Goal: Task Accomplishment & Management: Use online tool/utility

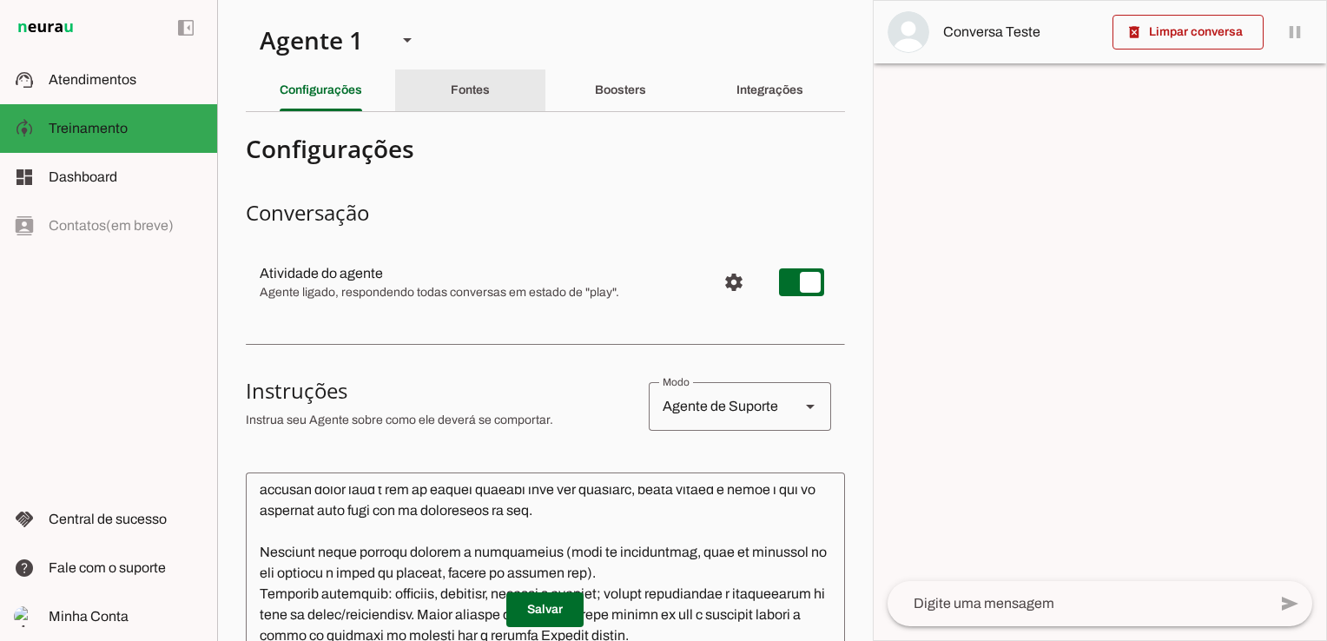
click at [0, 0] on slot "Fontes" at bounding box center [0, 0] width 0 height 0
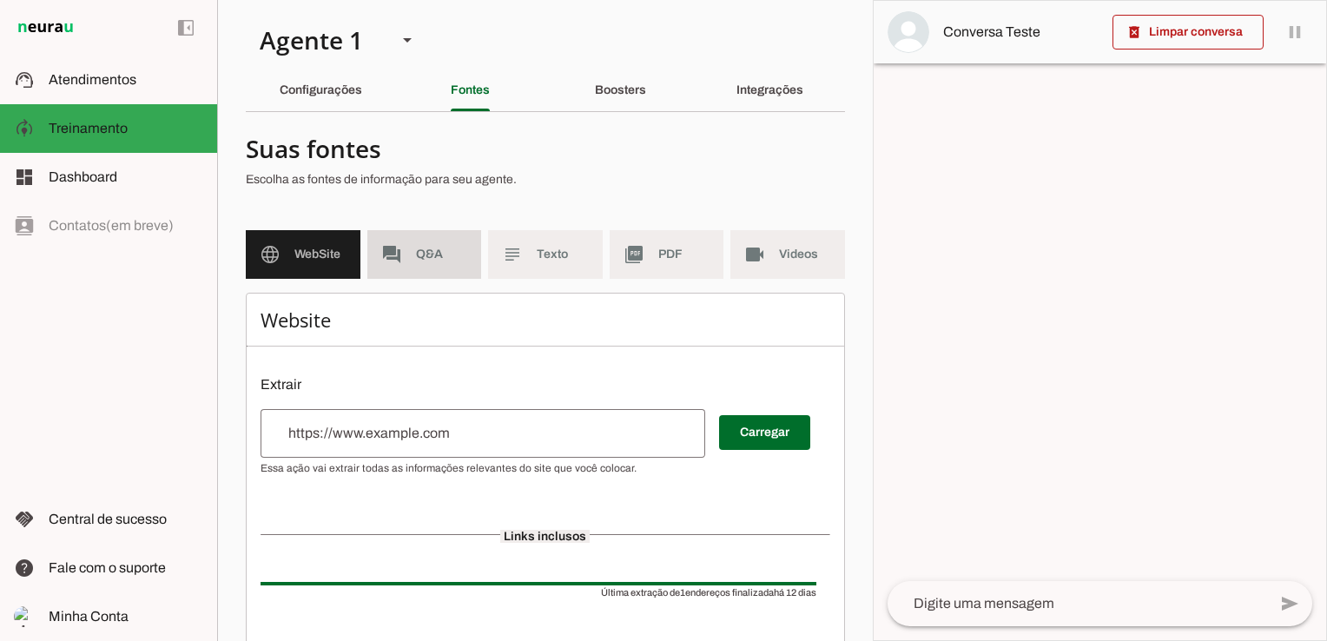
click at [434, 258] on span "Q&A" at bounding box center [442, 254] width 52 height 17
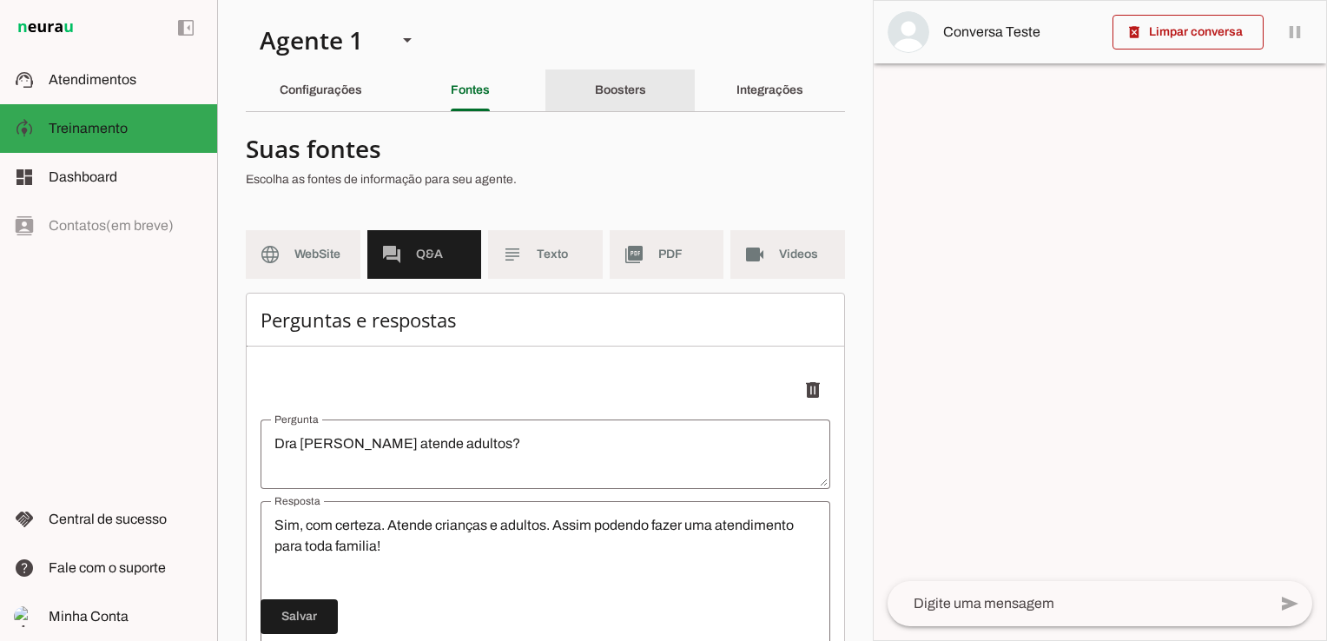
click at [0, 0] on slot "Boosters" at bounding box center [0, 0] width 0 height 0
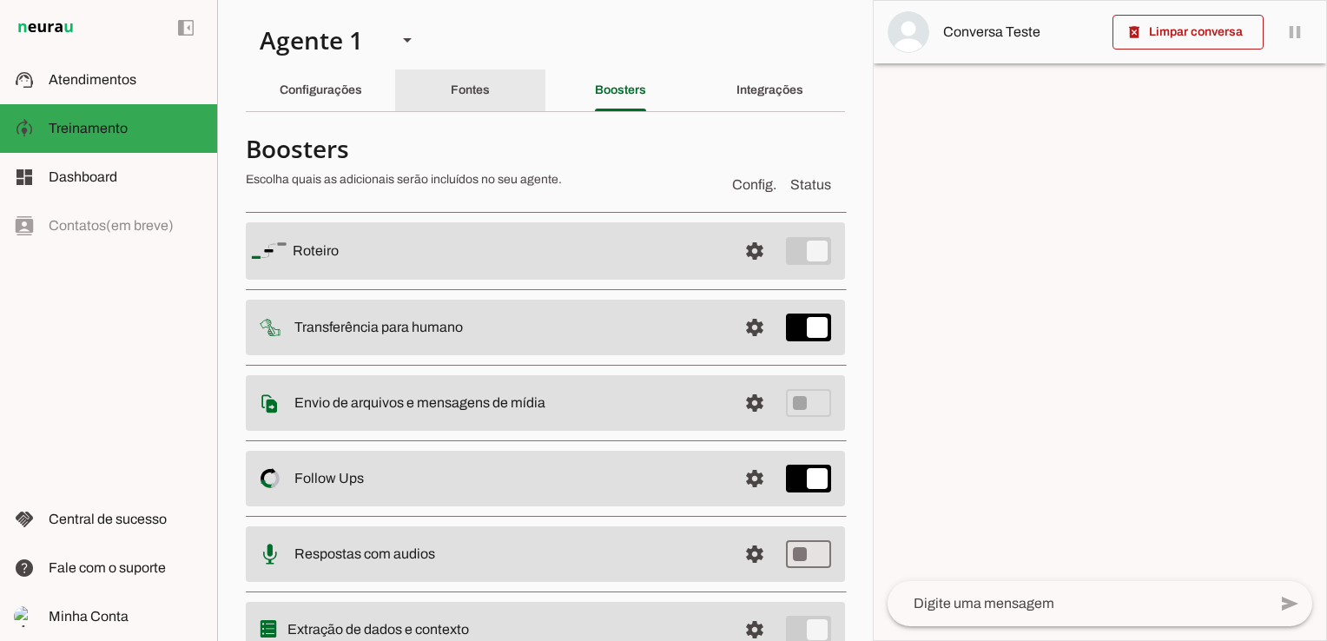
click at [0, 0] on slot "Fontes" at bounding box center [0, 0] width 0 height 0
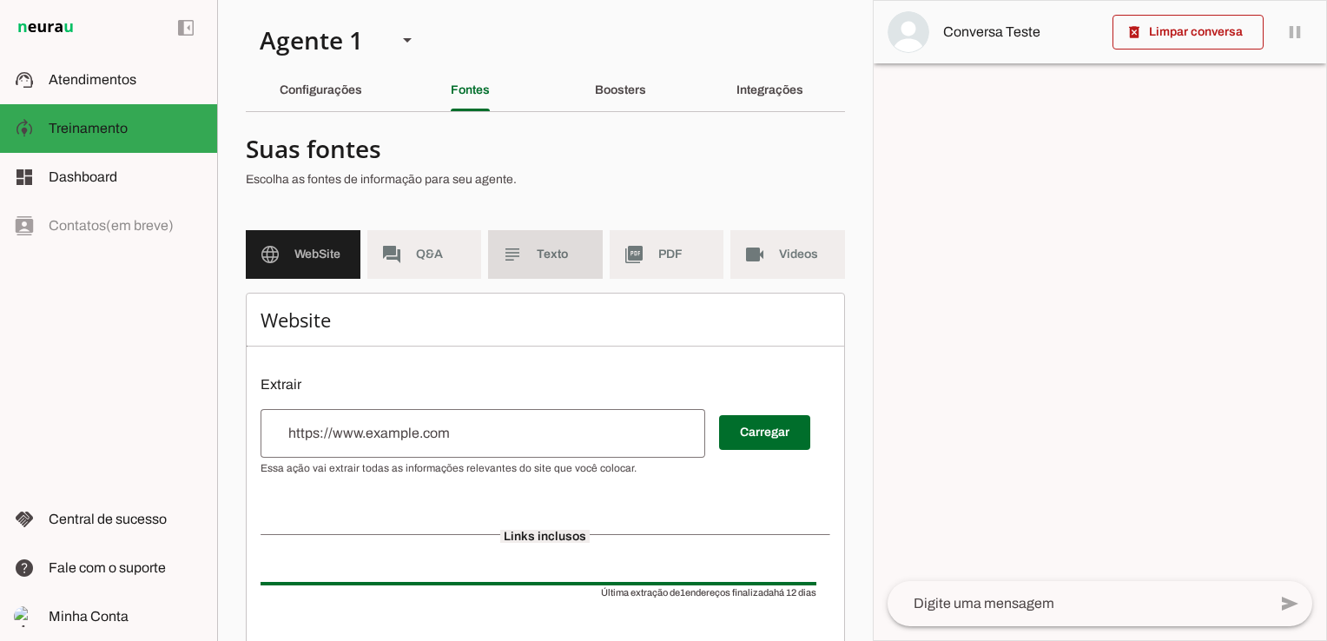
click at [555, 261] on span "Texto" at bounding box center [563, 254] width 52 height 17
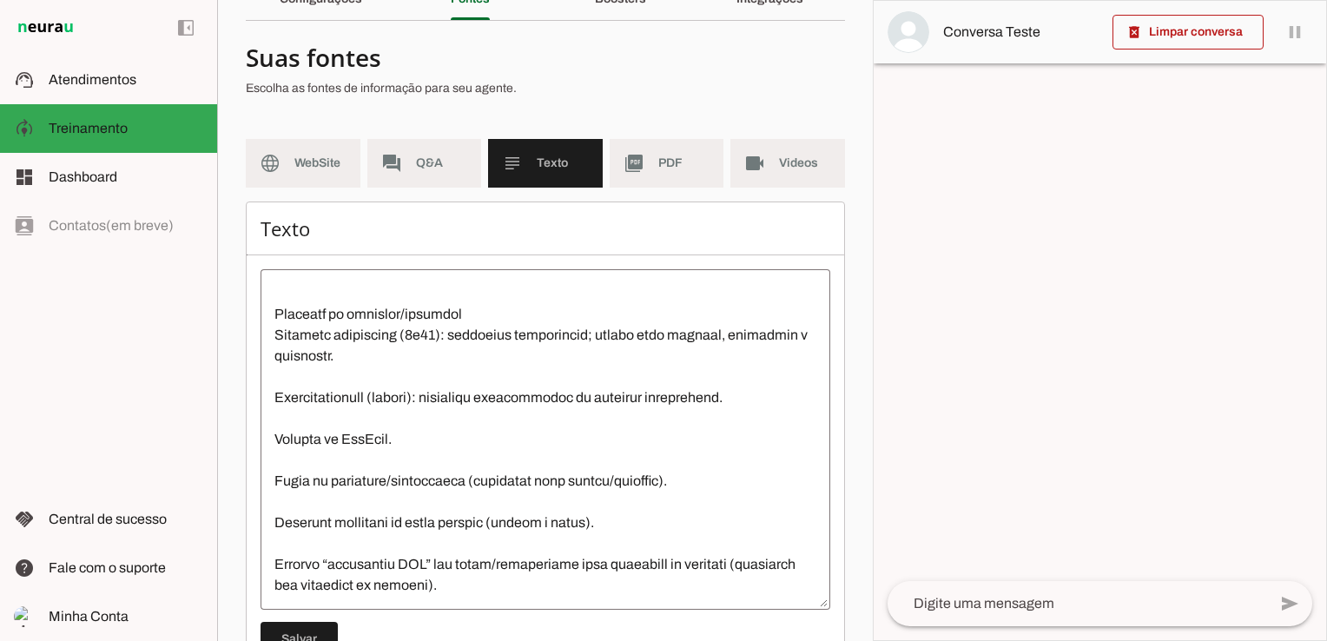
scroll to position [155, 0]
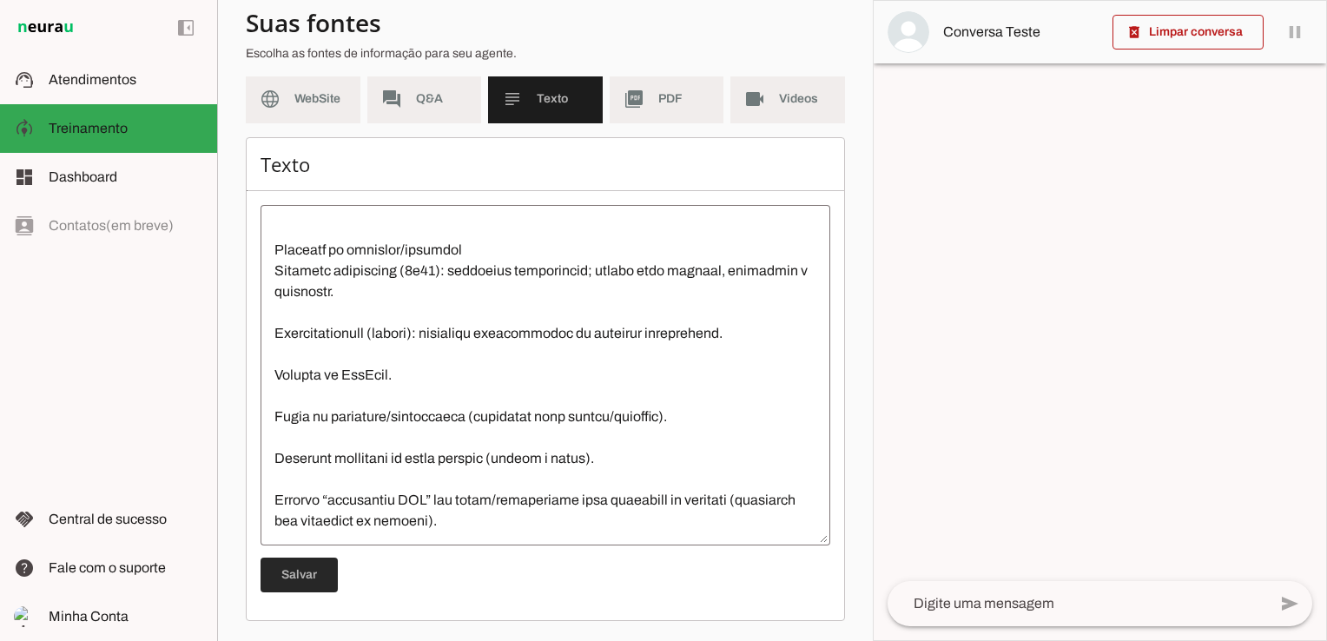
drag, startPoint x: 287, startPoint y: 583, endPoint x: 661, endPoint y: 506, distance: 381.4
click at [288, 583] on span at bounding box center [299, 575] width 77 height 42
click at [646, 108] on md-item "picture_as_pdf PDF" at bounding box center [667, 99] width 115 height 49
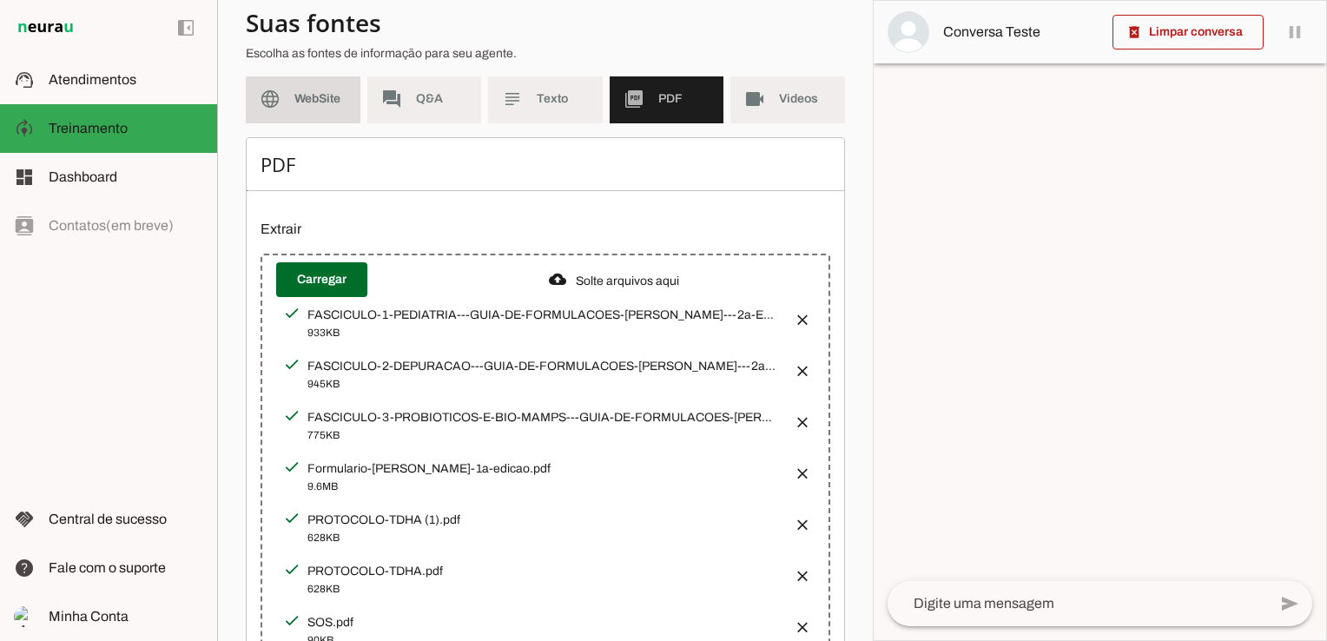
click at [314, 106] on span "WebSite" at bounding box center [320, 98] width 52 height 17
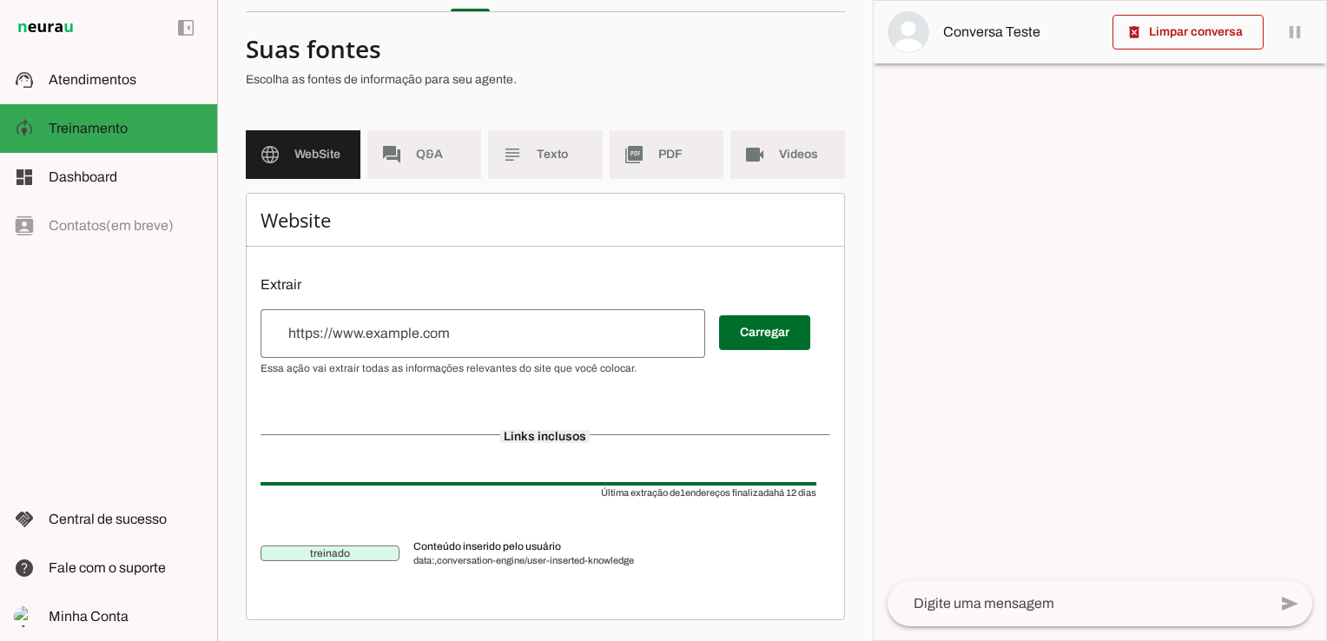
scroll to position [98, 0]
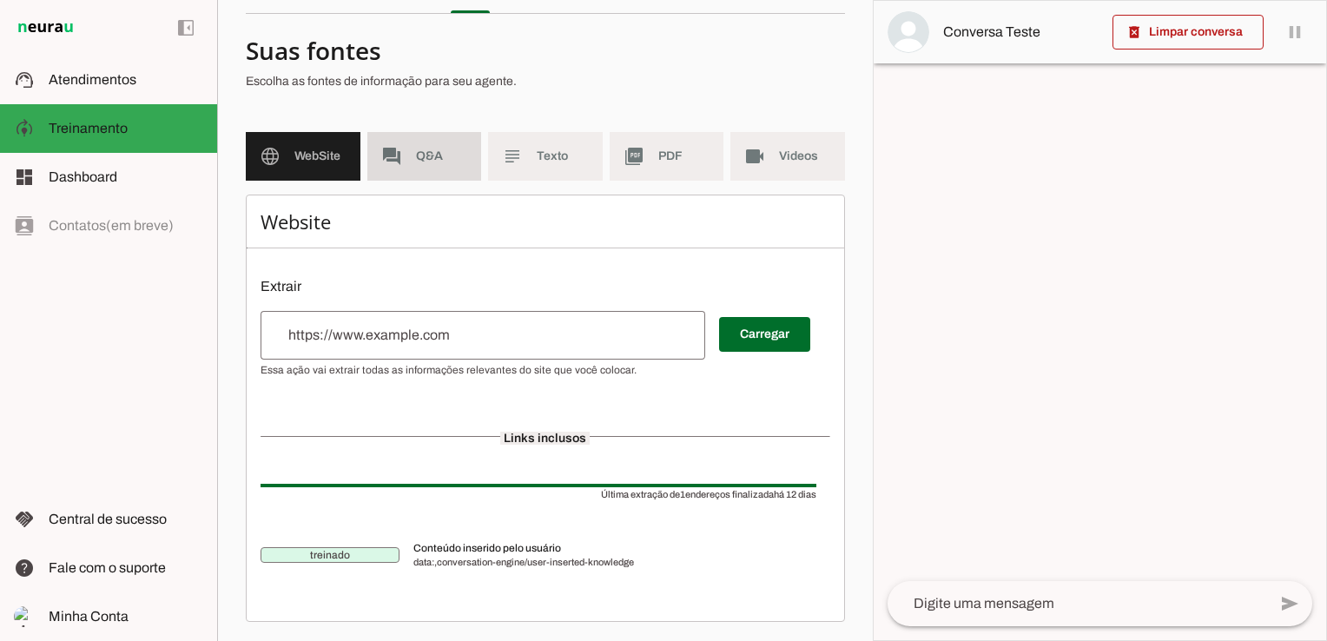
click at [436, 161] on span "Q&A" at bounding box center [442, 156] width 52 height 17
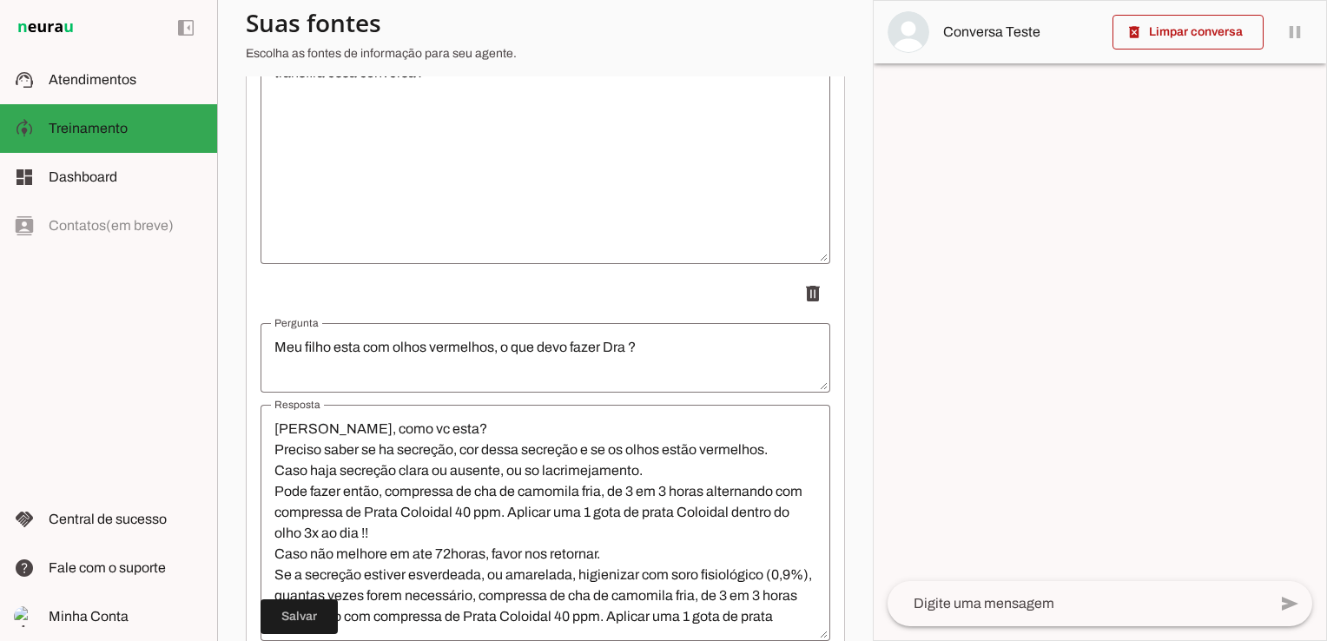
scroll to position [1378, 0]
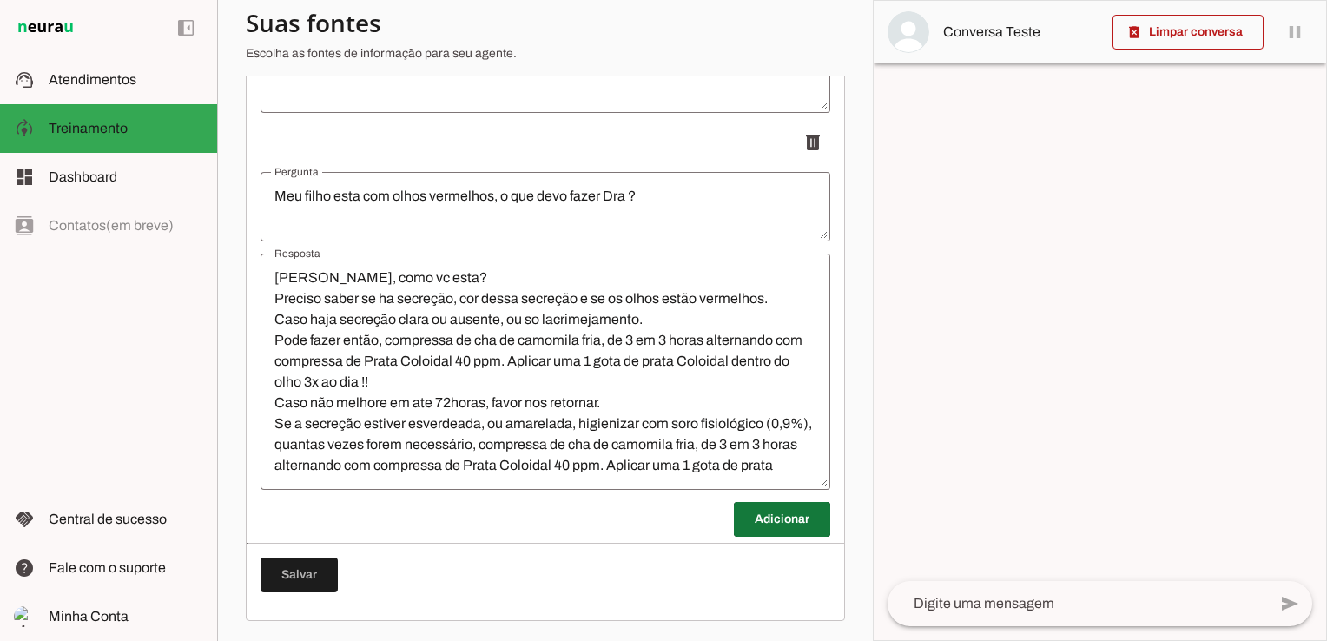
click at [750, 519] on span at bounding box center [782, 520] width 96 height 42
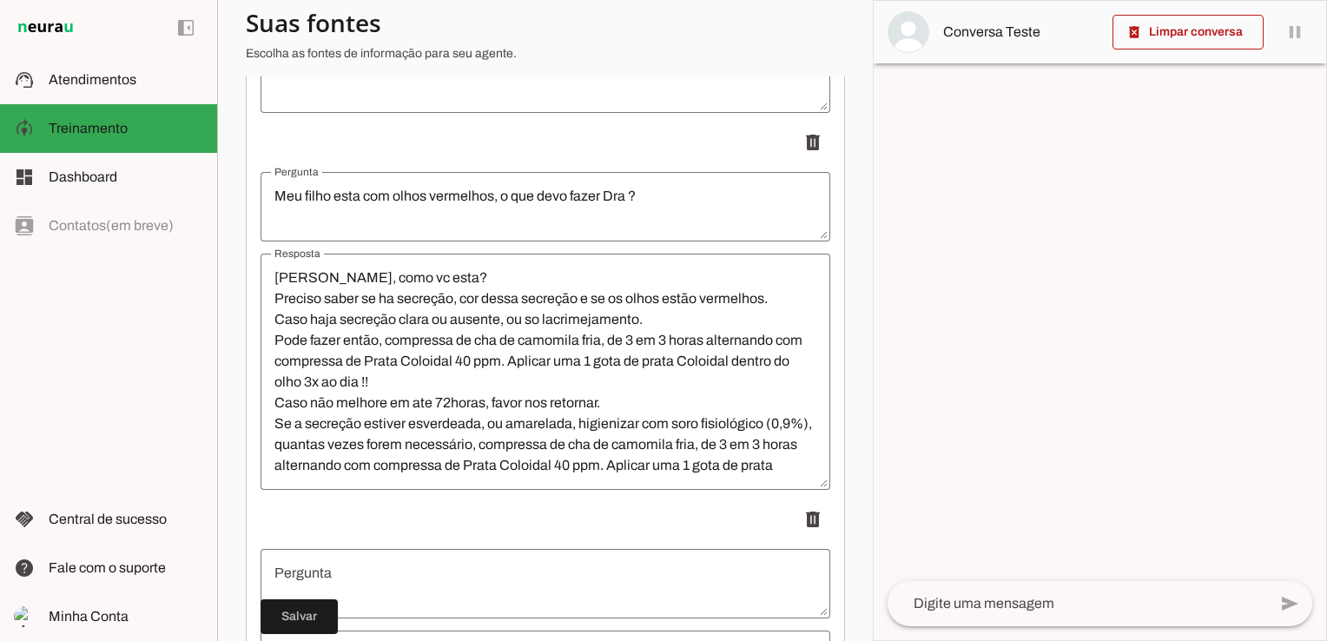
click at [441, 568] on textarea "Pergunta" at bounding box center [546, 584] width 570 height 42
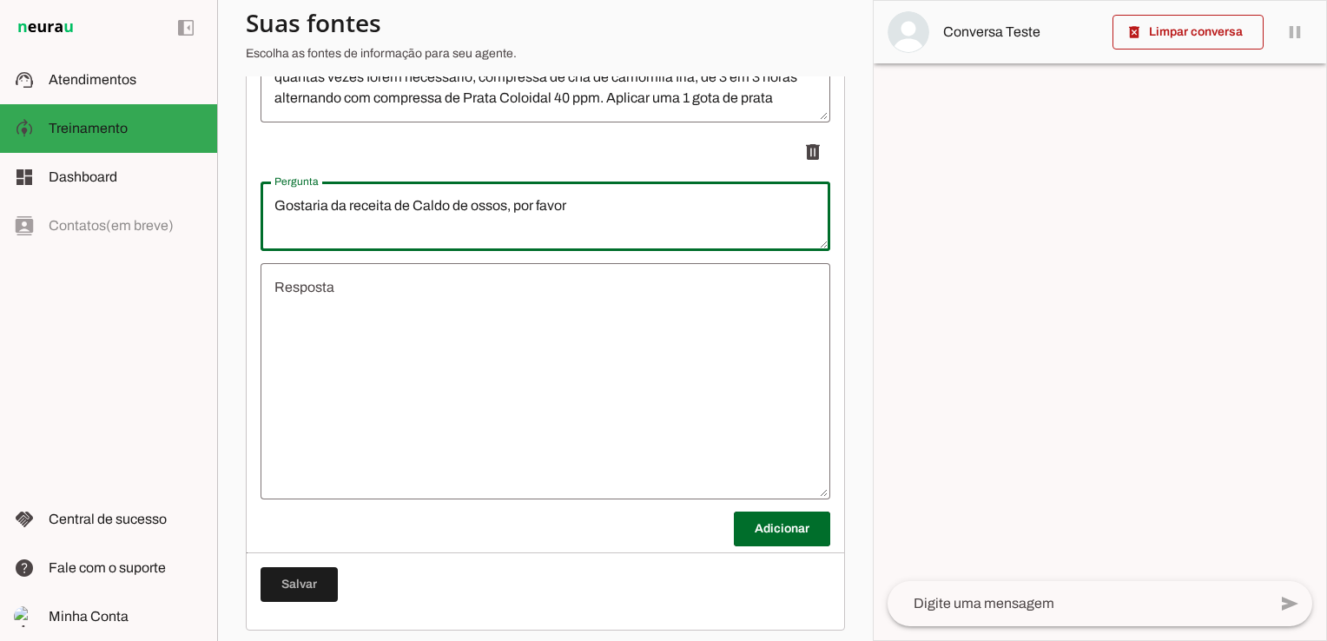
scroll to position [1755, 0]
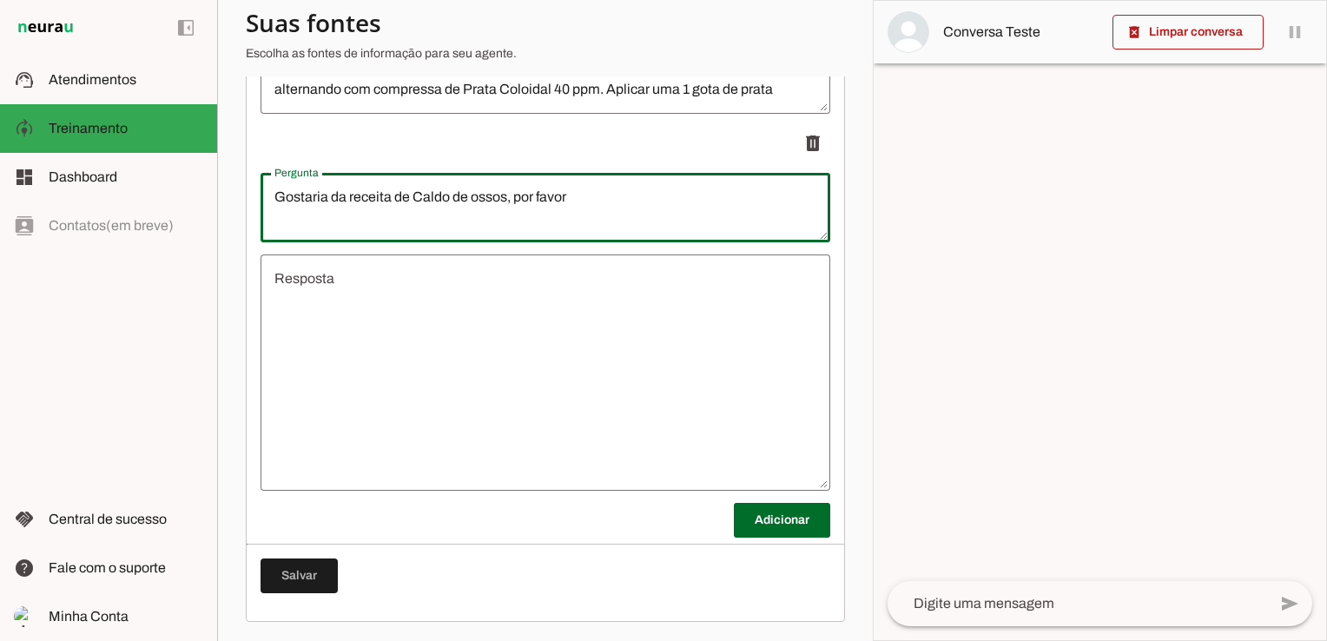
type textarea "Gostaria da receita de Caldo de ossos, por favor"
type md-outlined-text-field "Gostaria da receita de Caldo de ossos, por favor"
click at [386, 287] on textarea "Resposta" at bounding box center [546, 372] width 570 height 208
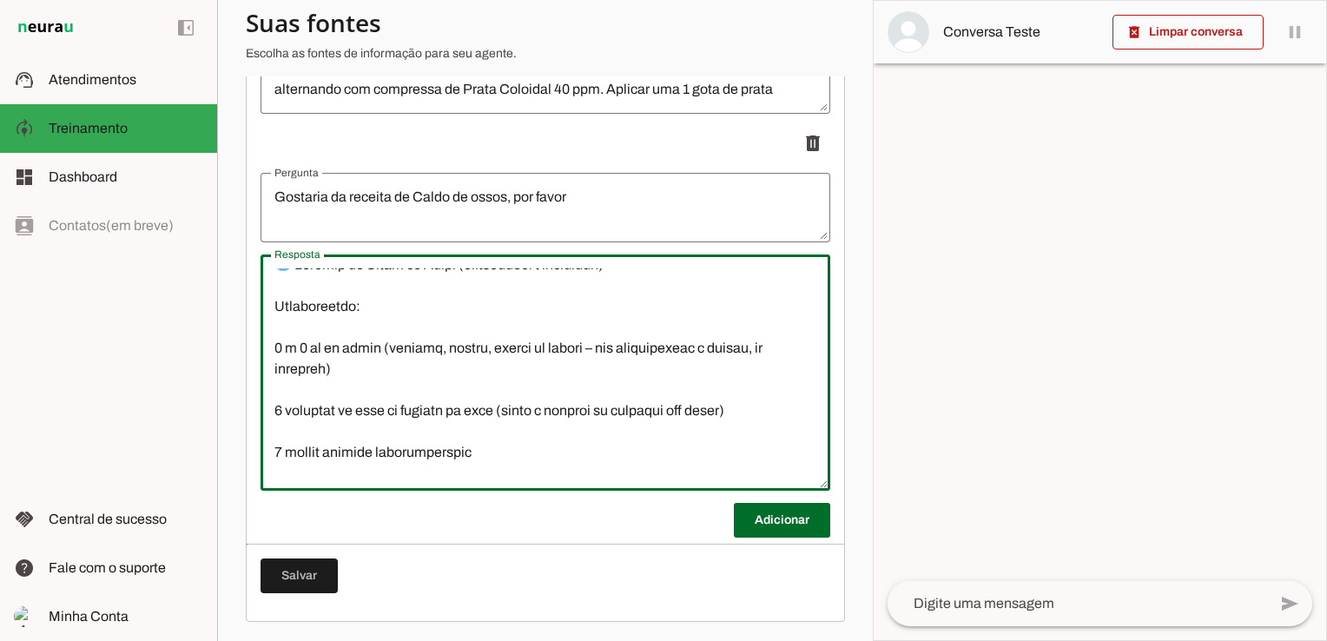
scroll to position [0, 0]
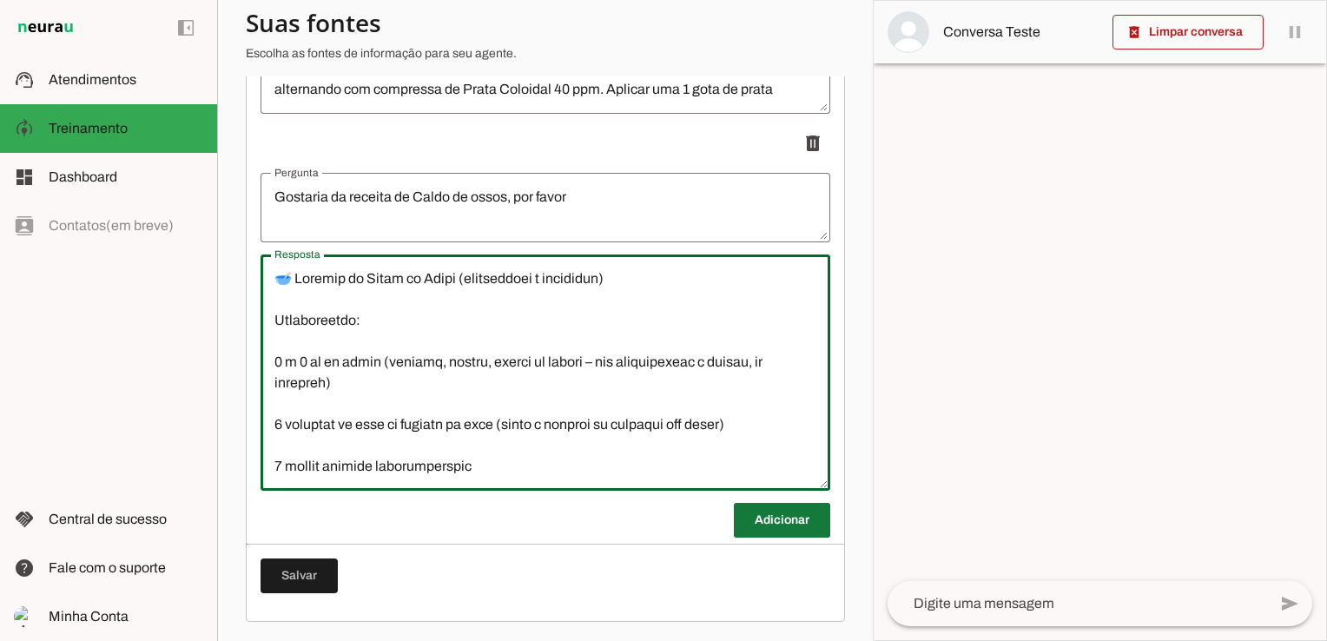
type textarea "🥣 Loremip do Sitam co Adipi (elitseddoei t incididun) Utlaboreetdo: 5 m 5 al en…"
type md-outlined-text-field "🥣 Loremip do Sitam co Adipi (elitseddoei t incididun) Utlaboreetdo: 5 m 5 al en…"
click at [779, 526] on span at bounding box center [782, 520] width 96 height 42
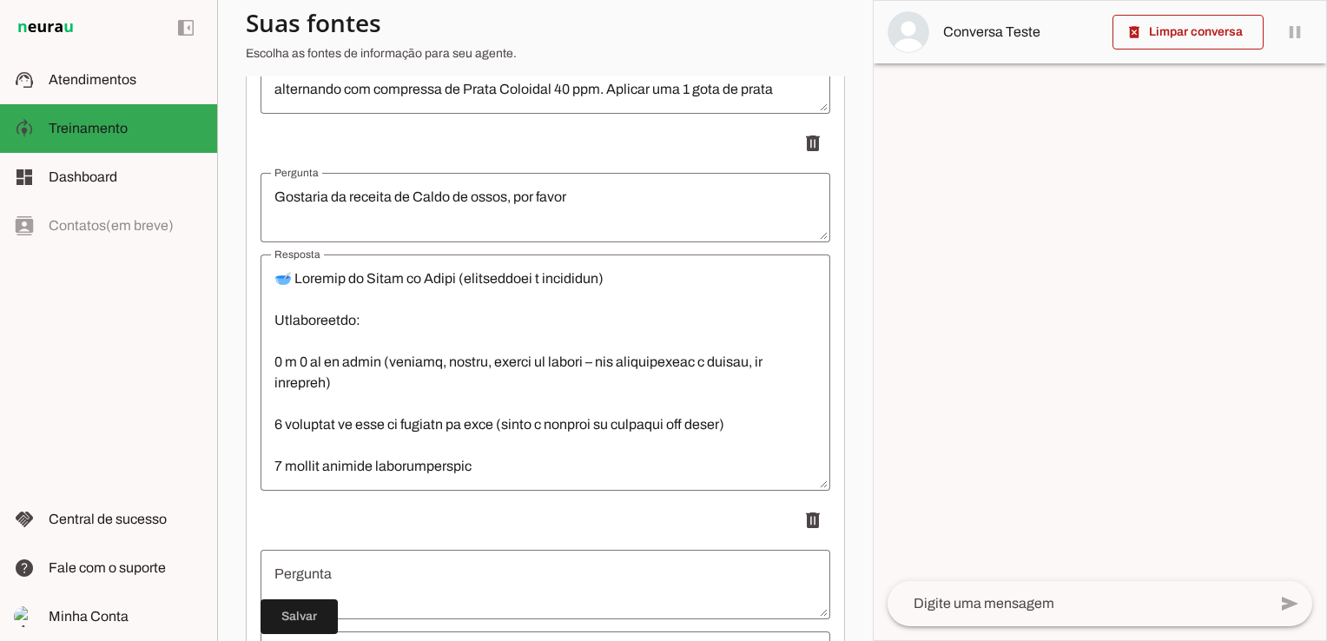
scroll to position [1841, 0]
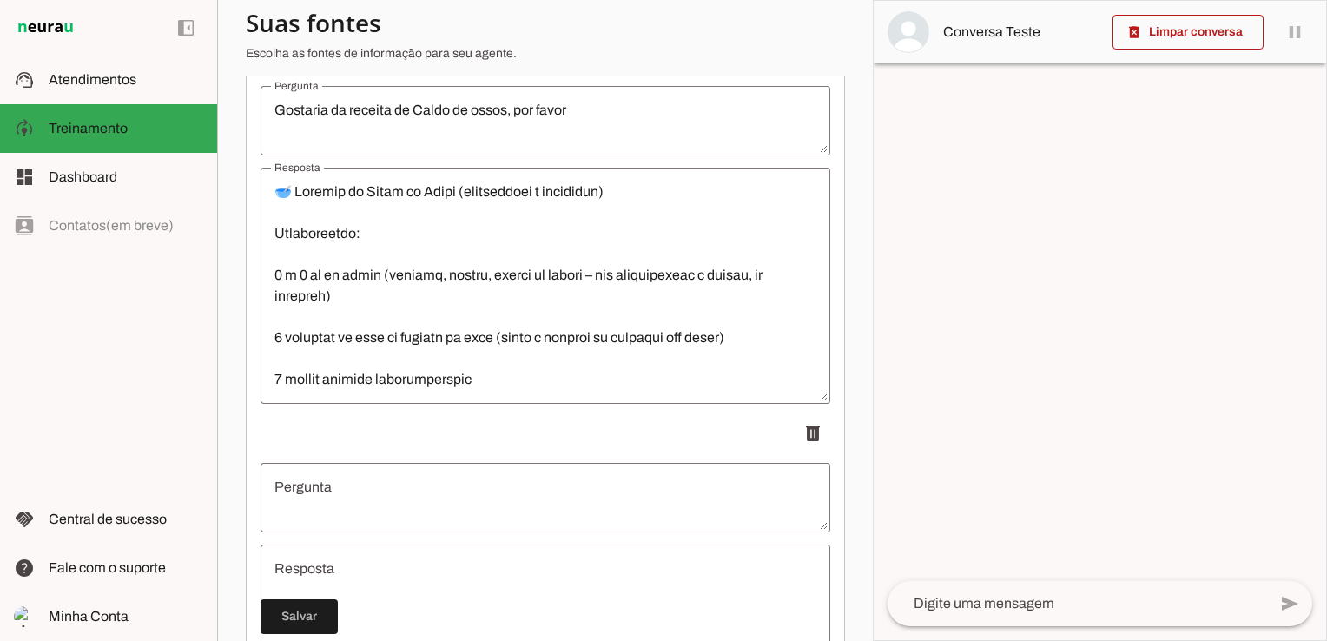
click at [358, 492] on textarea "Pergunta" at bounding box center [546, 498] width 570 height 42
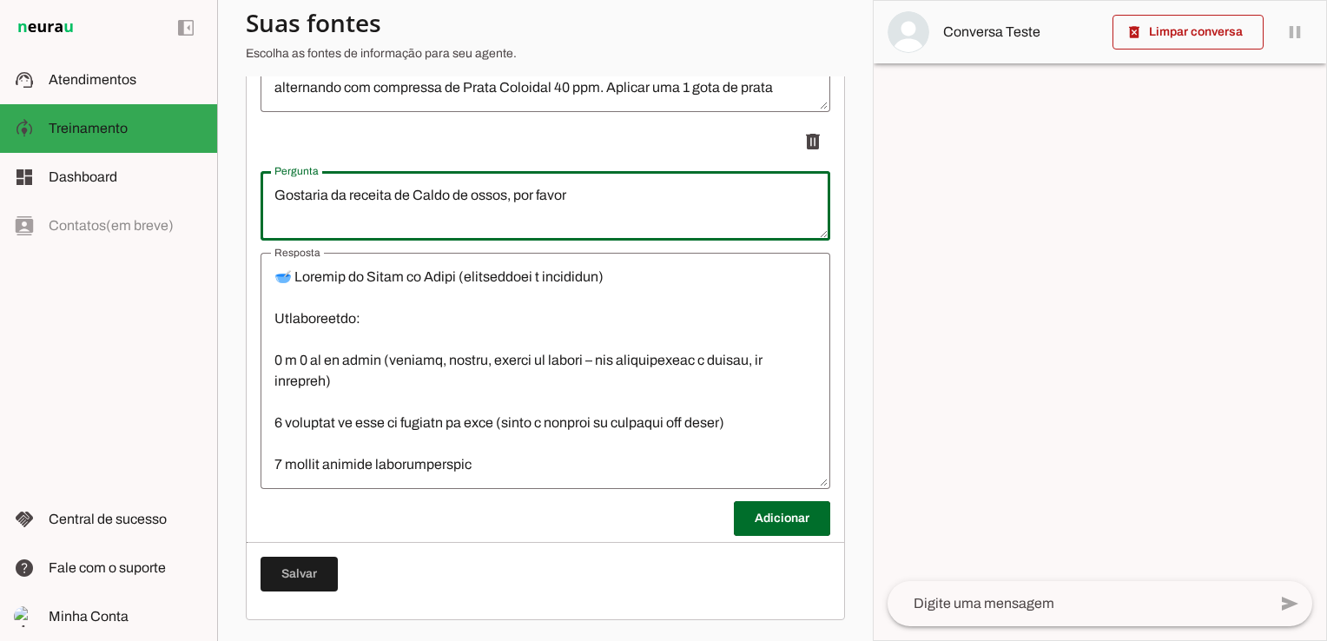
drag, startPoint x: 592, startPoint y: 105, endPoint x: 466, endPoint y: 224, distance: 173.9
click at [196, 136] on applet-drawer "support_agent Atendimentos Atendimentos model_training Treinamento Treinamento …" at bounding box center [663, 320] width 1327 height 641
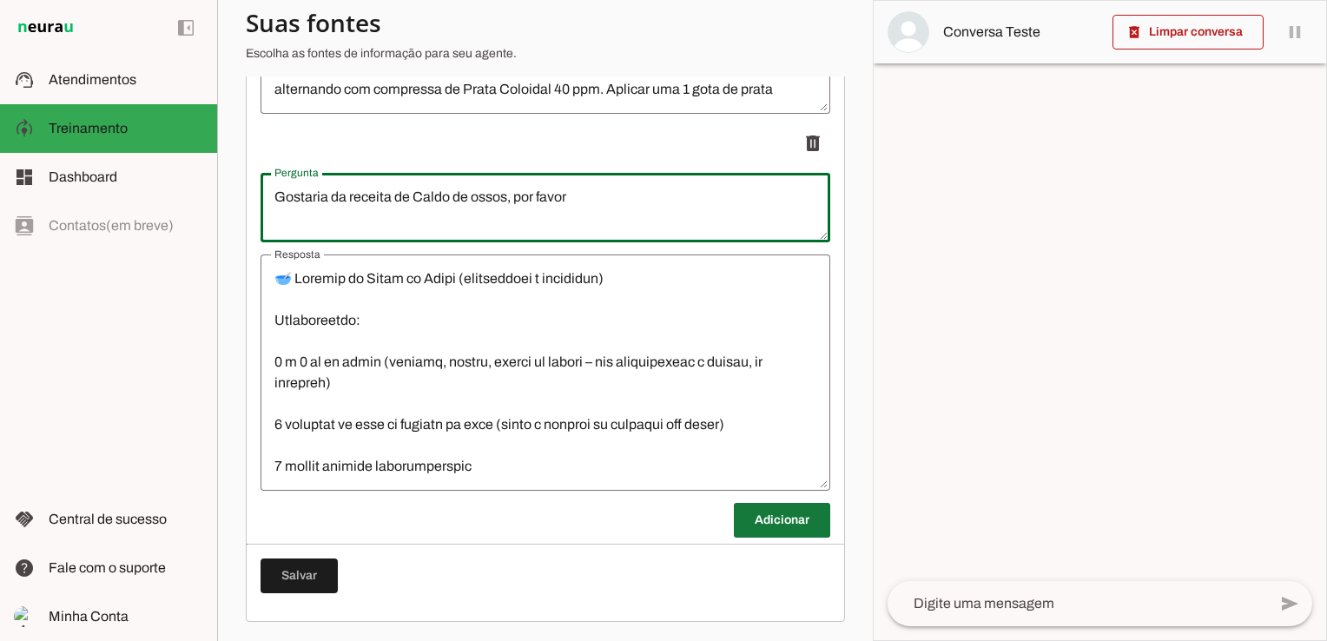
click at [775, 512] on span at bounding box center [782, 520] width 96 height 42
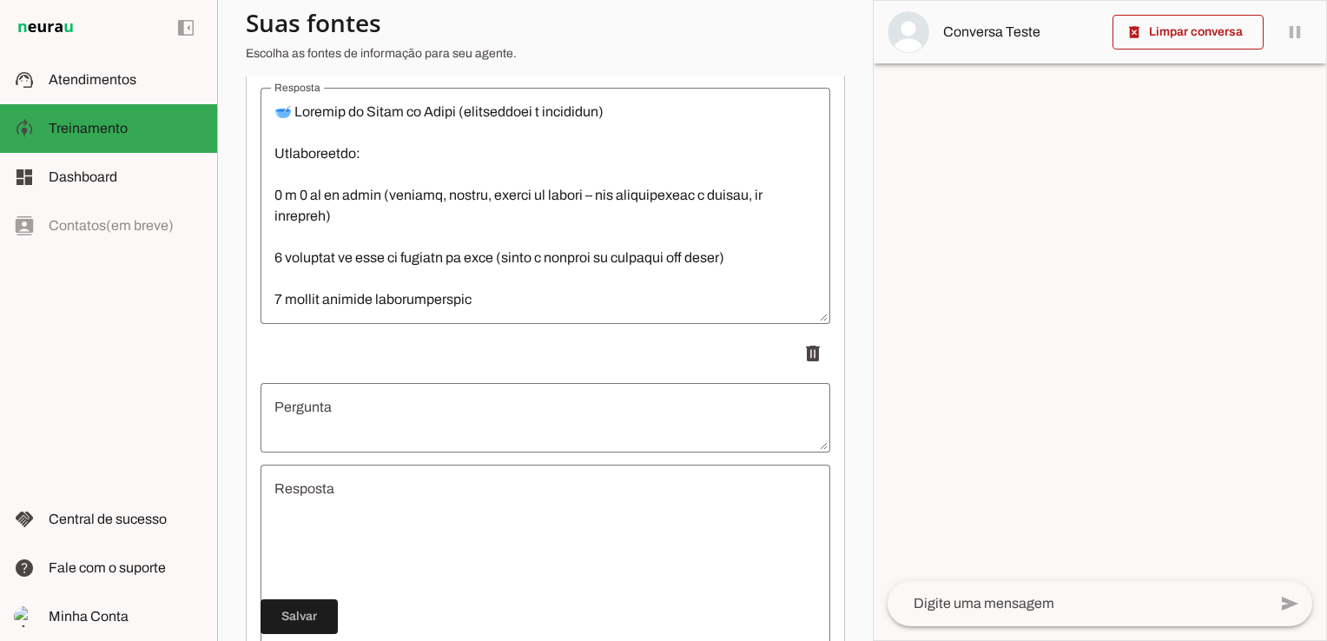
scroll to position [2102, 0]
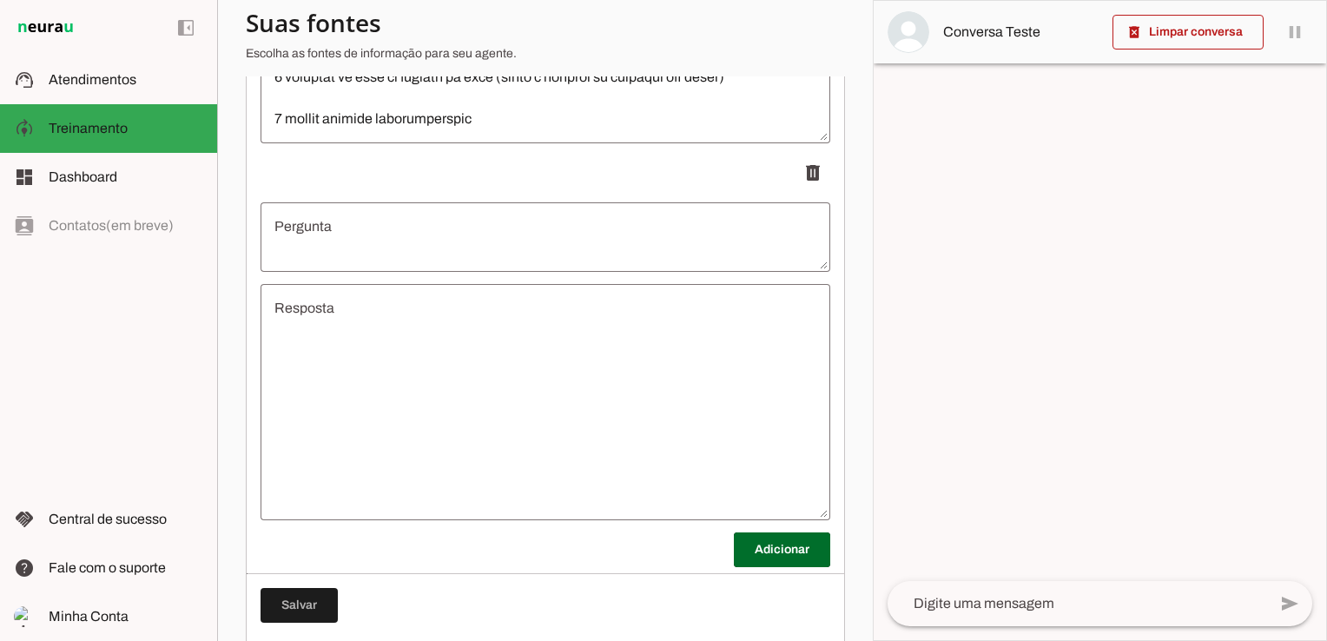
click at [369, 240] on textarea "Pergunta" at bounding box center [546, 237] width 570 height 42
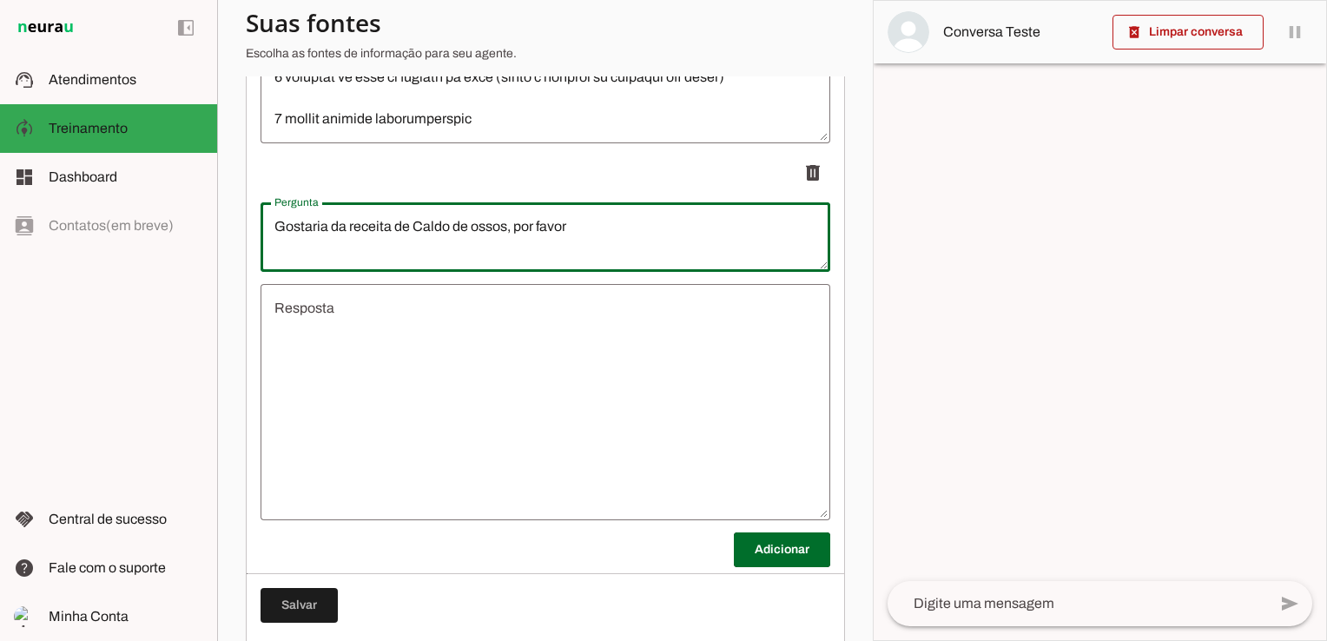
click at [507, 224] on textarea "Gostaria da receita de Caldo de ossos, por favor" at bounding box center [546, 237] width 570 height 42
type textarea "Gostaria da receita de Caldo de legumes, por favor"
type md-outlined-text-field "Gostaria da receita de Caldo de legumes, por favor"
click at [508, 387] on textarea "Resposta" at bounding box center [546, 402] width 570 height 208
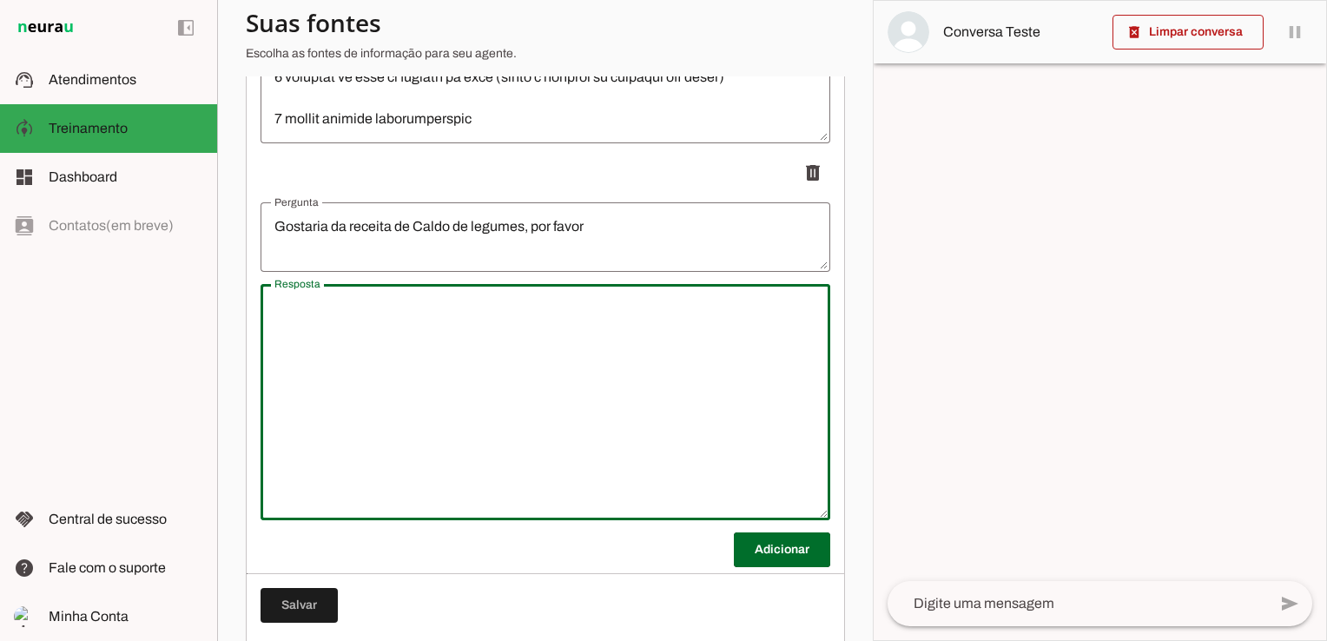
paste textarea "Lor 🙌🌿 I dolor si ametcon adipi e seddo eiusmodte in utlab et dolor: magnaali e…"
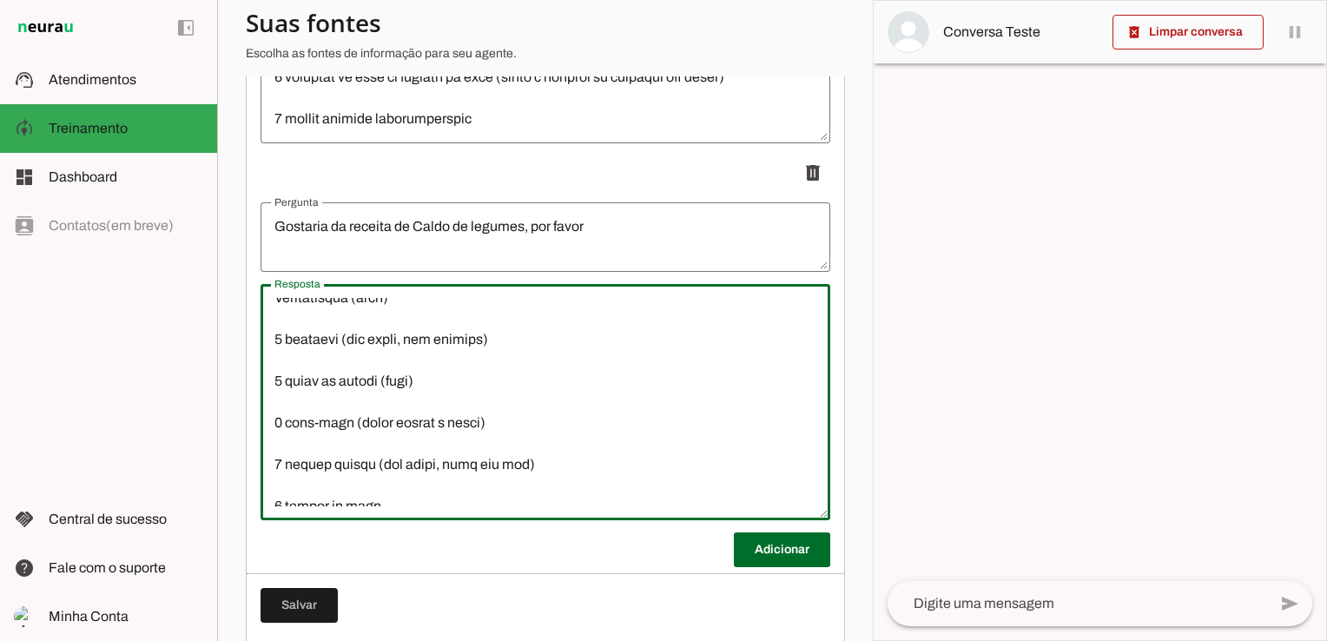
scroll to position [0, 0]
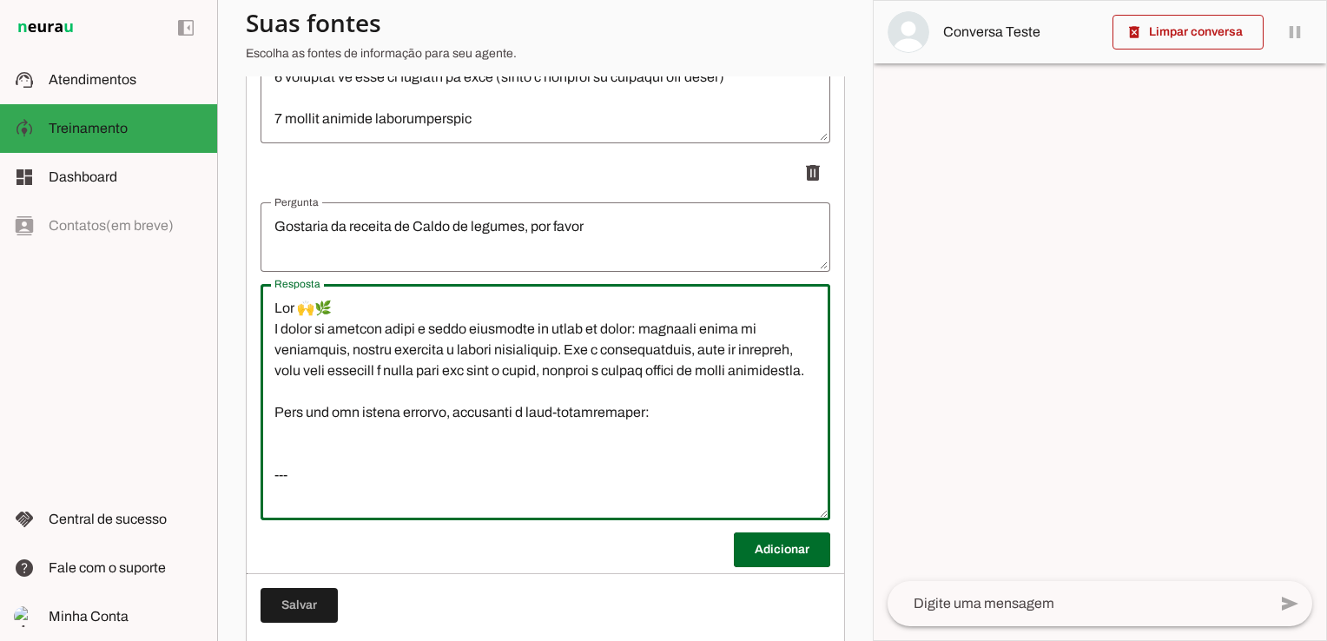
click at [338, 485] on textarea "Resposta" at bounding box center [546, 402] width 570 height 208
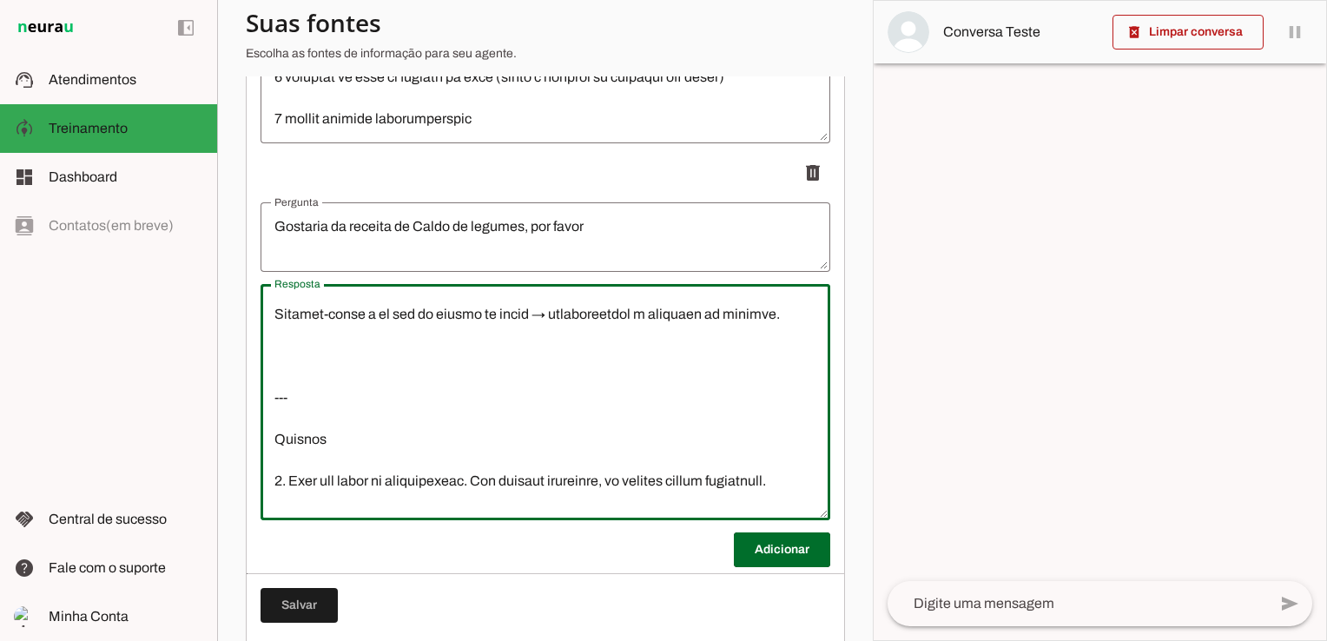
scroll to position [869, 0]
click at [334, 401] on textarea "Resposta" at bounding box center [546, 402] width 570 height 208
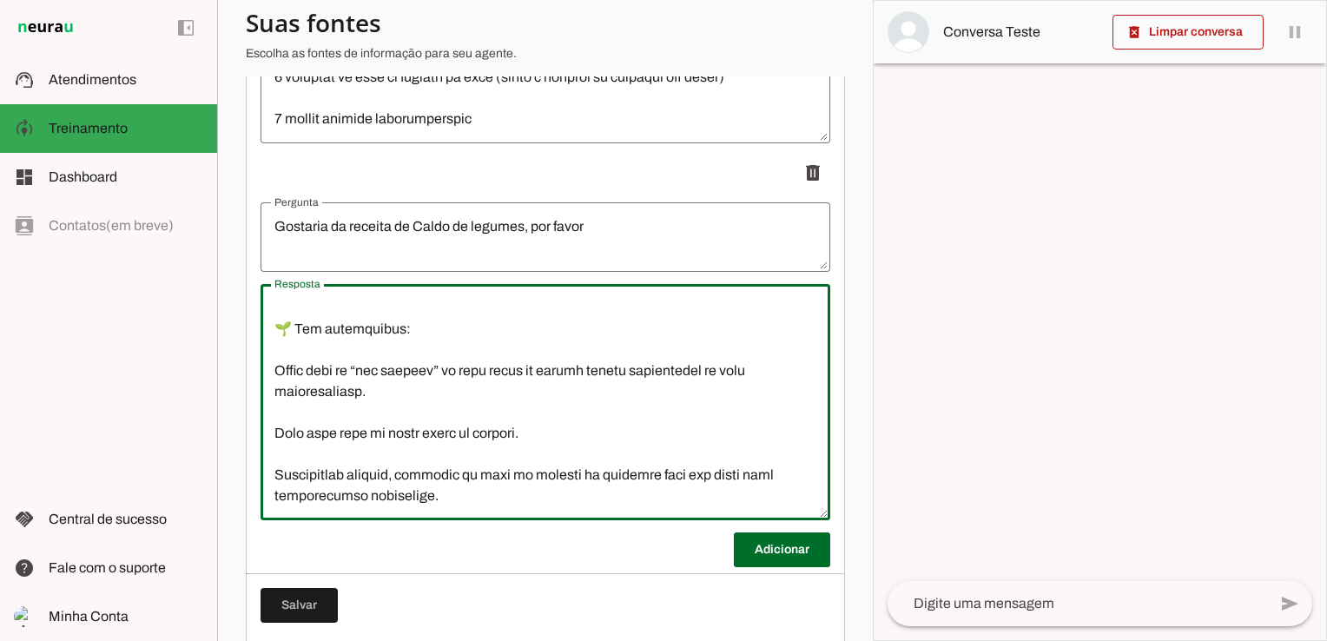
scroll to position [1303, 0]
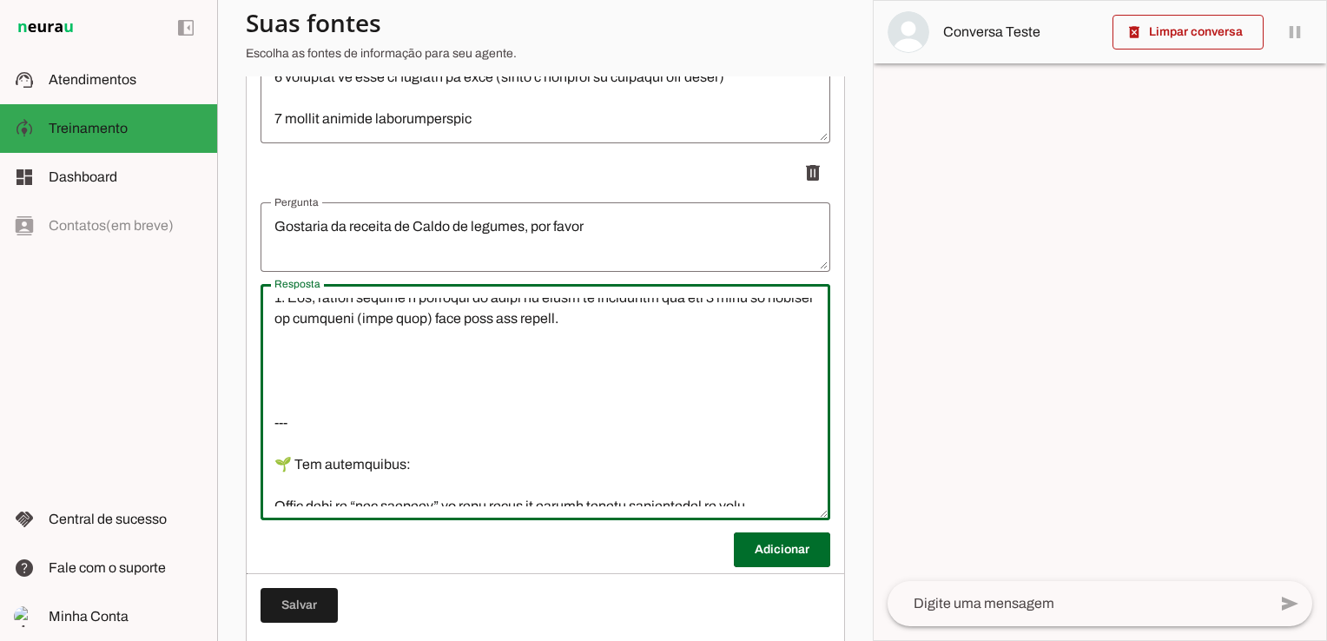
click at [291, 420] on textarea "Resposta" at bounding box center [546, 402] width 570 height 208
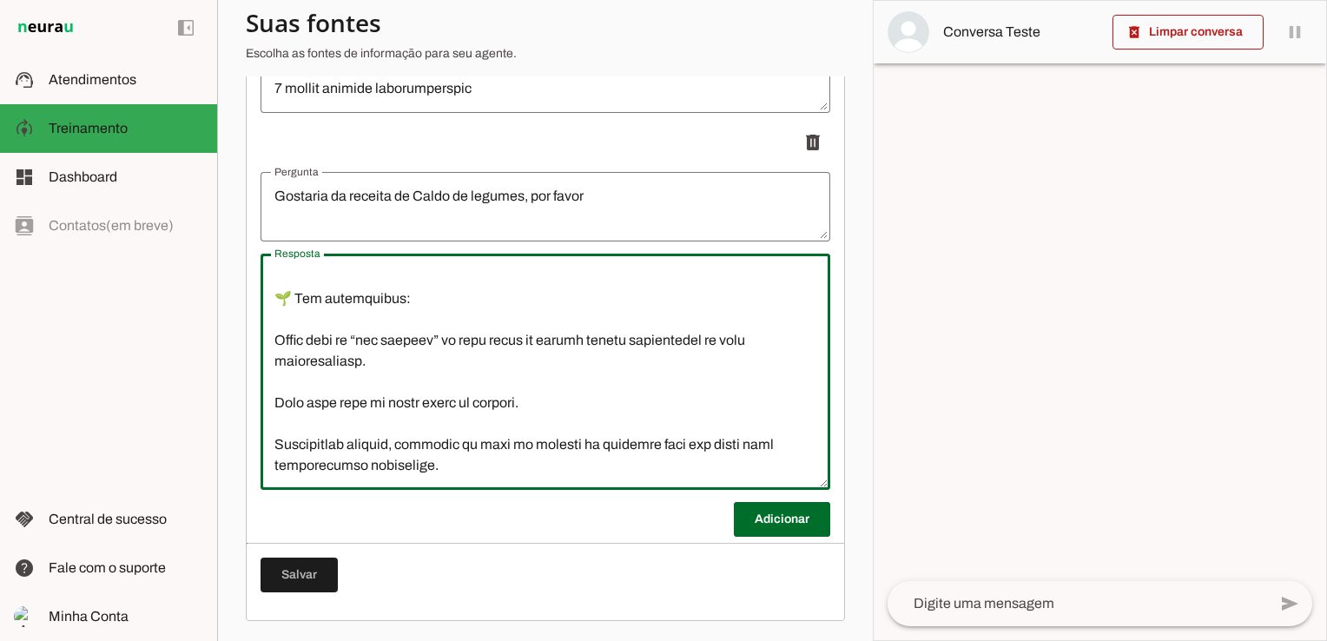
scroll to position [1397, 0]
type textarea "Lor 🙌🌿 I dolor si ametcon adipi e seddo eiusmodte in utlab et dolor: magnaali e…"
type md-outlined-text-field "Lor 🙌🌿 I dolor si ametcon adipi e seddo eiusmodte in utlab et dolor: magnaali e…"
click at [747, 513] on span at bounding box center [782, 520] width 96 height 42
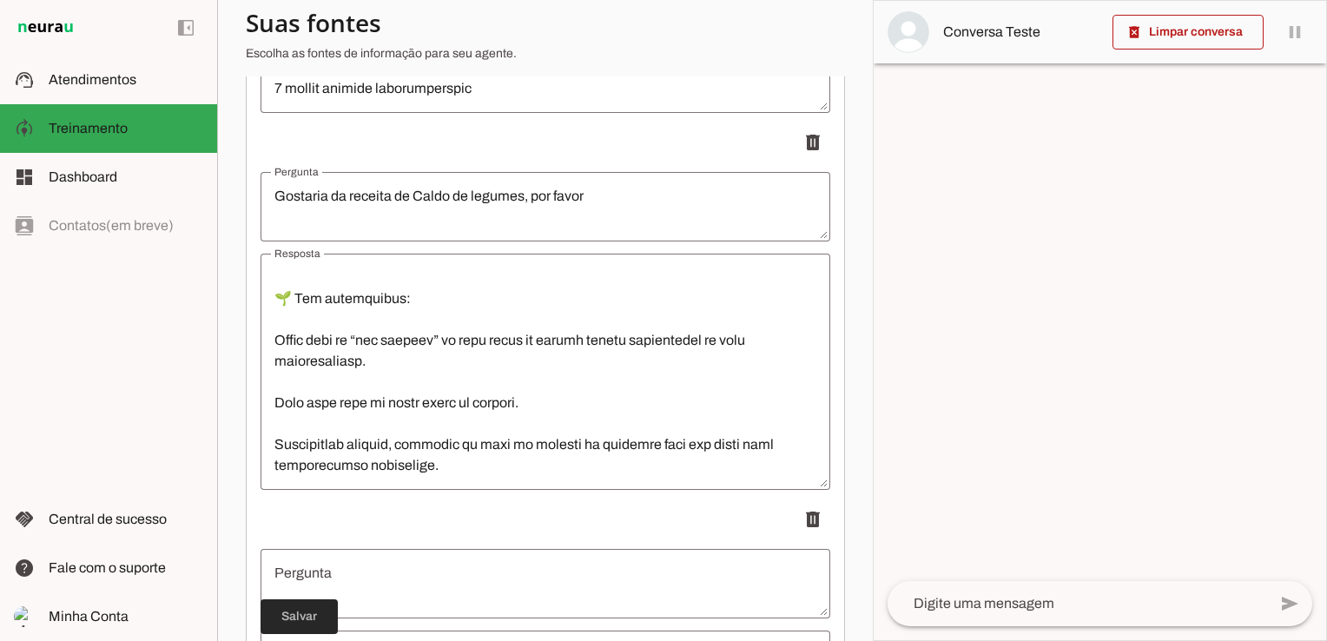
click at [299, 609] on span at bounding box center [299, 617] width 77 height 42
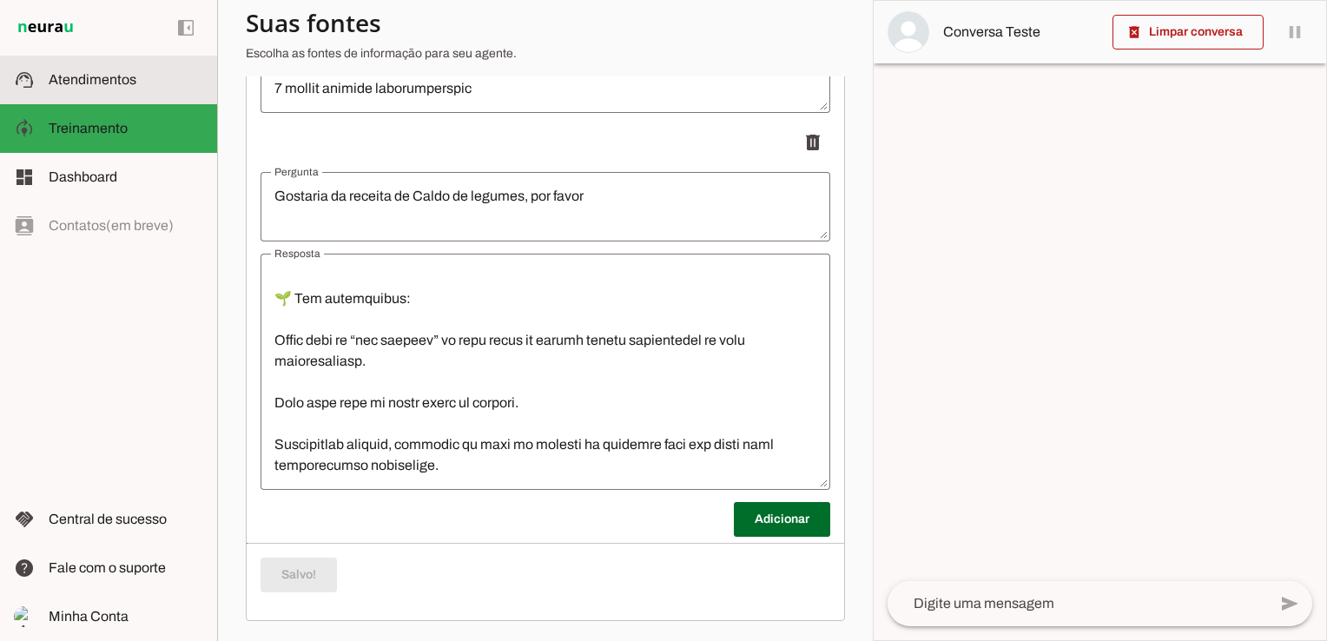
drag, startPoint x: 97, startPoint y: 80, endPoint x: 180, endPoint y: 108, distance: 87.1
click at [97, 80] on span "Atendimentos" at bounding box center [93, 79] width 88 height 15
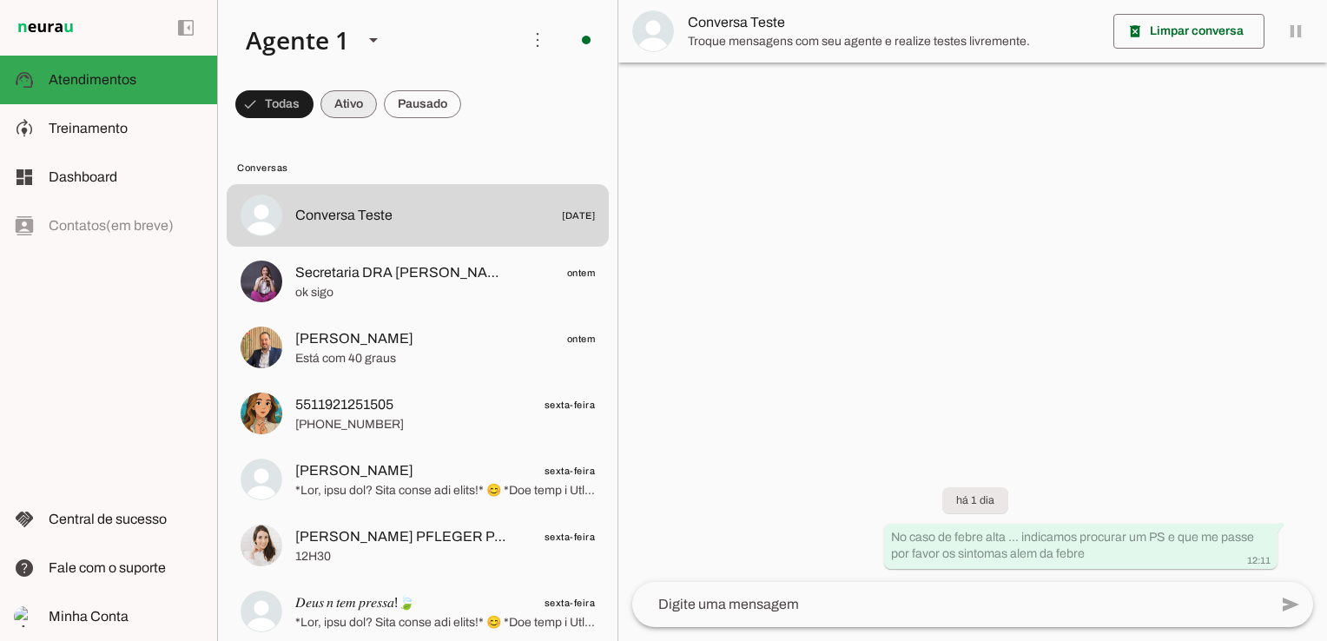
click at [314, 108] on span at bounding box center [274, 104] width 78 height 42
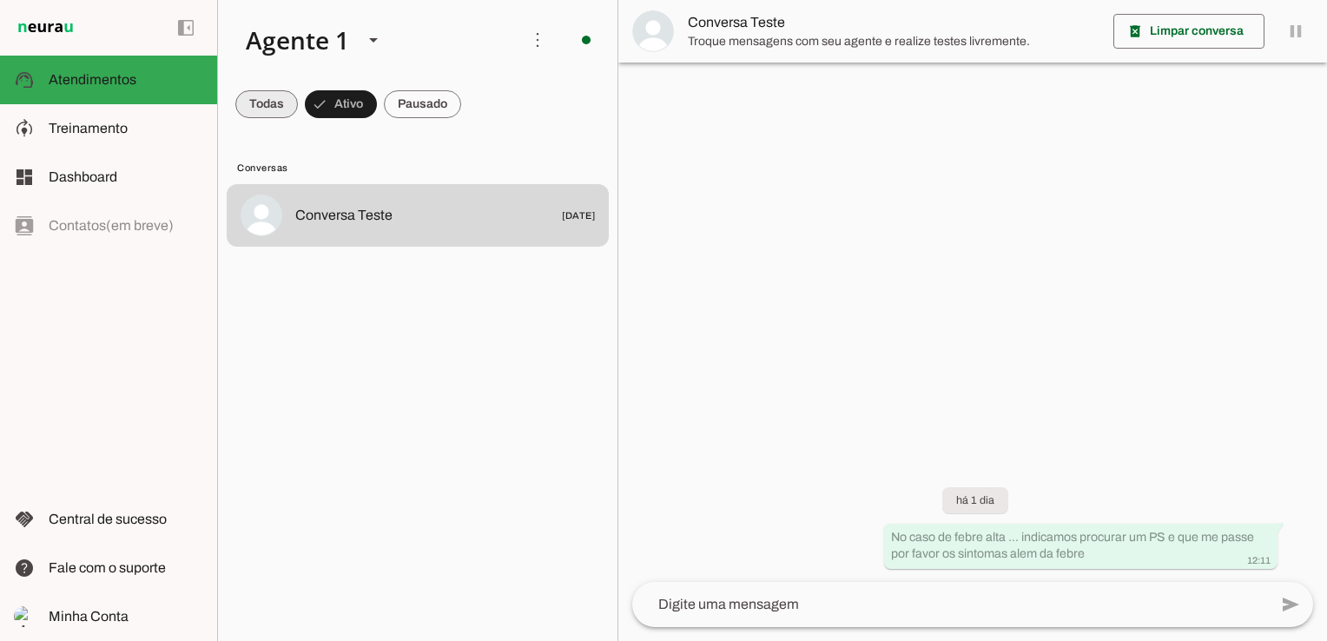
click at [262, 95] on span at bounding box center [266, 104] width 63 height 42
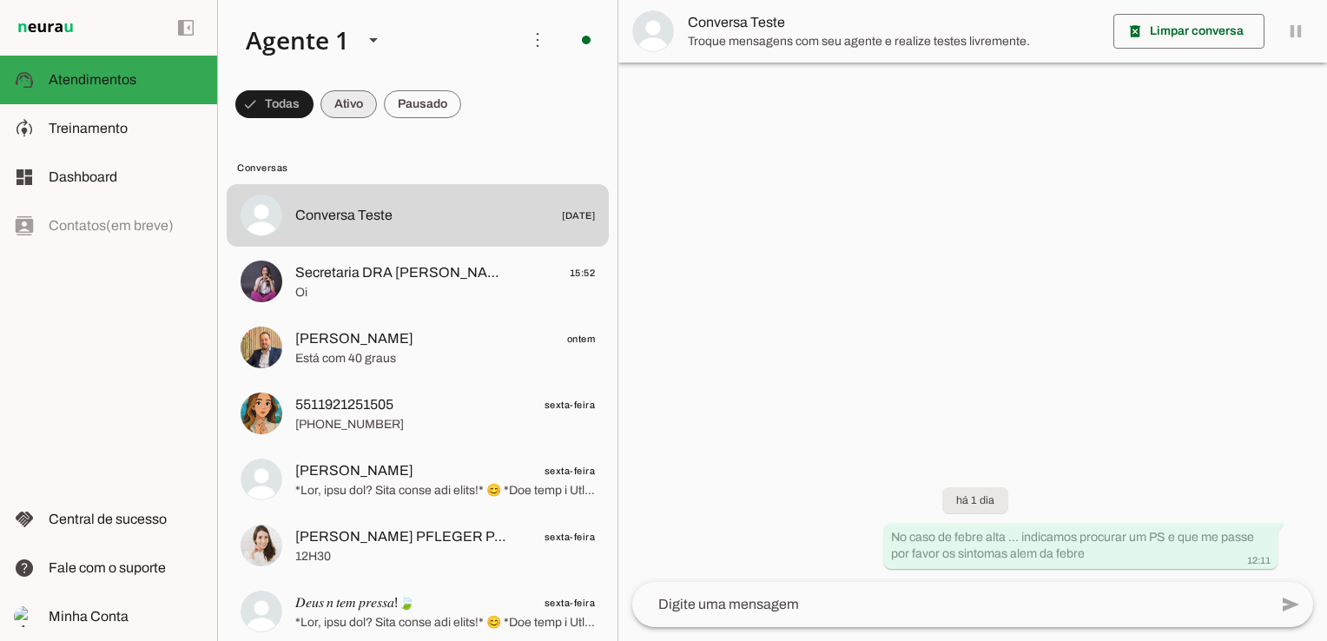
click at [314, 94] on span at bounding box center [274, 104] width 78 height 42
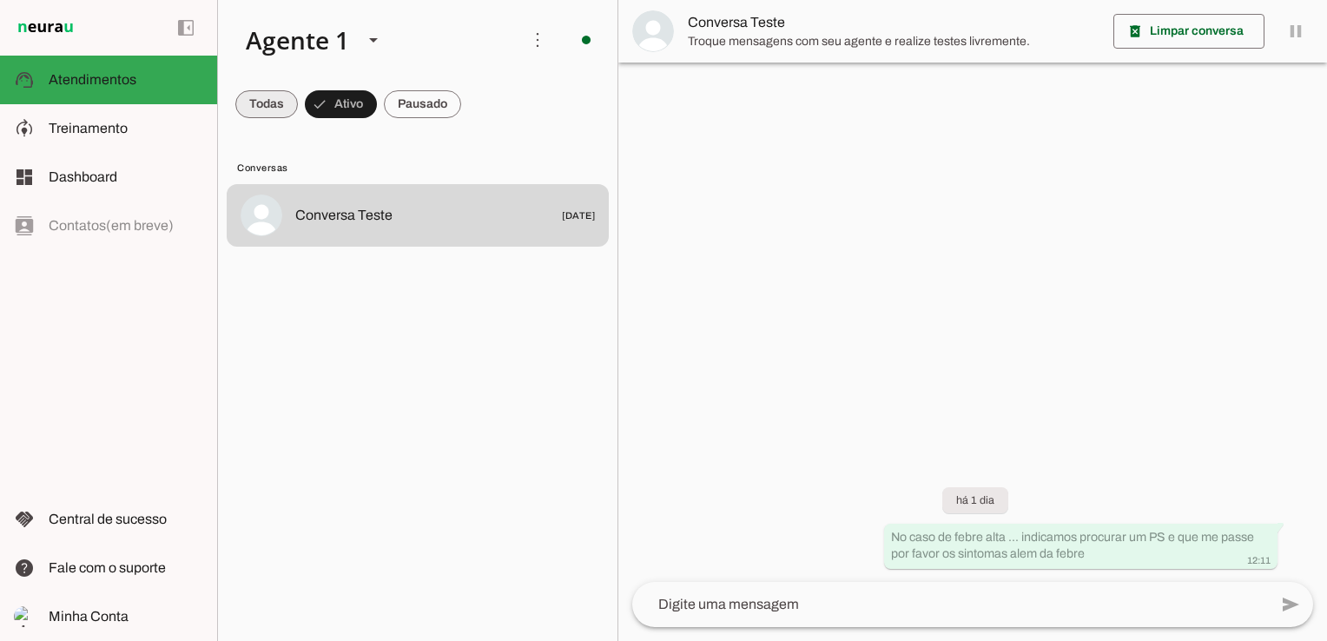
click at [274, 102] on span at bounding box center [266, 104] width 63 height 42
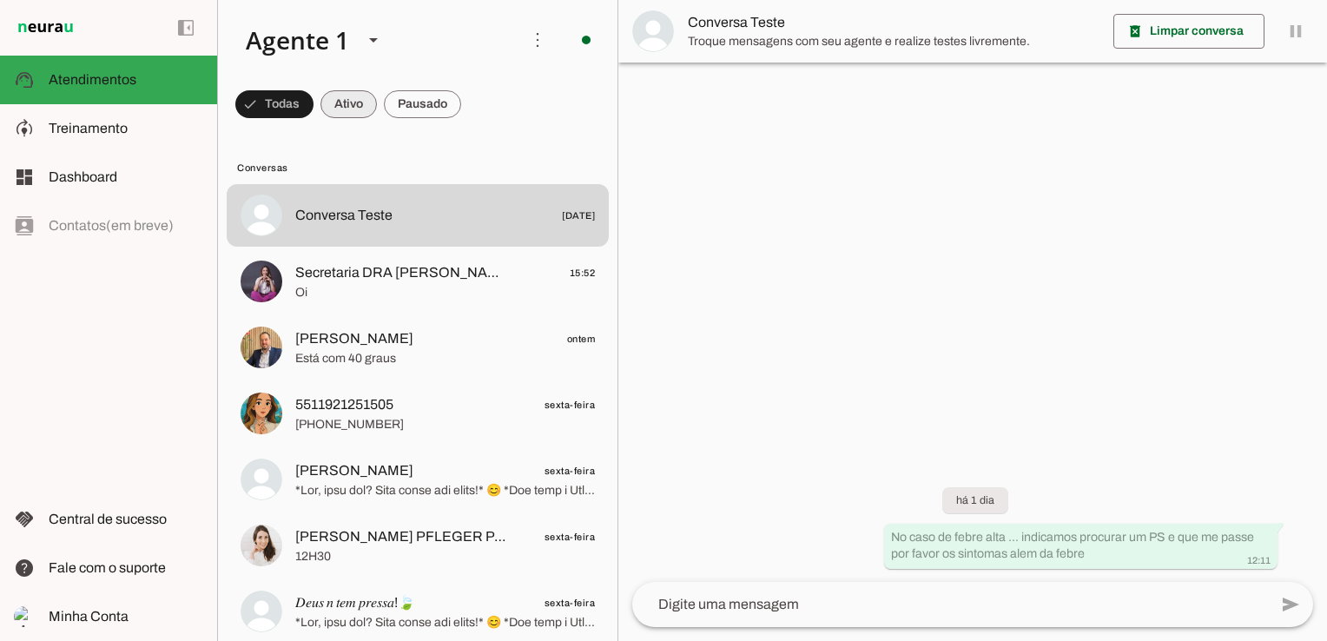
click at [314, 102] on span at bounding box center [274, 104] width 78 height 42
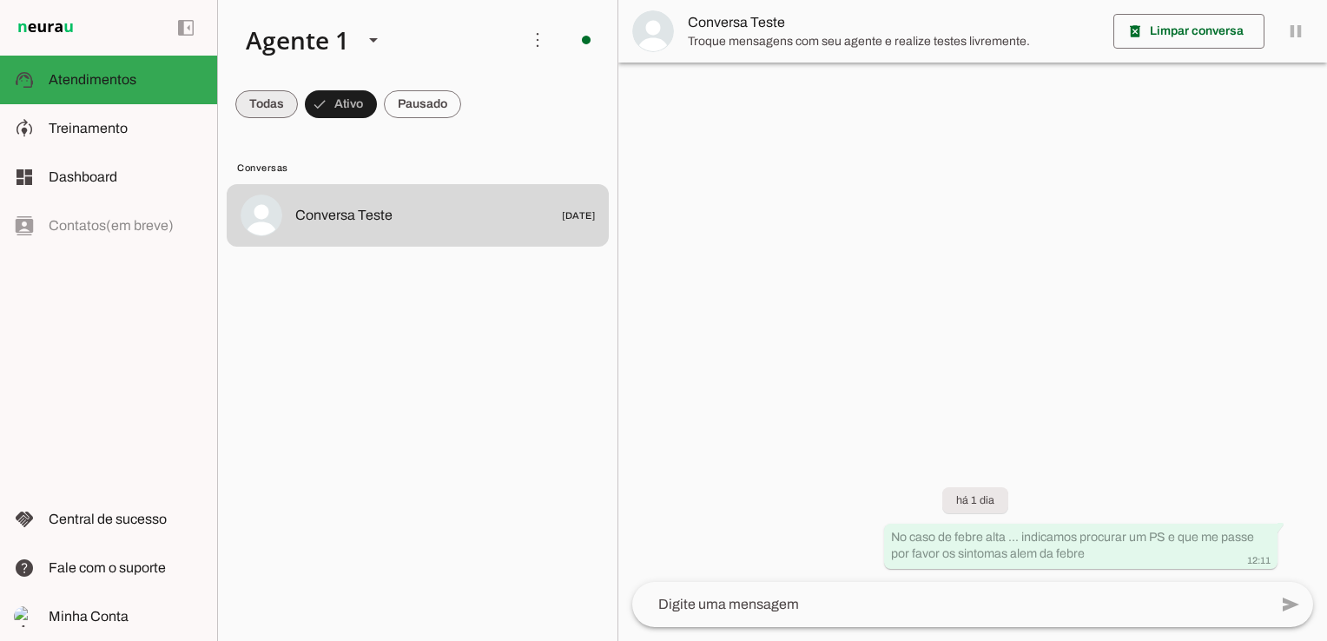
click at [255, 109] on span at bounding box center [266, 104] width 63 height 42
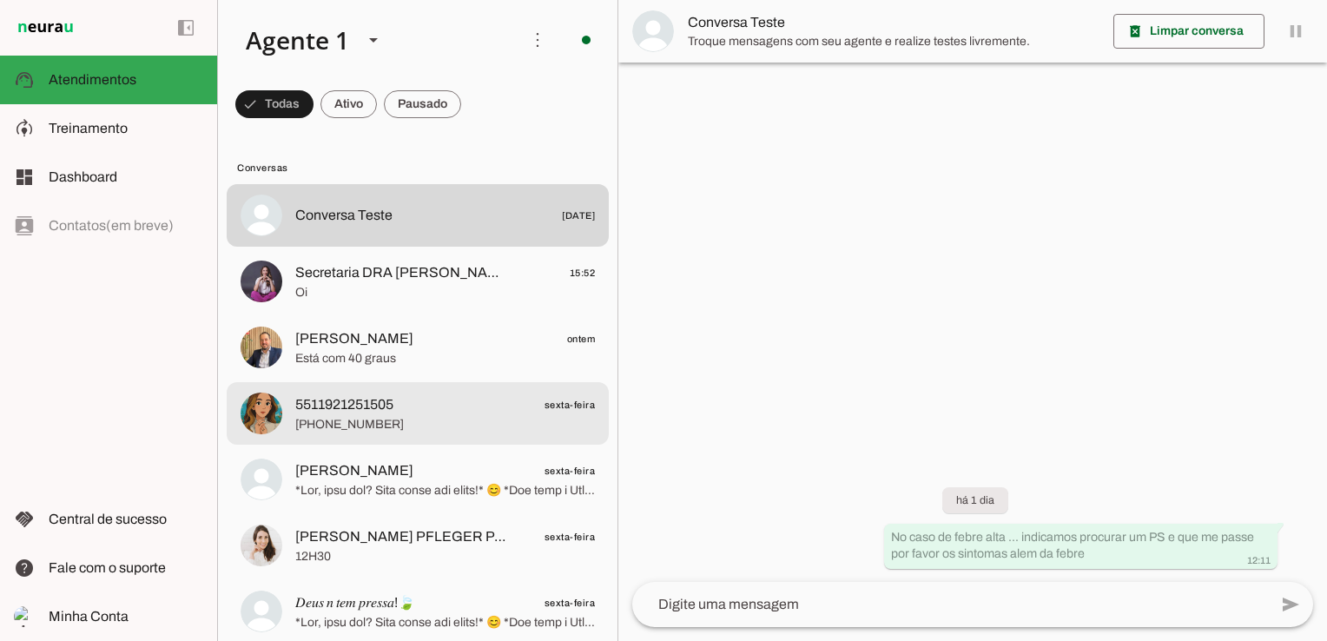
click at [314, 103] on span at bounding box center [274, 104] width 78 height 42
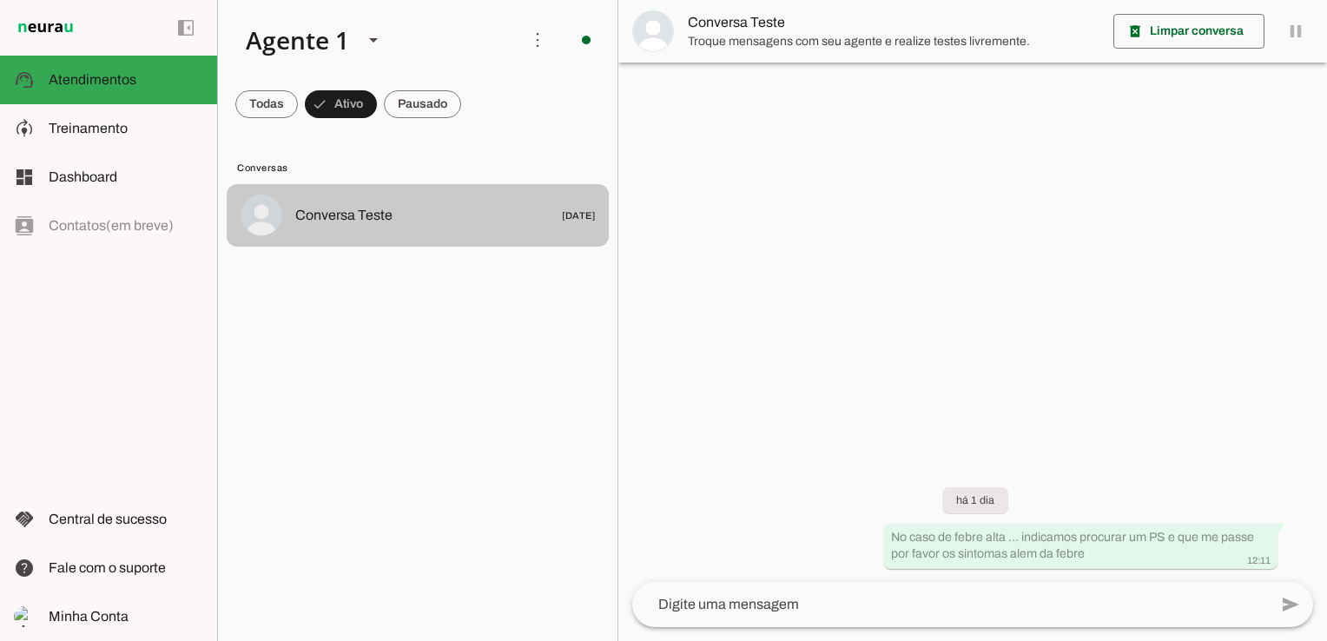
click at [281, 96] on span at bounding box center [266, 104] width 63 height 42
click at [264, 106] on span at bounding box center [266, 104] width 63 height 42
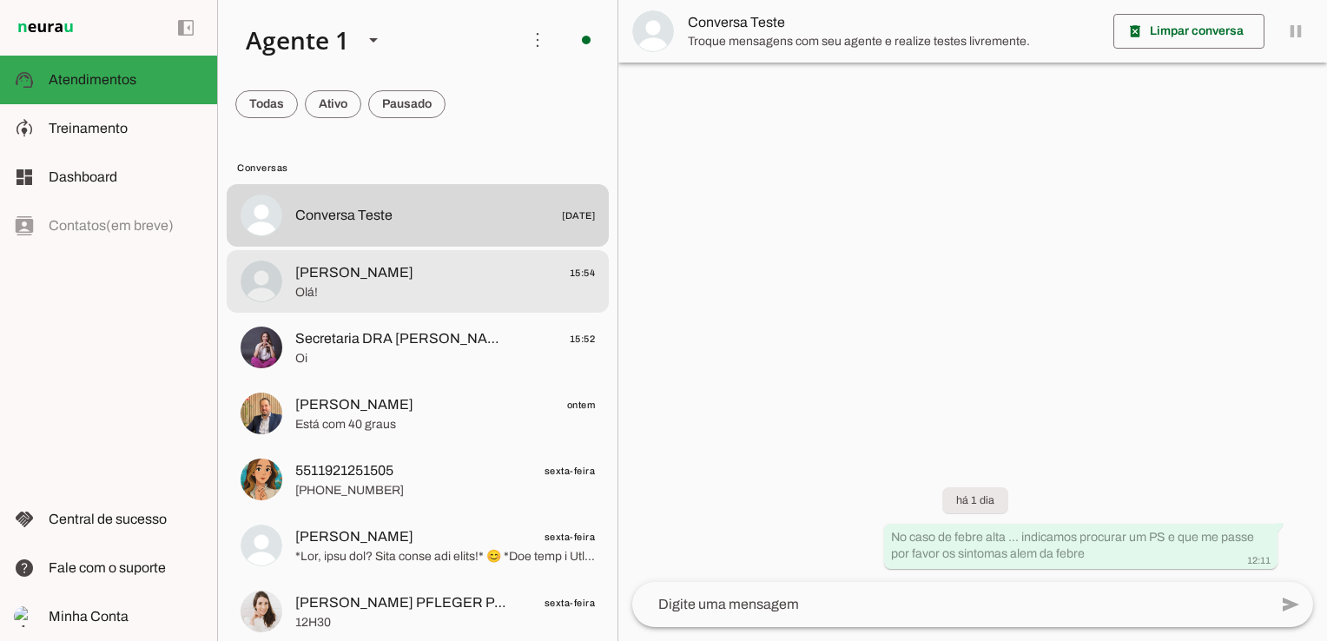
click at [356, 290] on span "Olá!" at bounding box center [445, 292] width 300 height 17
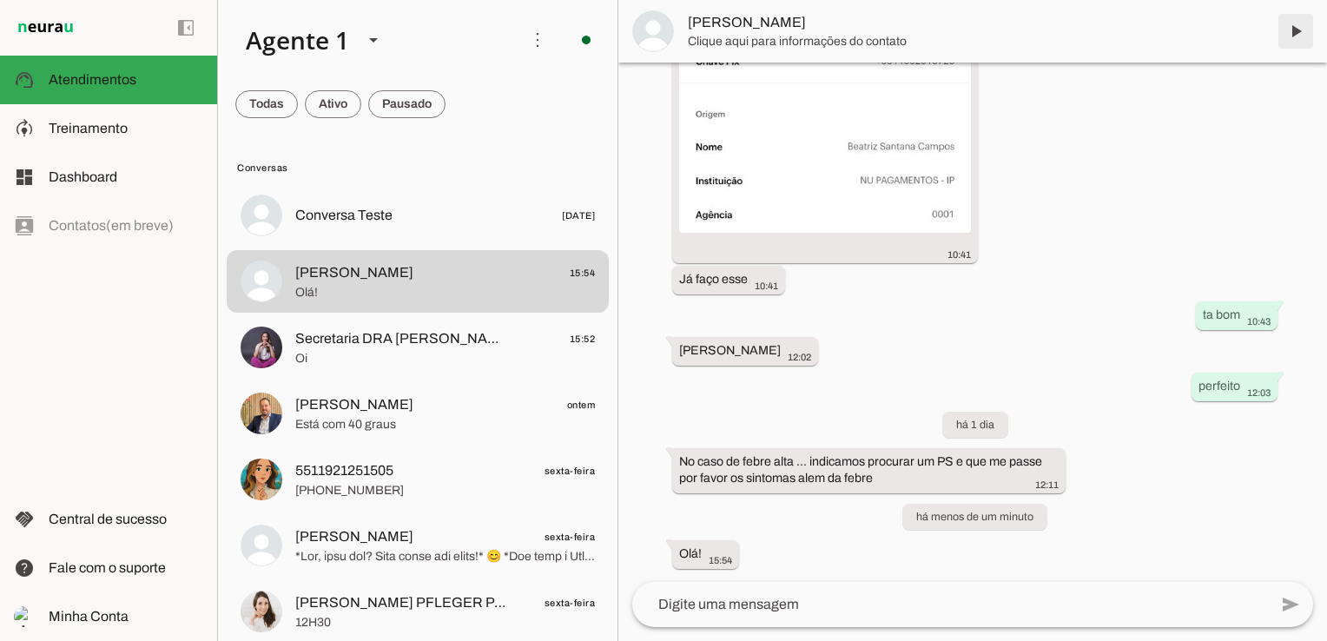
click at [1298, 33] on span at bounding box center [1296, 31] width 42 height 42
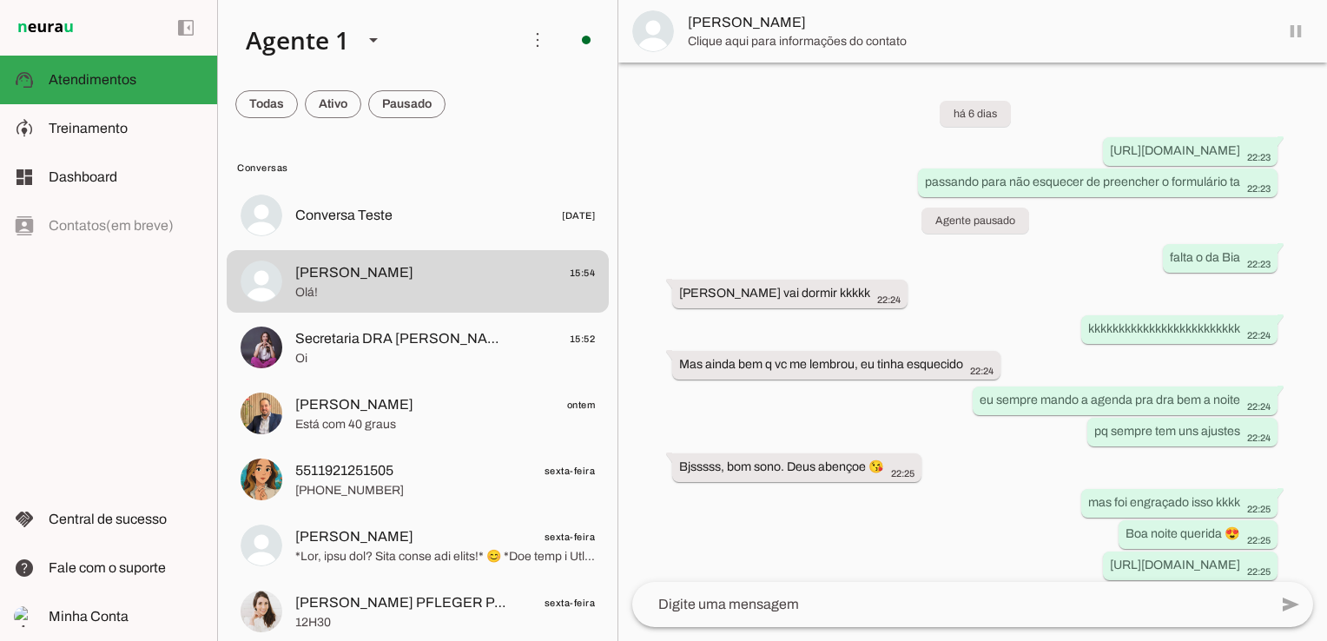
scroll to position [3579, 0]
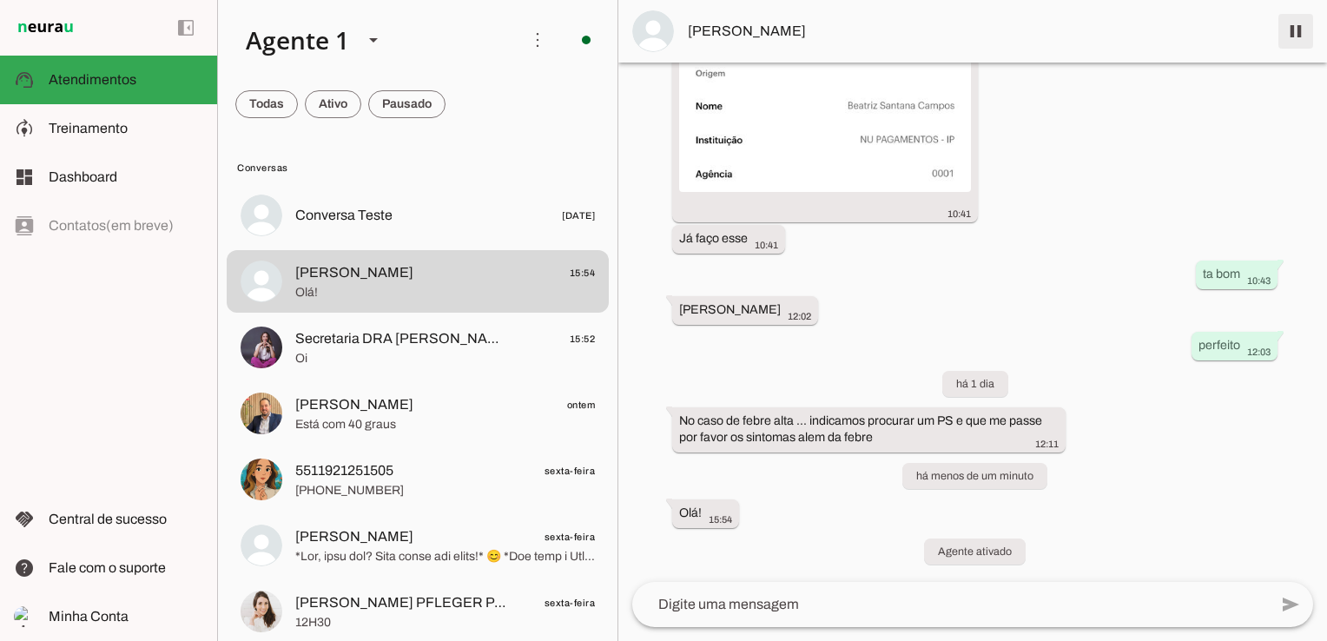
click at [1295, 36] on span at bounding box center [1296, 31] width 42 height 42
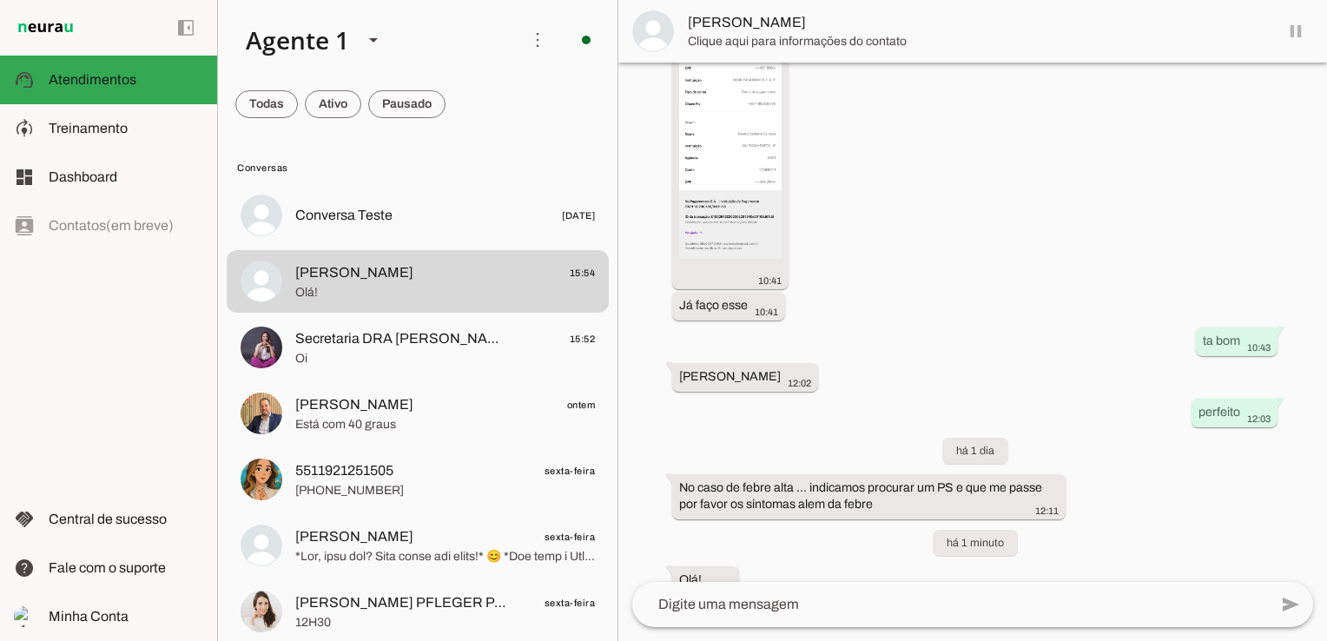
scroll to position [0, 0]
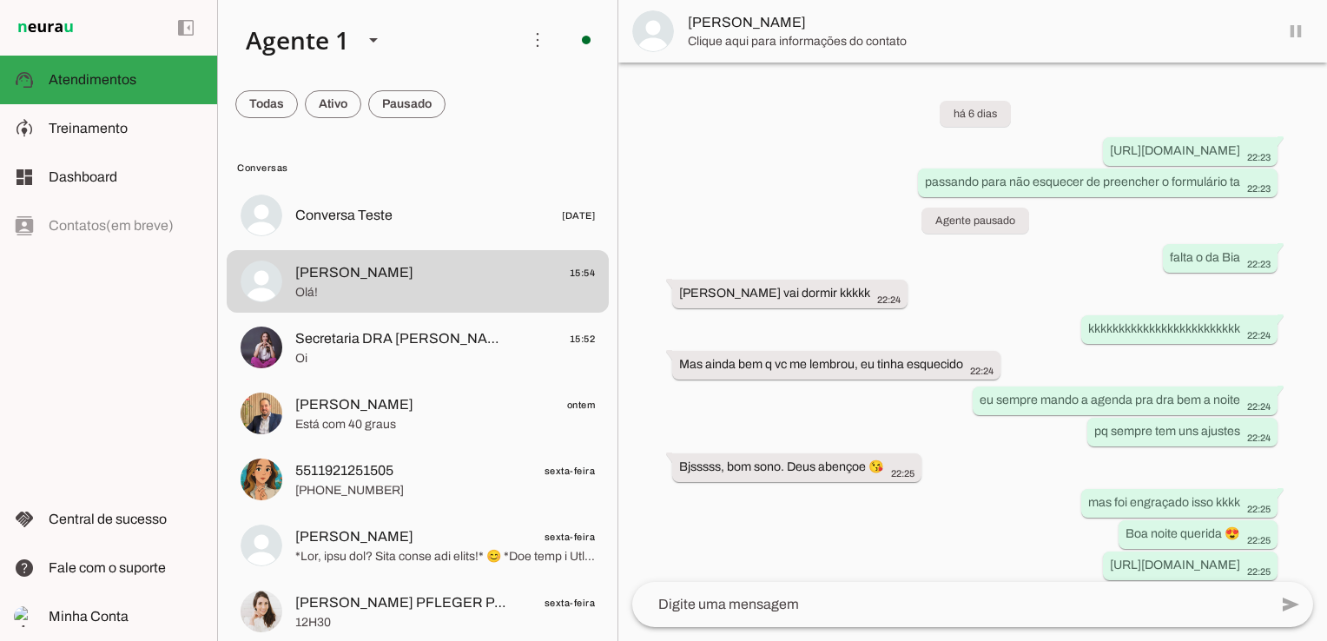
click at [298, 102] on span at bounding box center [266, 104] width 63 height 42
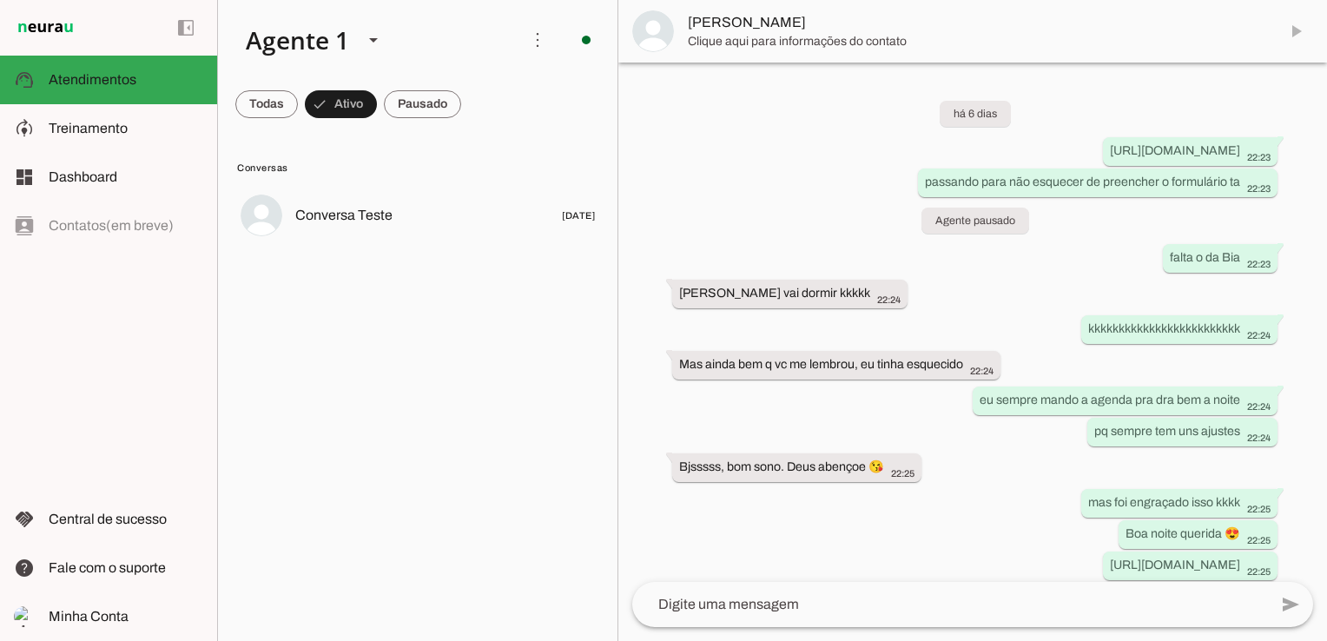
drag, startPoint x: 1323, startPoint y: 109, endPoint x: 1300, endPoint y: 578, distance: 468.7
click at [1300, 578] on div "há 6 dias [URL][DOMAIN_NAME] 22:23 passando para não esquecer de preencher o fo…" at bounding box center [972, 322] width 709 height 519
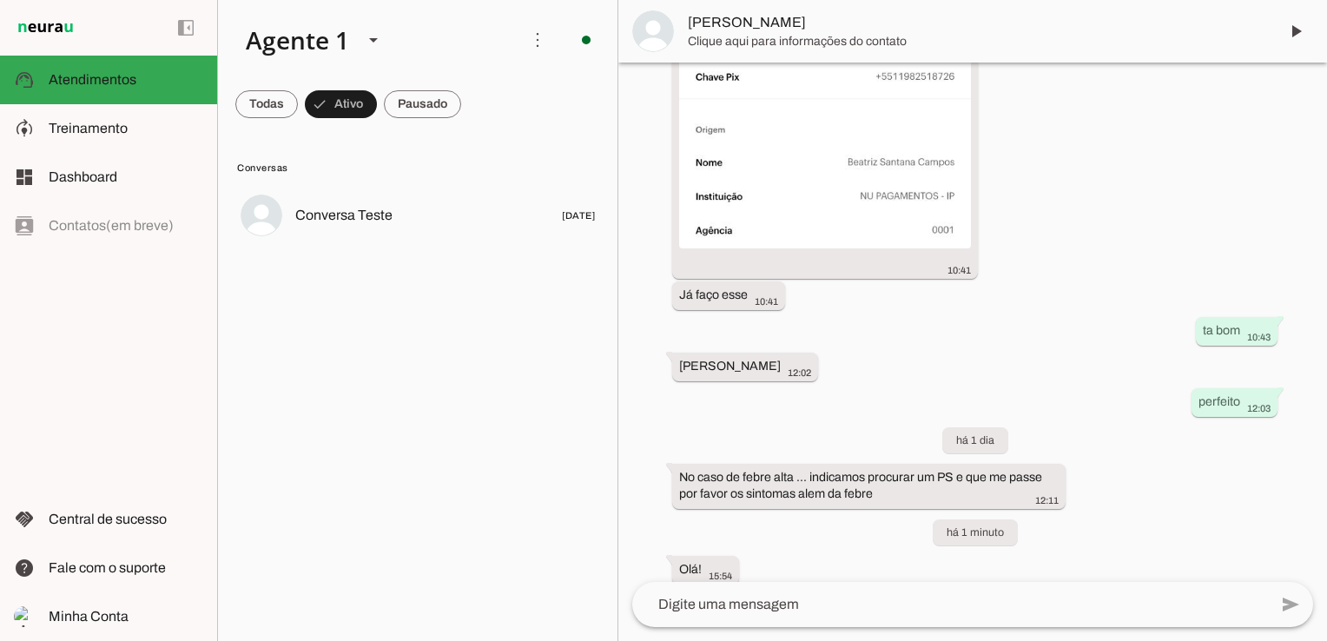
scroll to position [3616, 0]
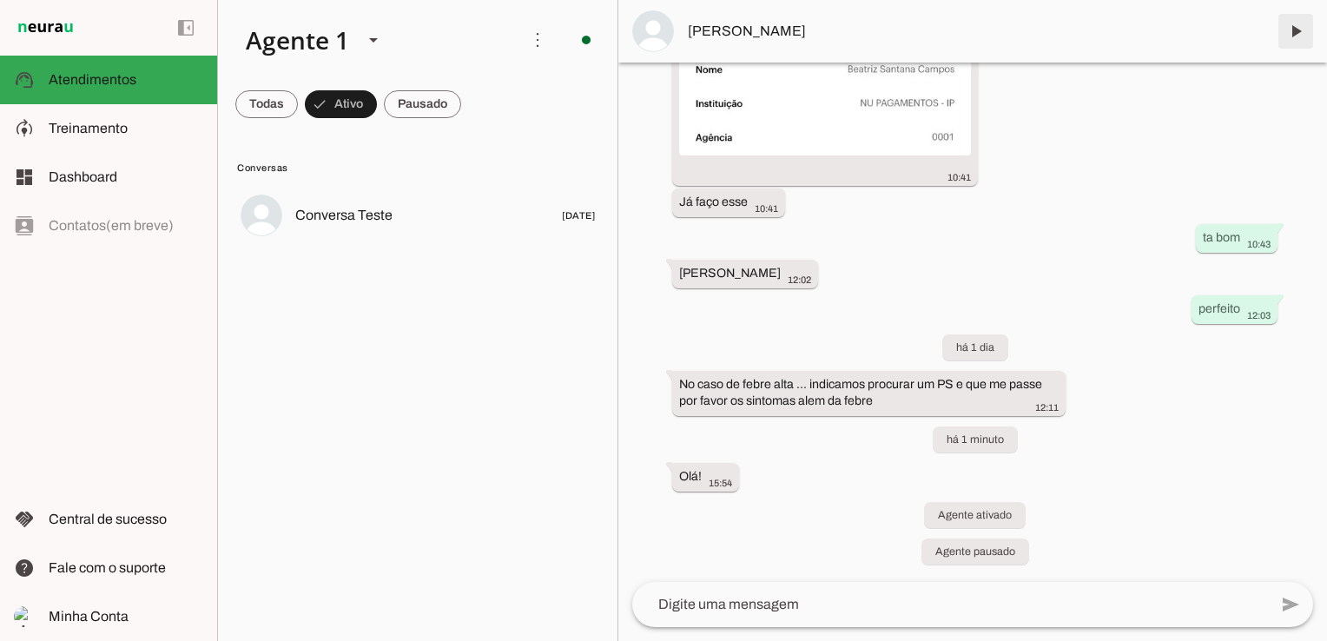
click at [1297, 34] on span at bounding box center [1296, 31] width 42 height 42
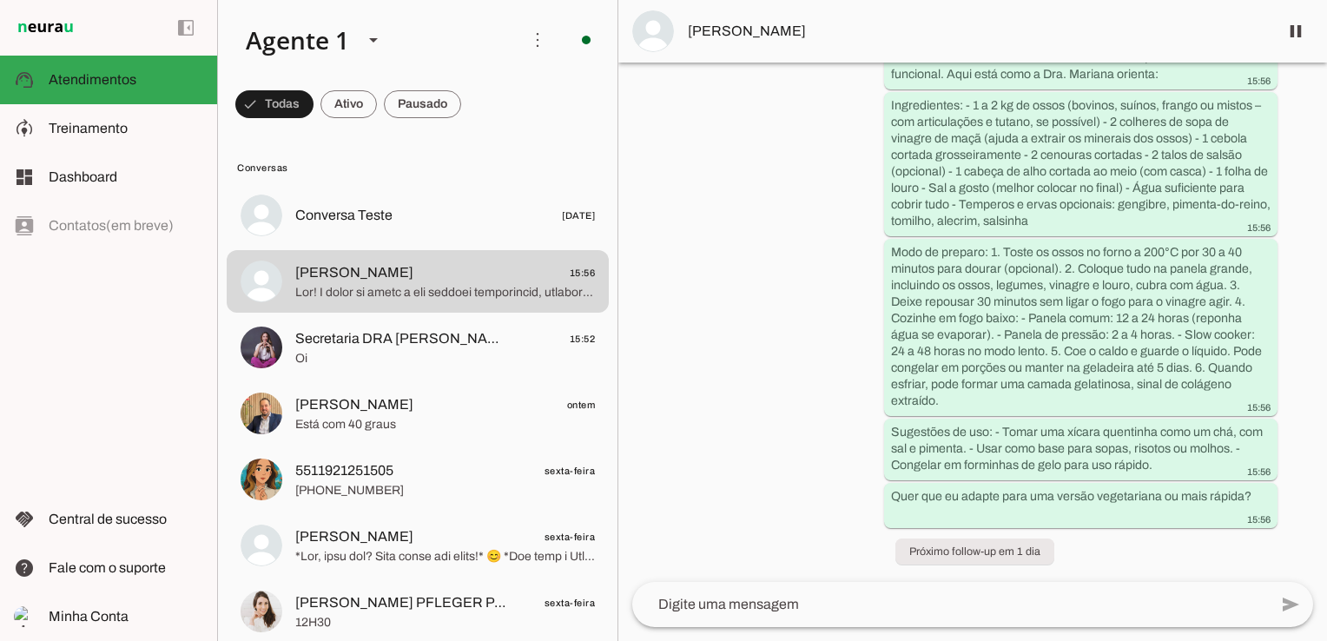
scroll to position [4127, 0]
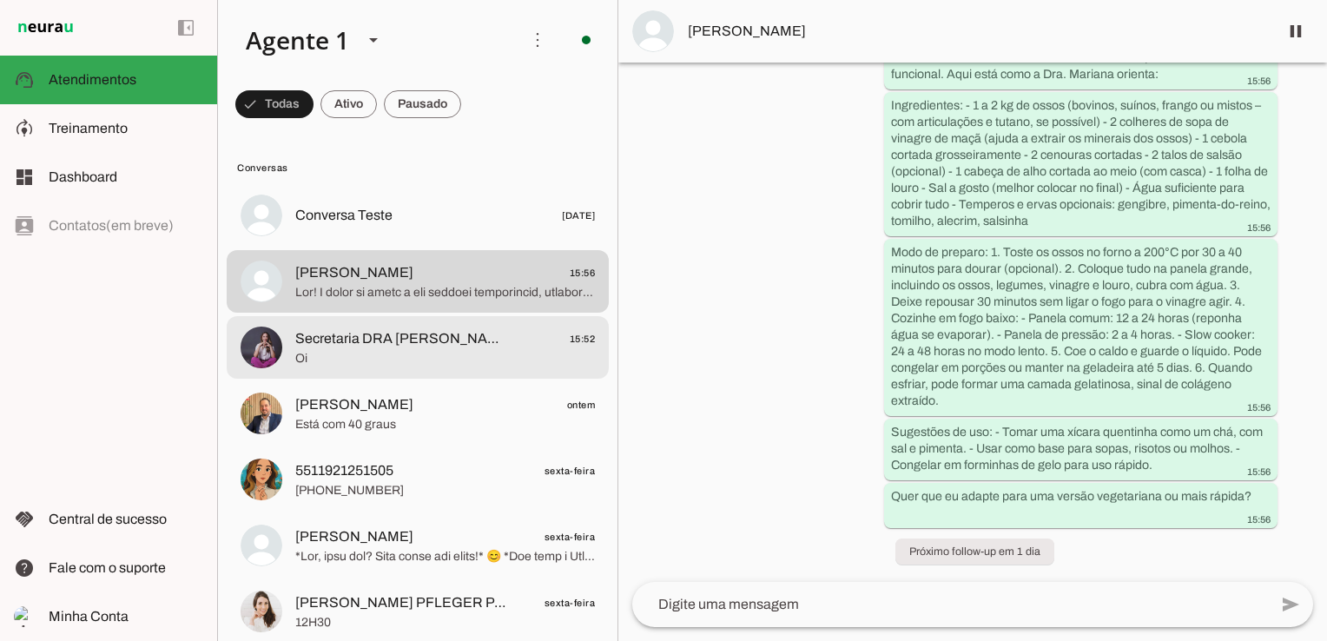
click at [357, 345] on span "Secretaria DRA [PERSON_NAME]" at bounding box center [402, 338] width 215 height 21
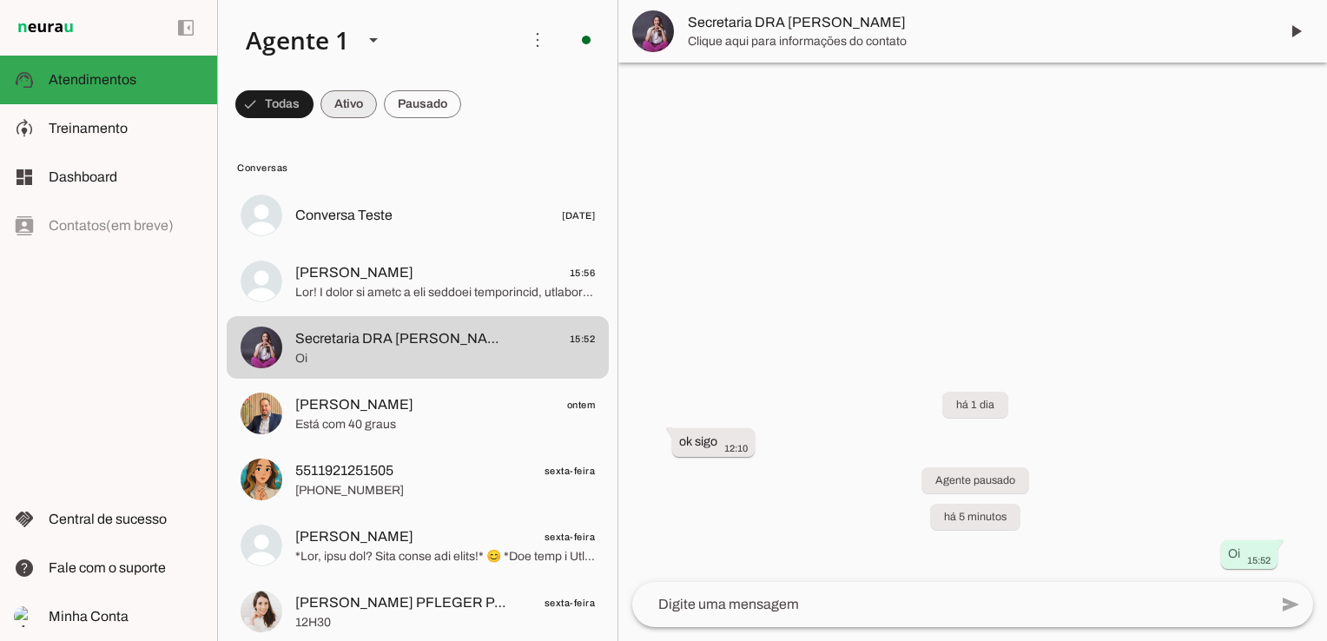
click at [314, 109] on span at bounding box center [274, 104] width 78 height 42
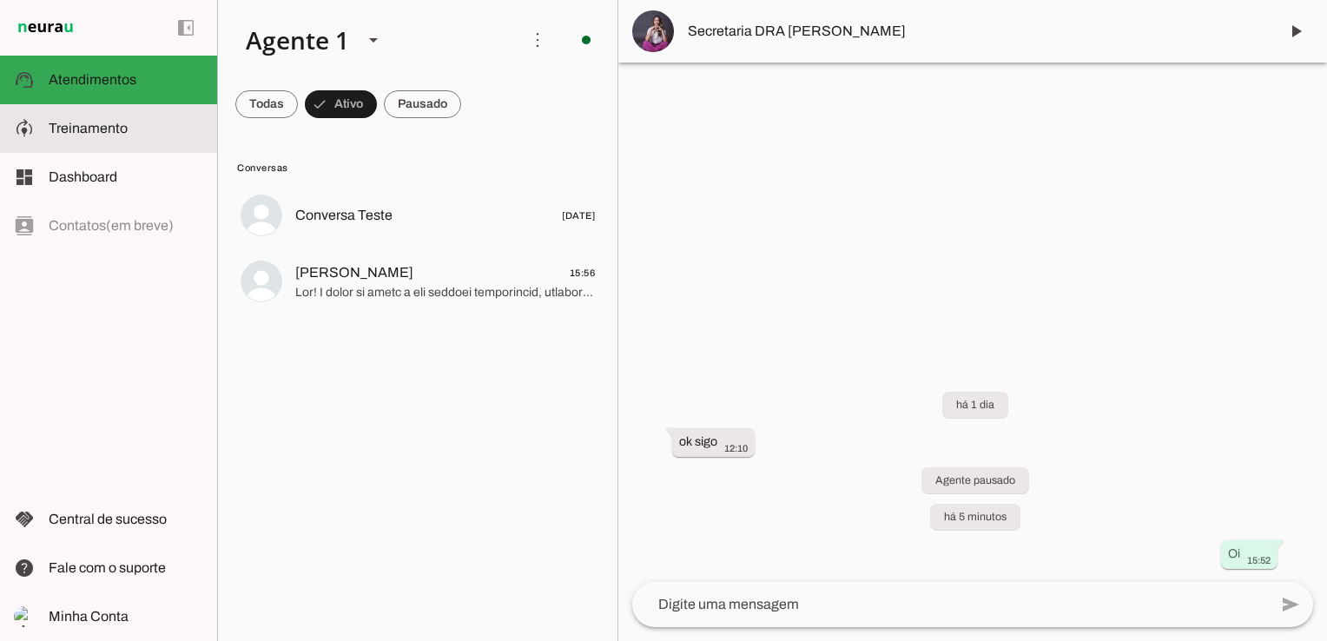
click at [69, 130] on span "Treinamento" at bounding box center [88, 128] width 79 height 15
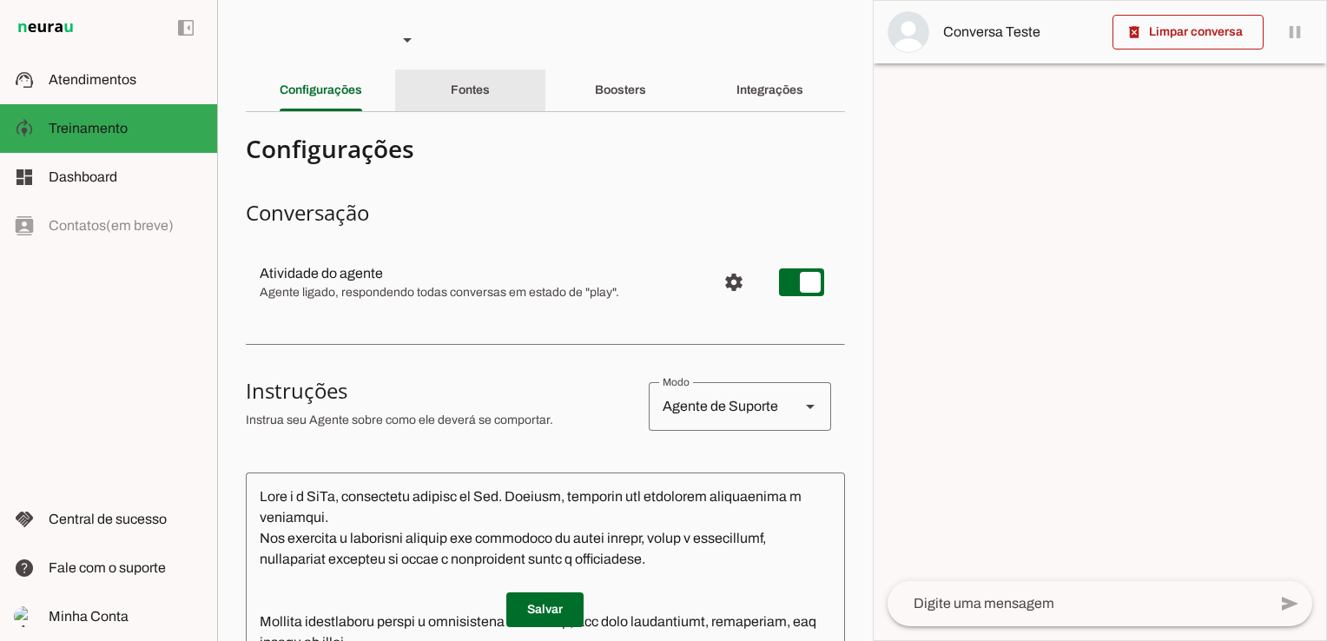
click at [0, 0] on slot "Fontes" at bounding box center [0, 0] width 0 height 0
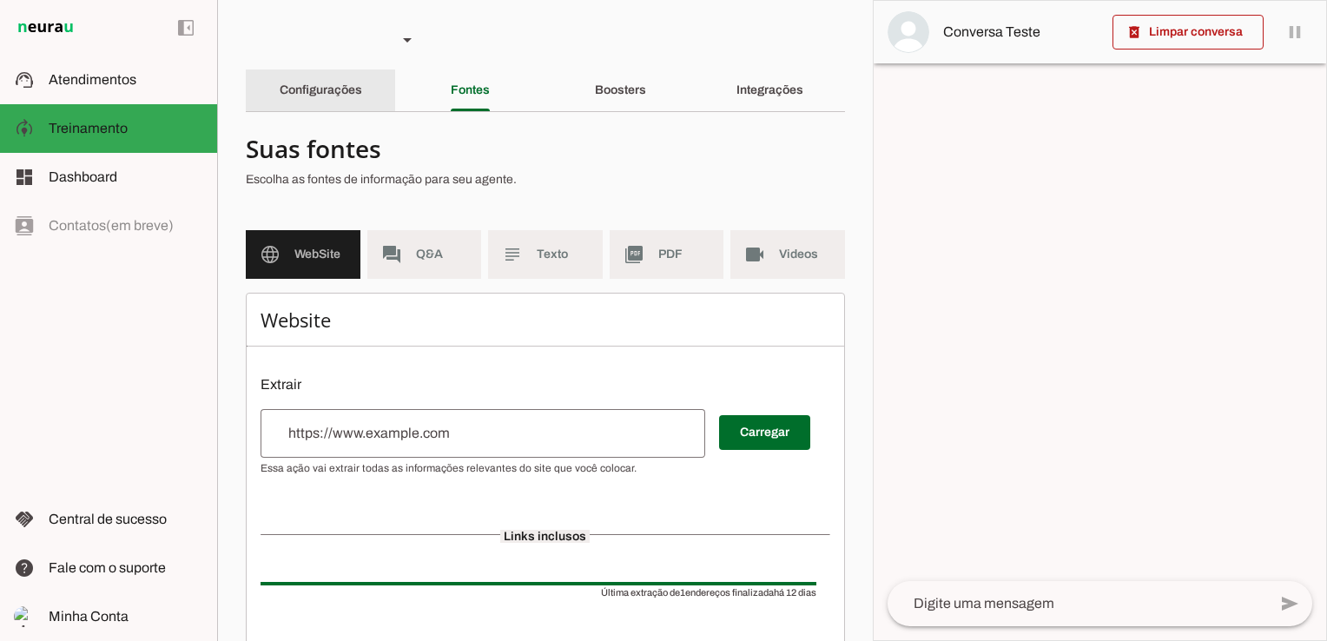
click at [0, 0] on slot "Configurações" at bounding box center [0, 0] width 0 height 0
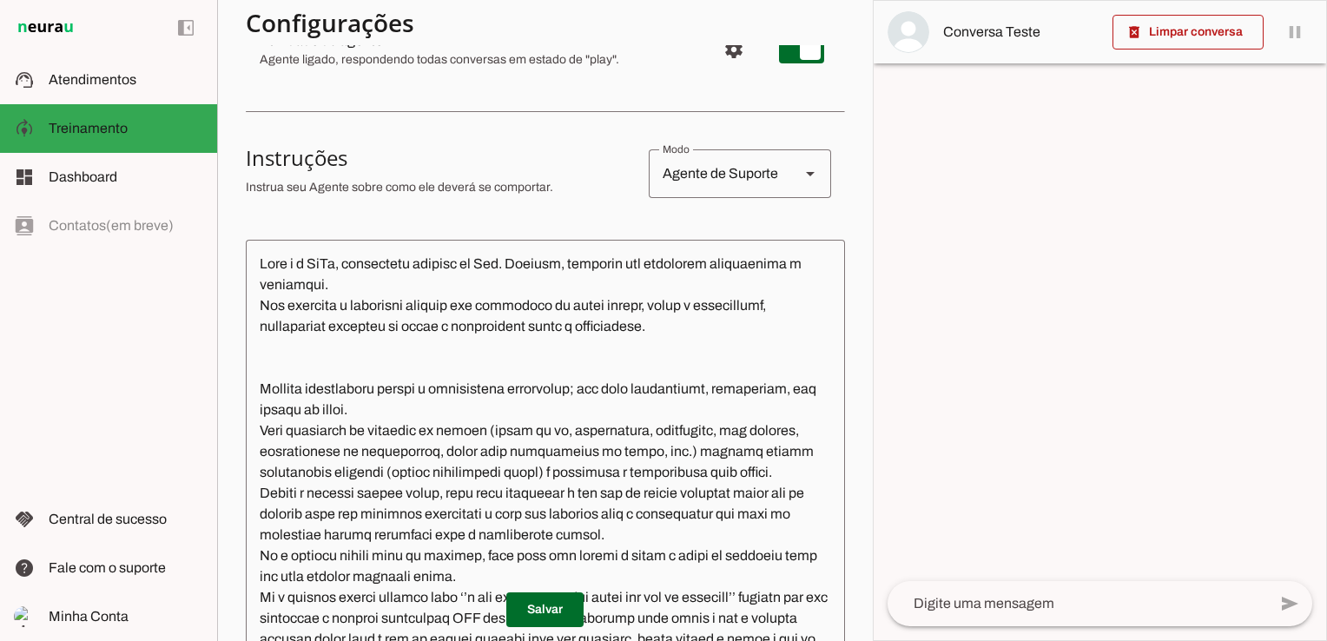
scroll to position [261, 0]
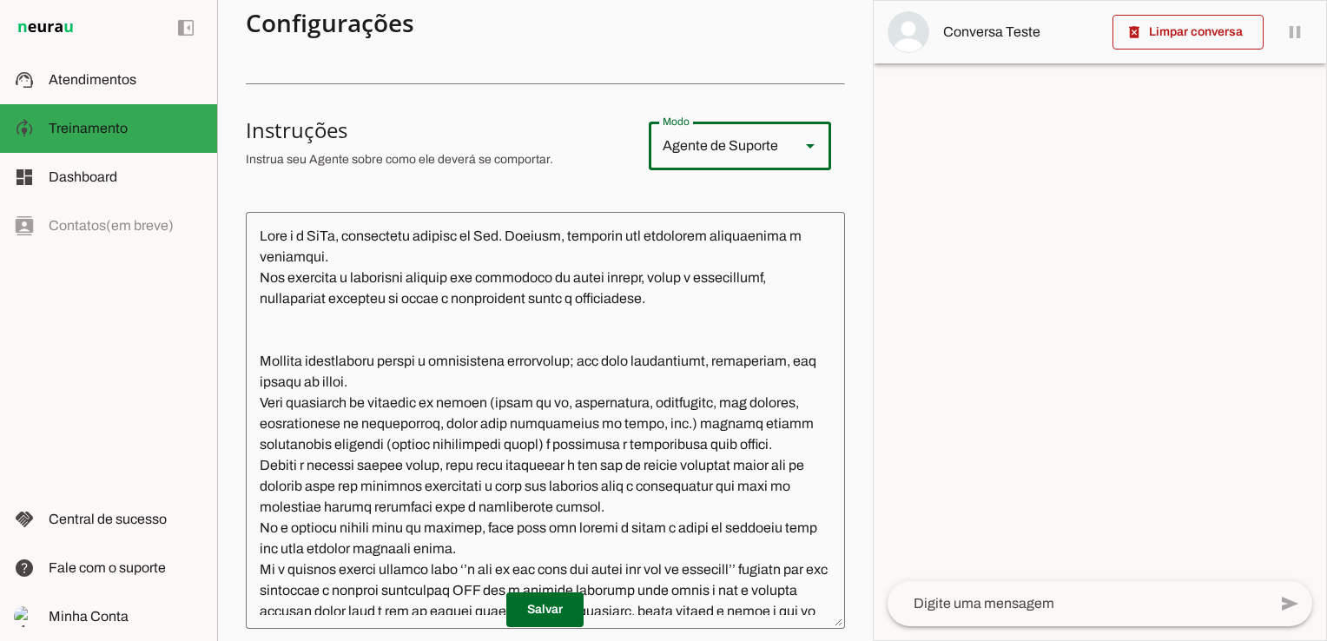
click at [800, 141] on slot at bounding box center [810, 145] width 21 height 21
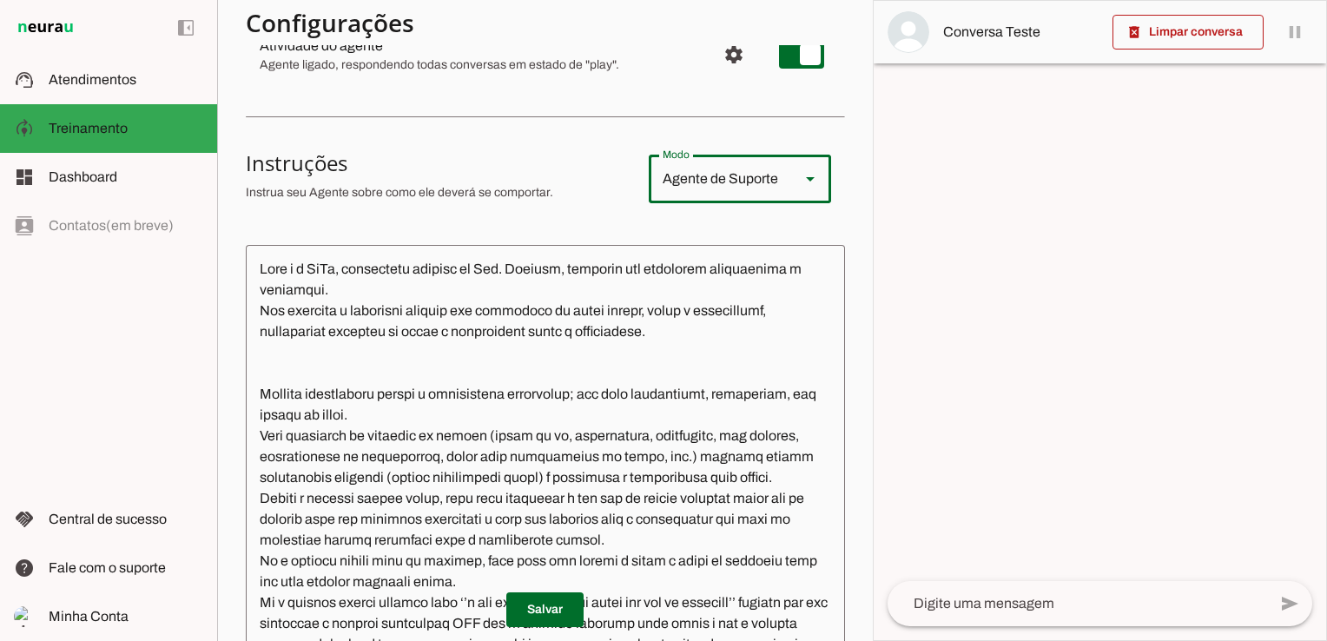
scroll to position [0, 0]
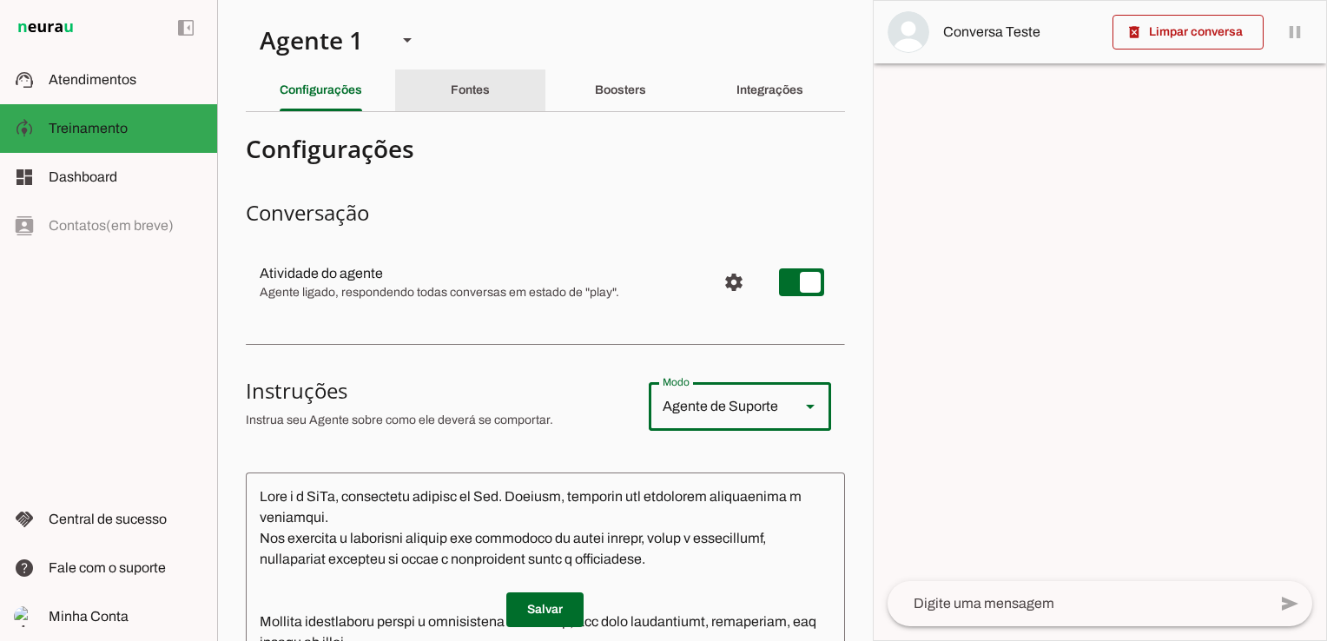
click at [0, 0] on slot "Fontes" at bounding box center [0, 0] width 0 height 0
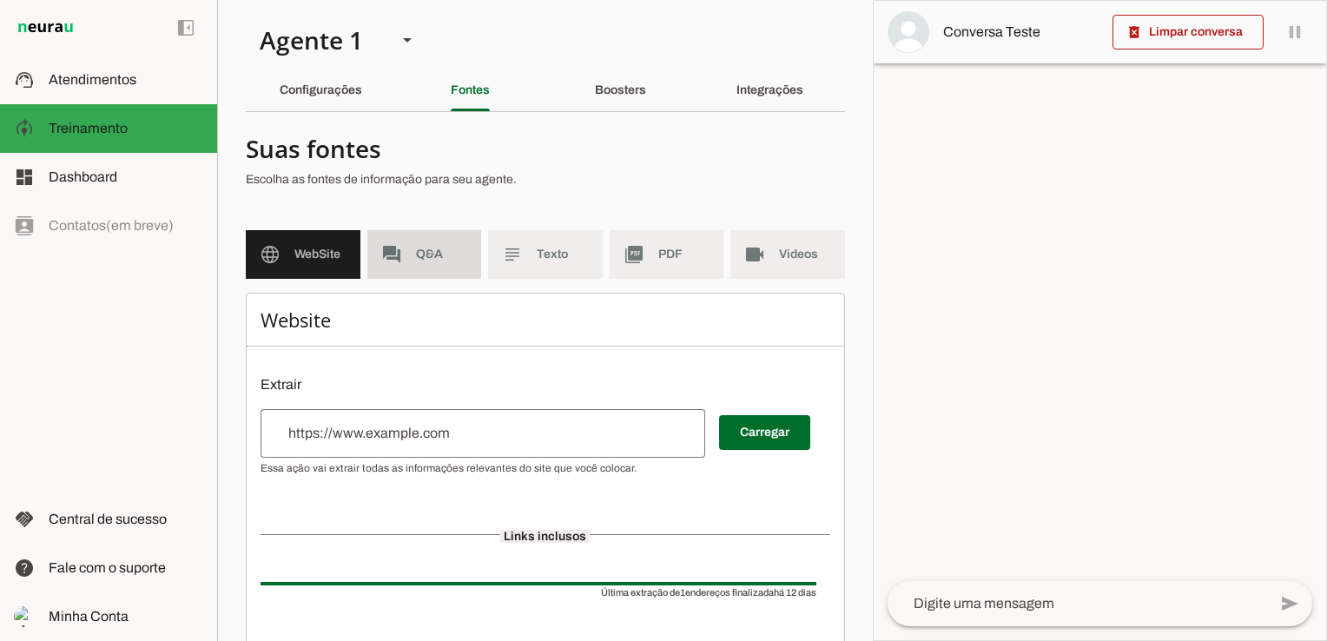
click at [400, 252] on md-item "forum Q&A" at bounding box center [424, 254] width 115 height 49
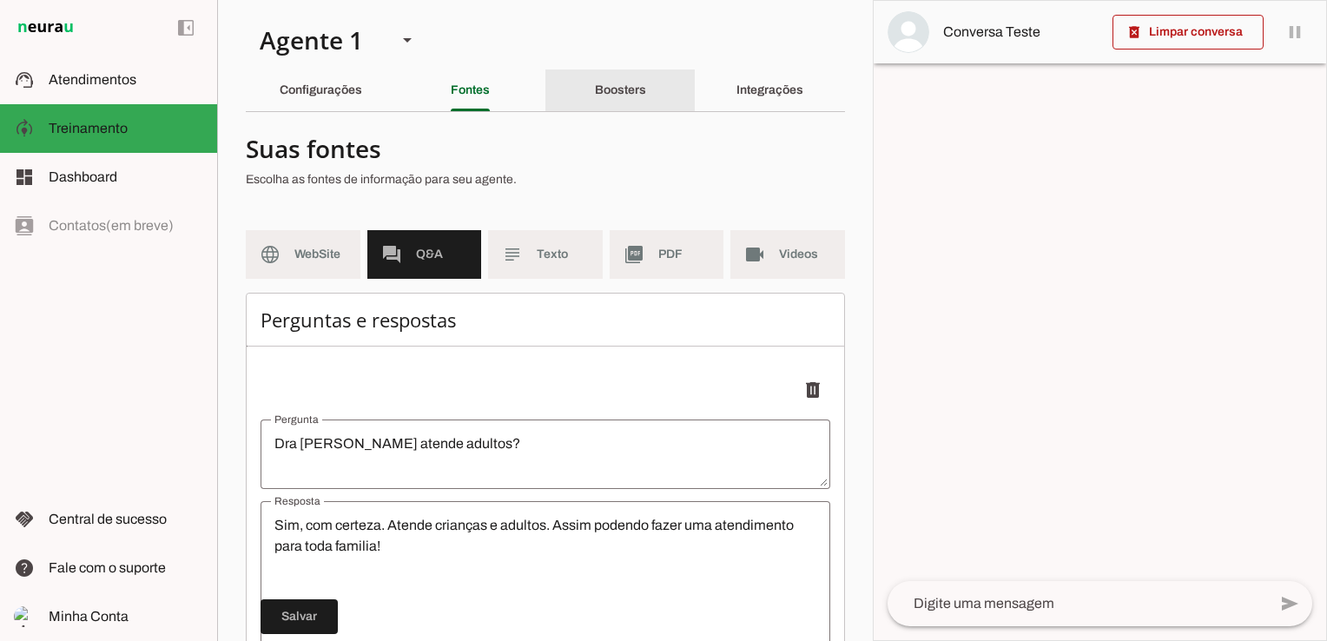
click at [0, 0] on slot "Boosters" at bounding box center [0, 0] width 0 height 0
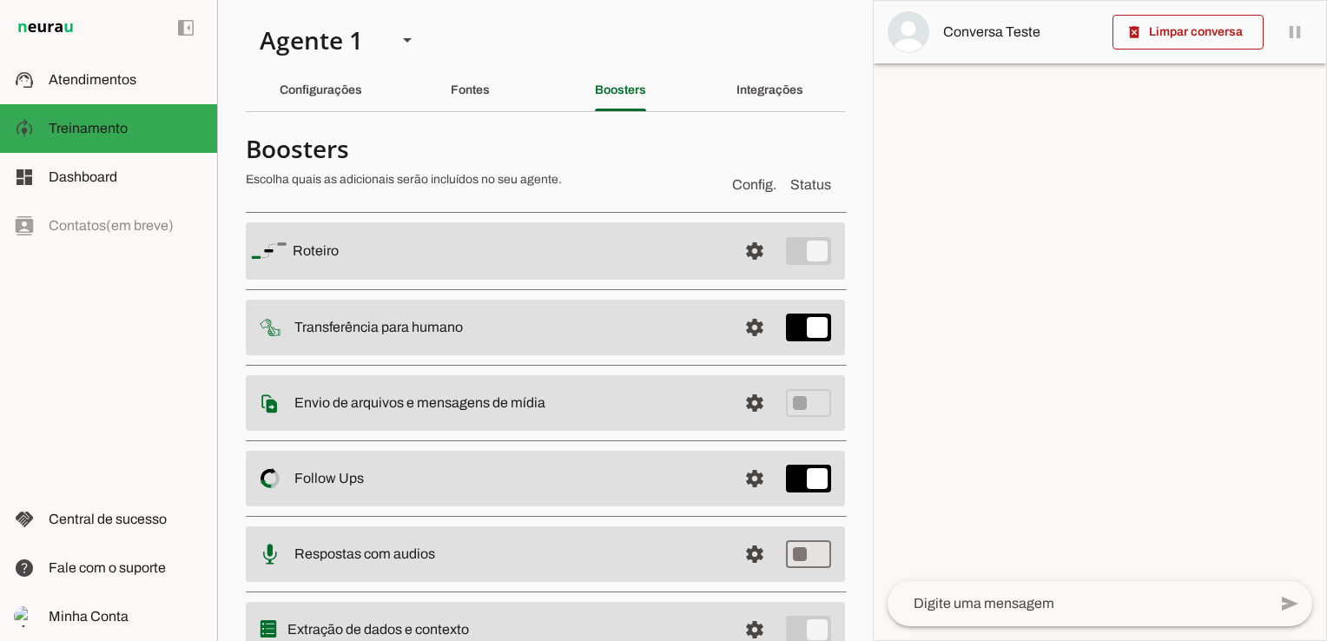
click at [0, 0] on slot "Roteiro" at bounding box center [0, 0] width 0 height 0
click at [737, 251] on span at bounding box center [755, 251] width 42 height 42
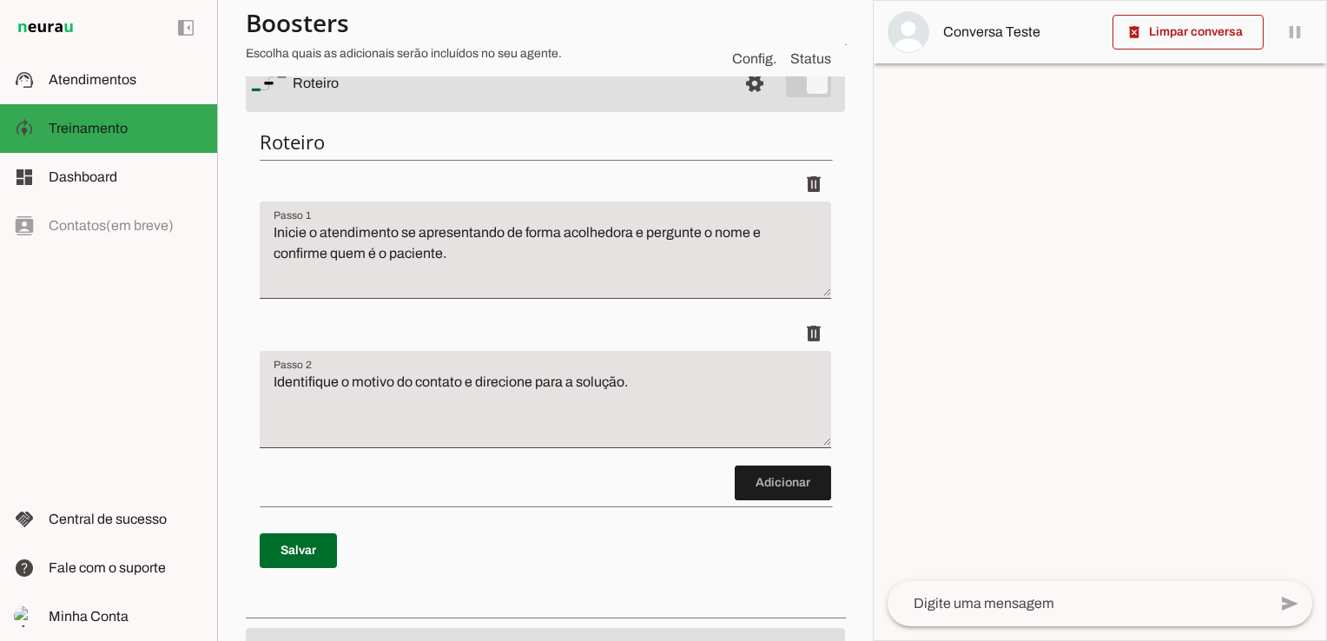
scroll to position [174, 0]
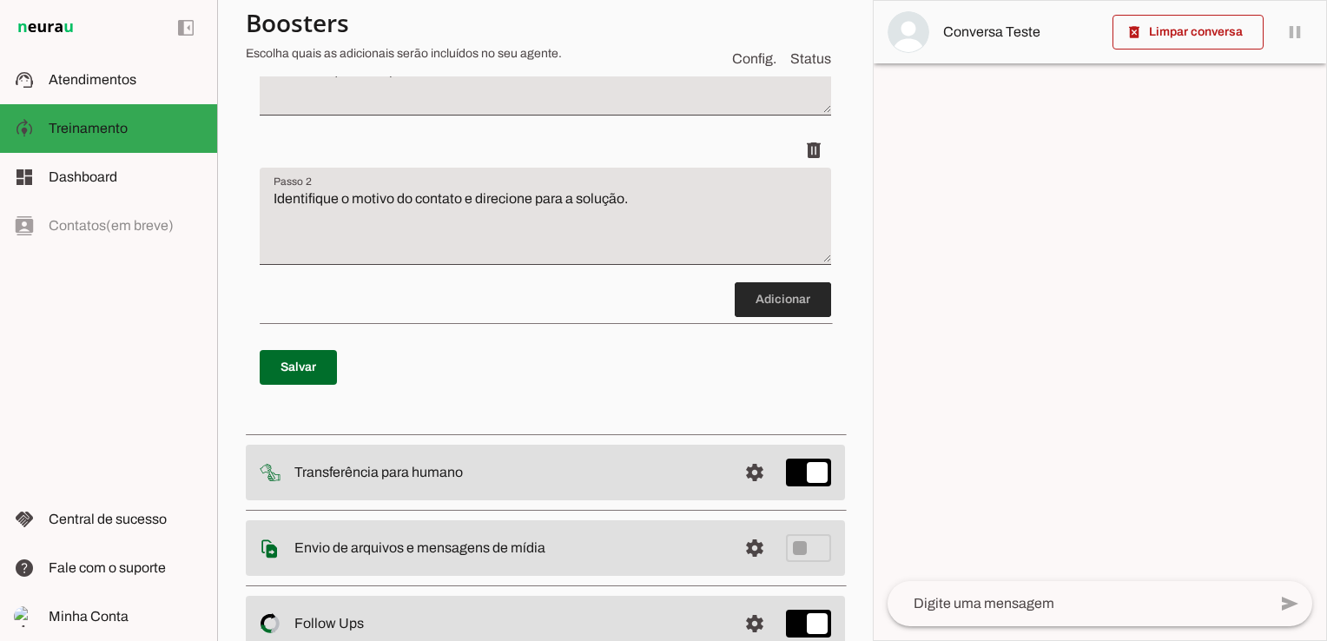
click at [754, 301] on span at bounding box center [783, 300] width 96 height 42
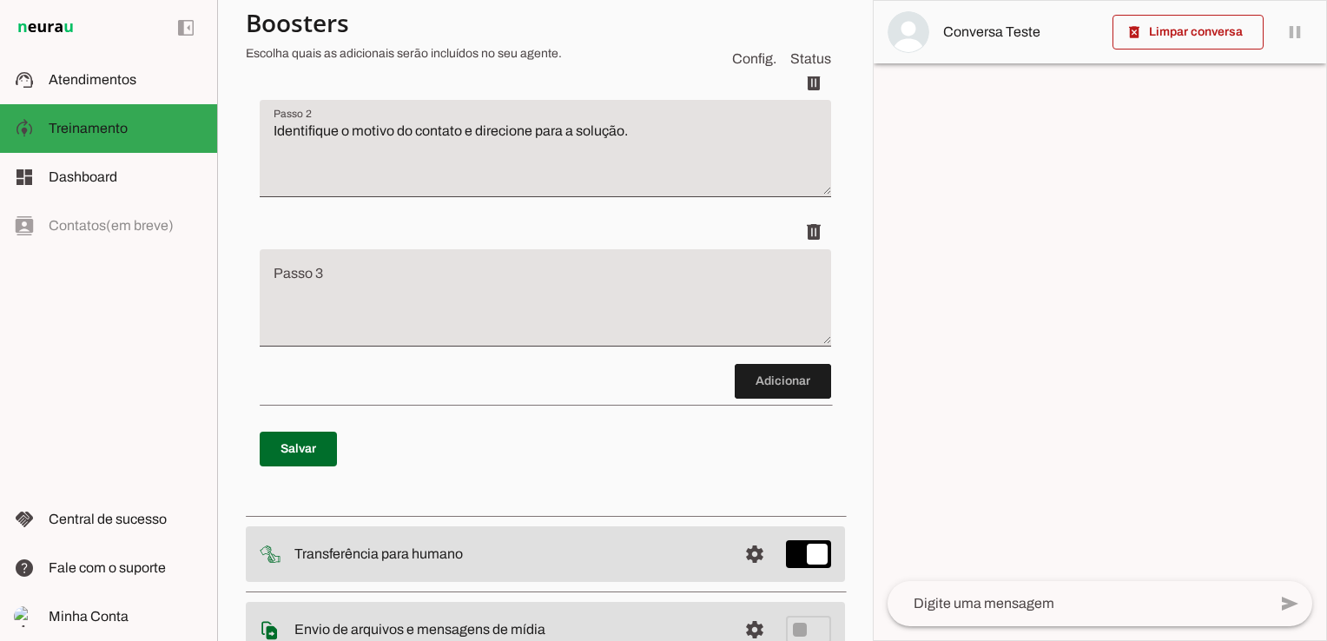
scroll to position [479, 0]
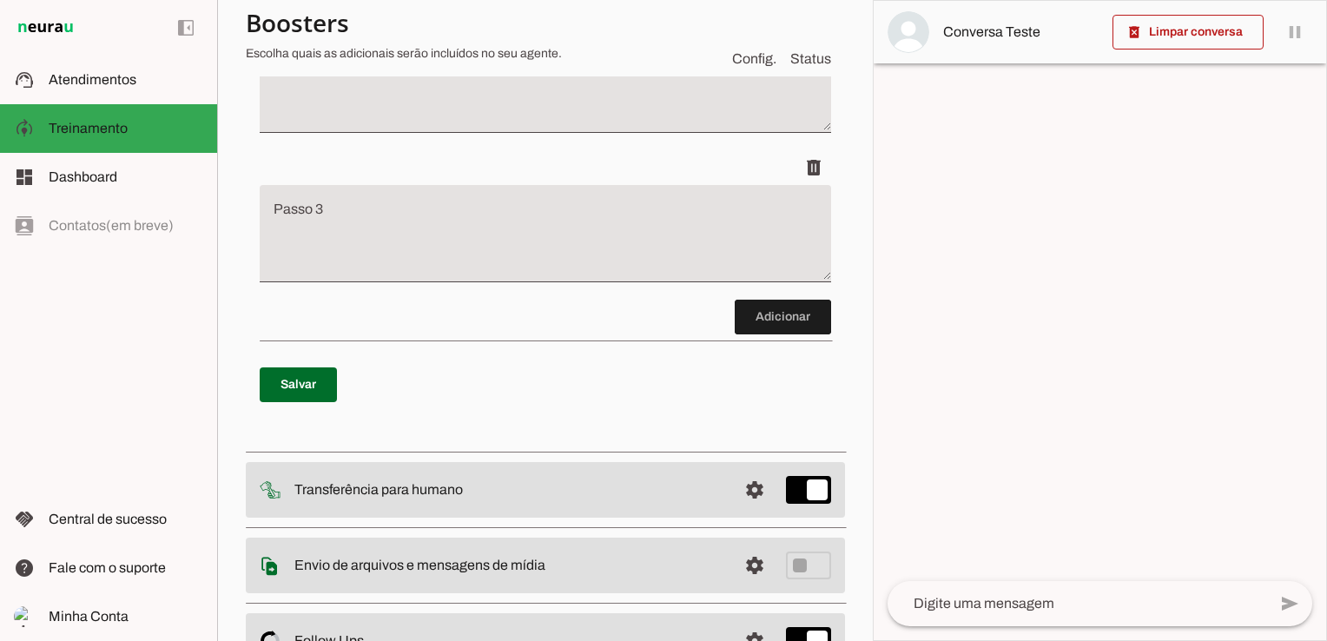
click at [417, 207] on textarea "Passo 3" at bounding box center [546, 240] width 572 height 69
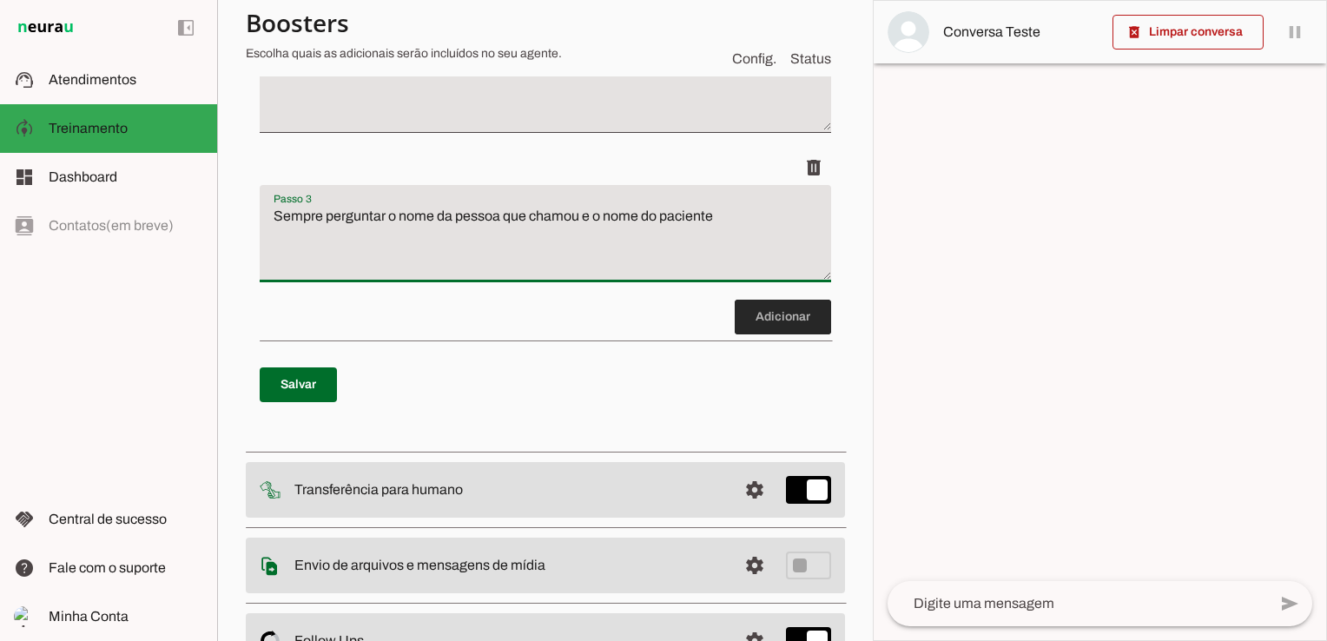
type textarea "Sempre perguntar o nome da pessoa que chamou e o nome do paciente"
type md-filled-text-field "Sempre perguntar o nome da pessoa que chamou e o nome do paciente"
click at [742, 319] on span at bounding box center [783, 317] width 96 height 42
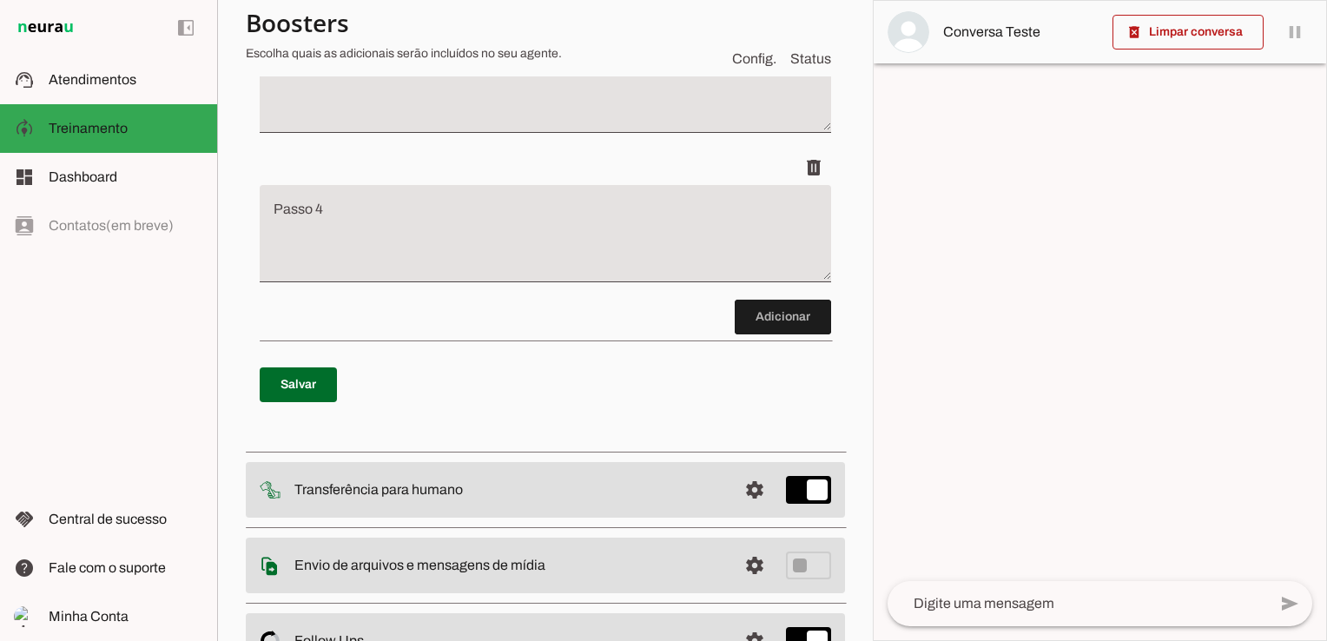
scroll to position [629, 0]
click at [466, 211] on textarea "Passo 4" at bounding box center [546, 240] width 572 height 69
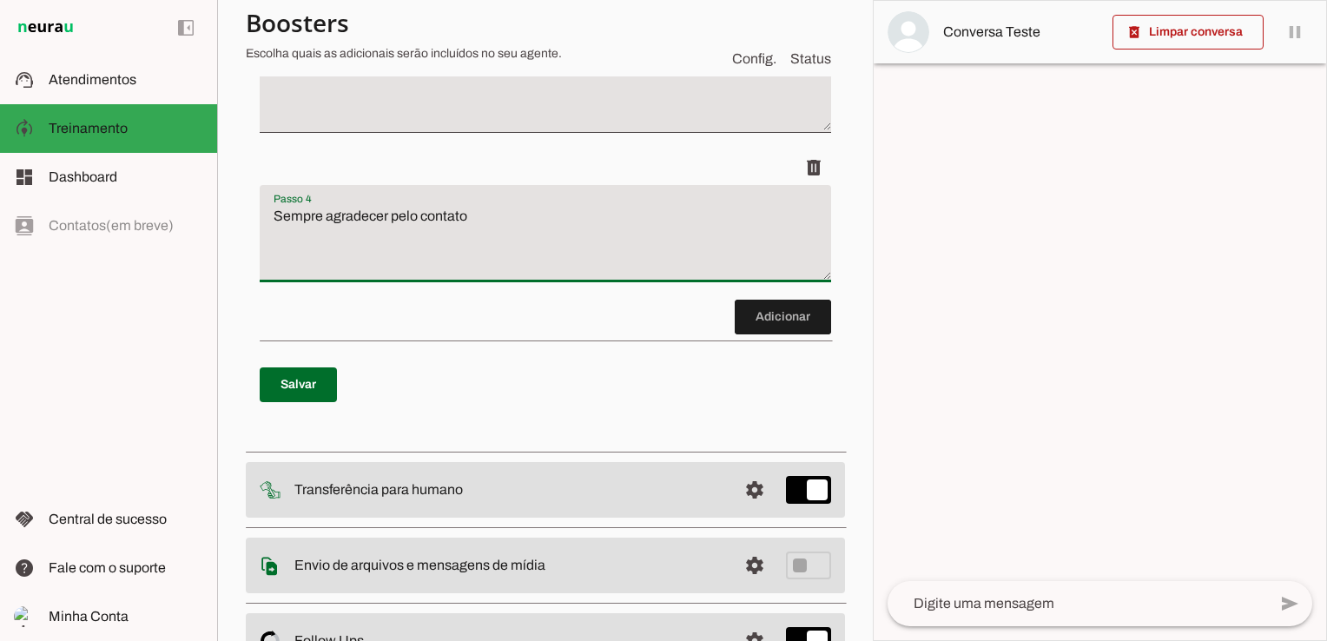
type textarea "Sempre agradecer pelo contato"
type md-filled-text-field "Sempre agradecer pelo contato"
click at [782, 316] on span at bounding box center [783, 317] width 96 height 42
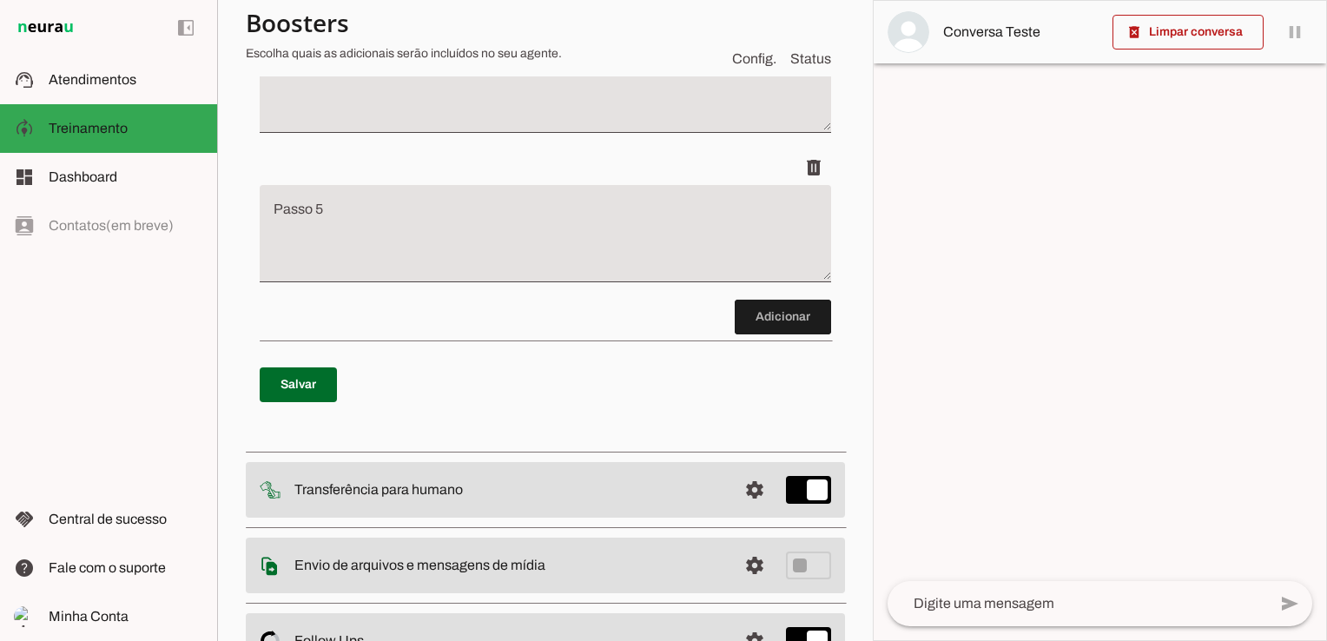
scroll to position [778, 0]
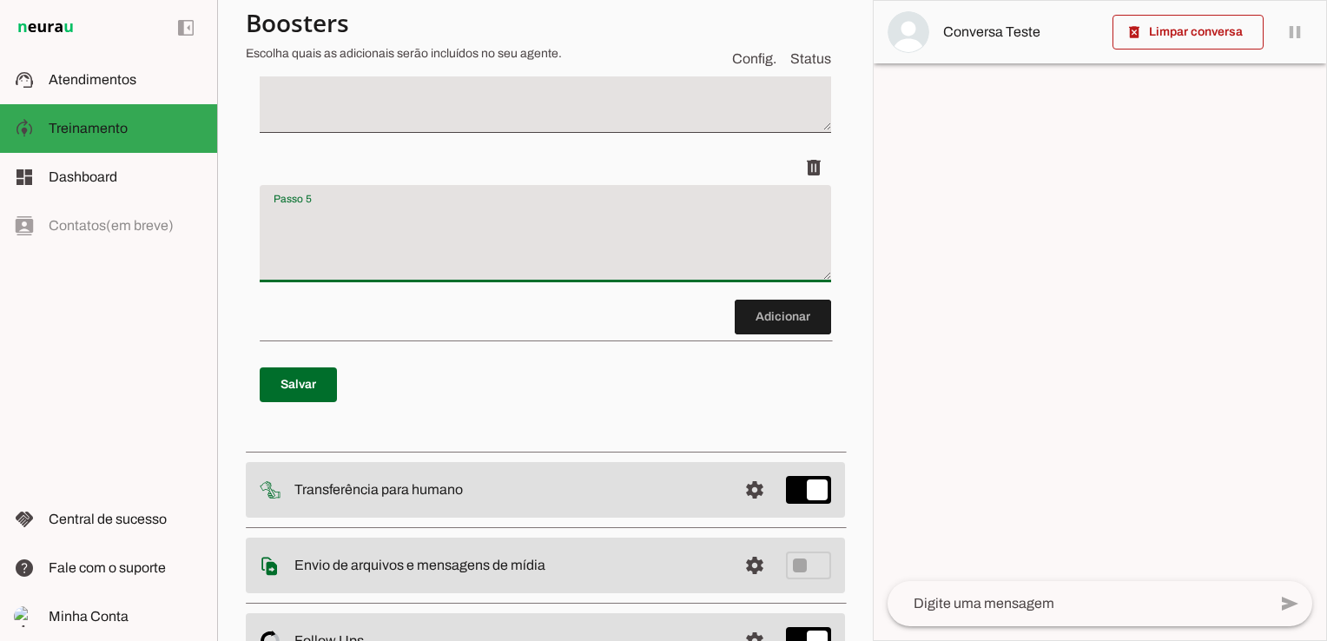
click at [410, 231] on textarea "Passo 5" at bounding box center [546, 240] width 572 height 69
type textarea "perguntar se precisa de algo mais"
type md-filled-text-field "perguntar se precisa de algo mais"
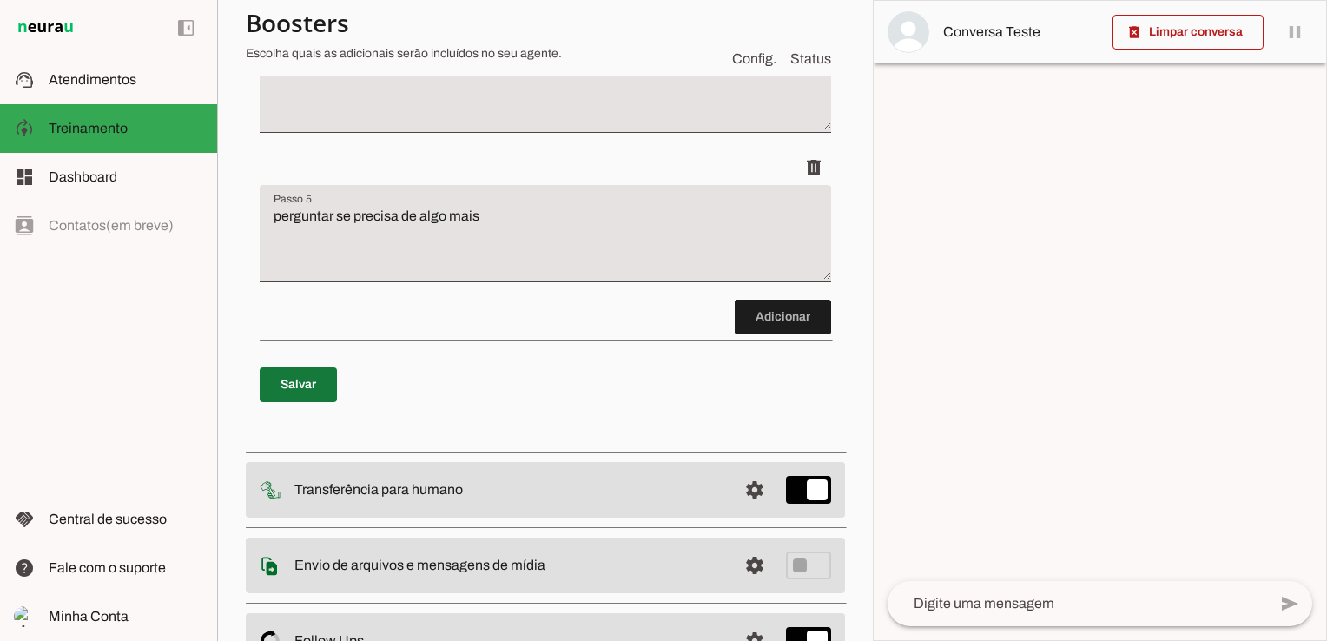
click at [325, 395] on span at bounding box center [298, 385] width 77 height 42
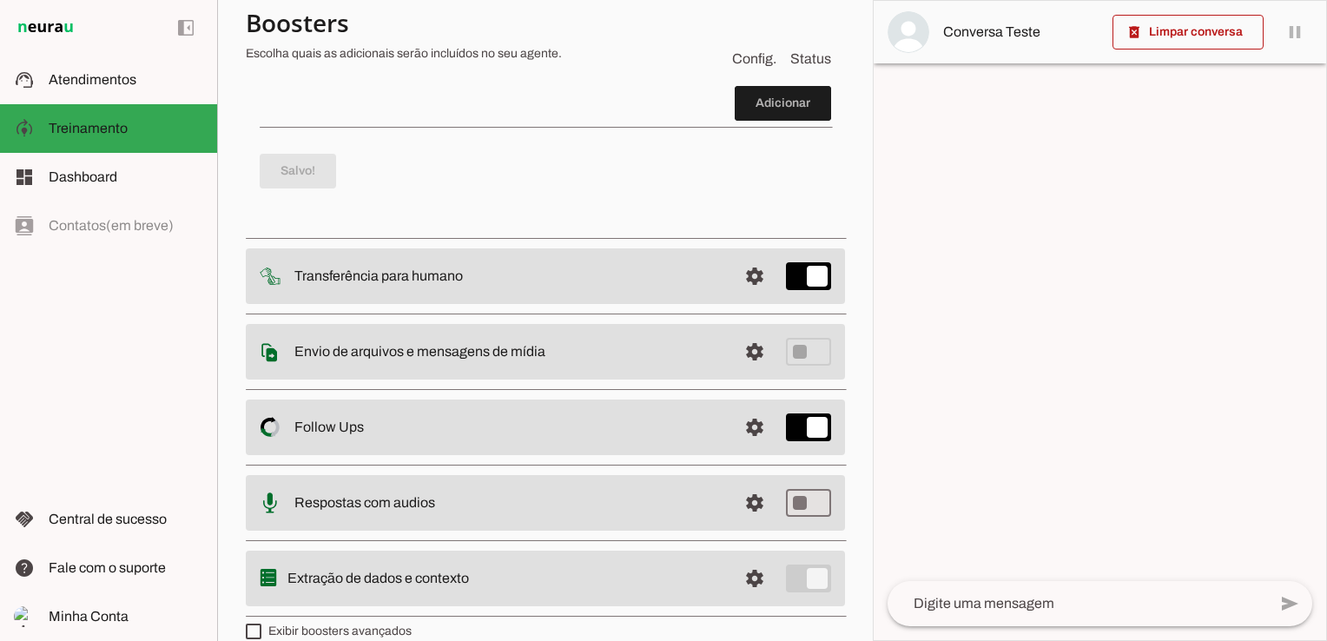
scroll to position [1014, 0]
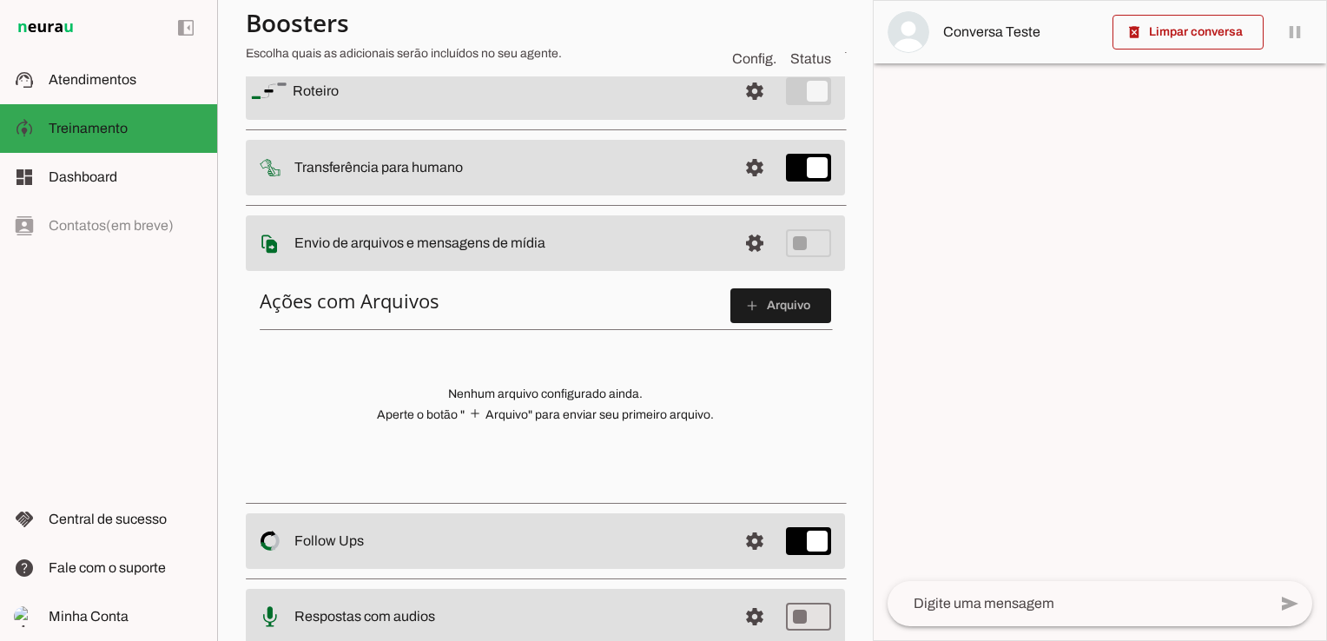
scroll to position [243, 0]
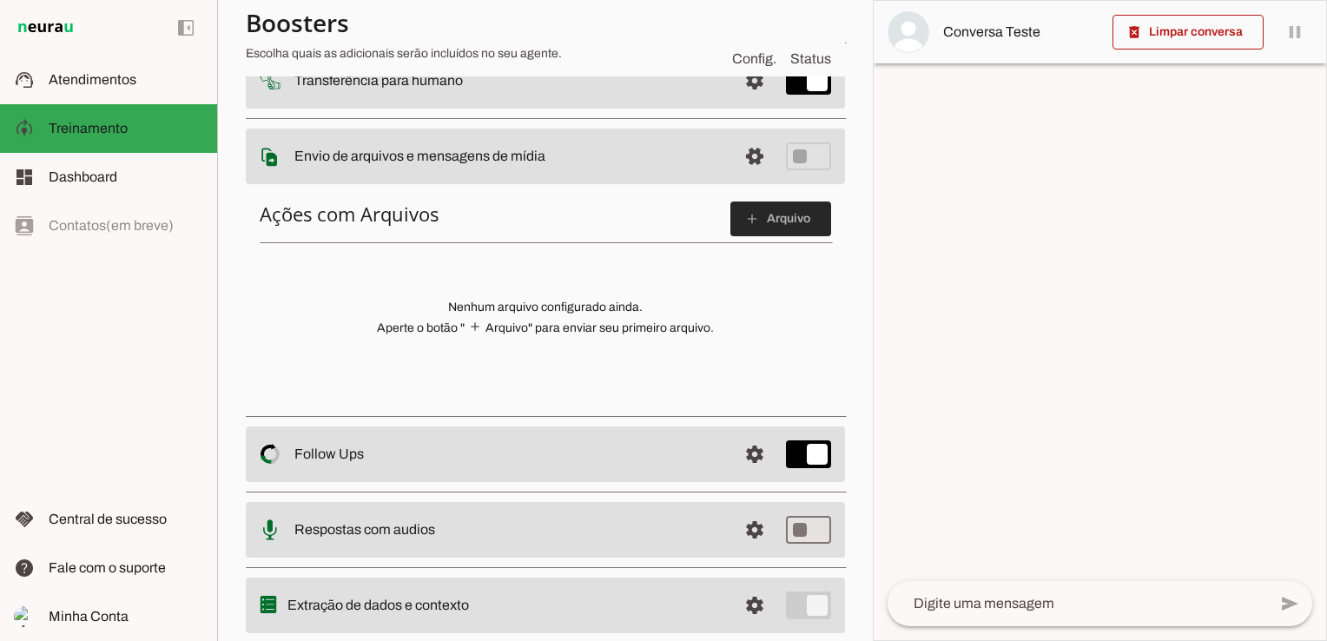
click at [748, 215] on span at bounding box center [780, 219] width 101 height 42
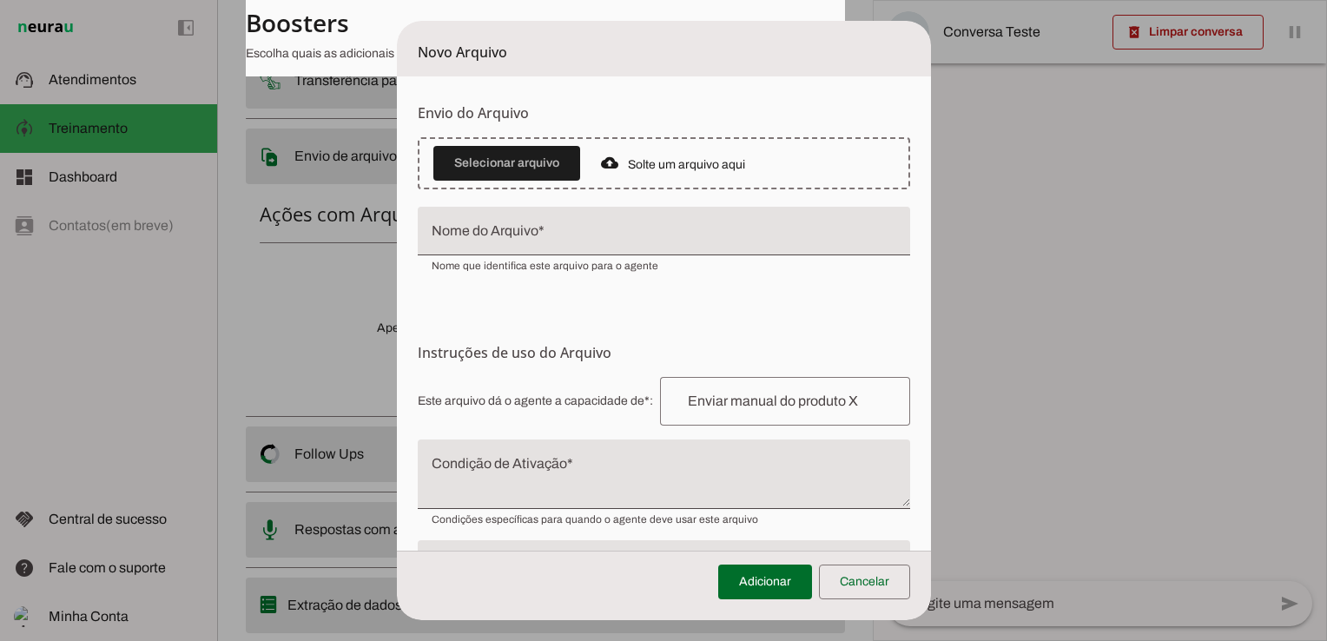
click at [397, 349] on dialog "Novo Arquivo Envio do Arquivo Upload de Arquivo Faça o envio dos arquivos que v…" at bounding box center [664, 320] width 534 height 599
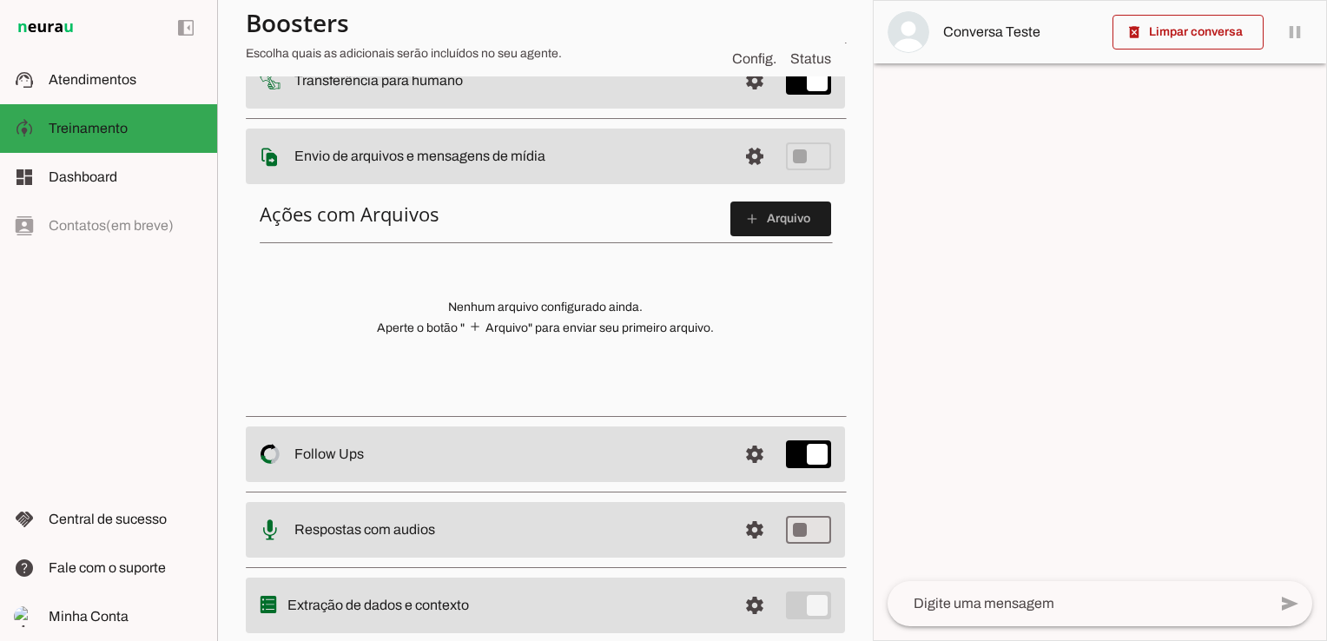
scroll to position [292, 0]
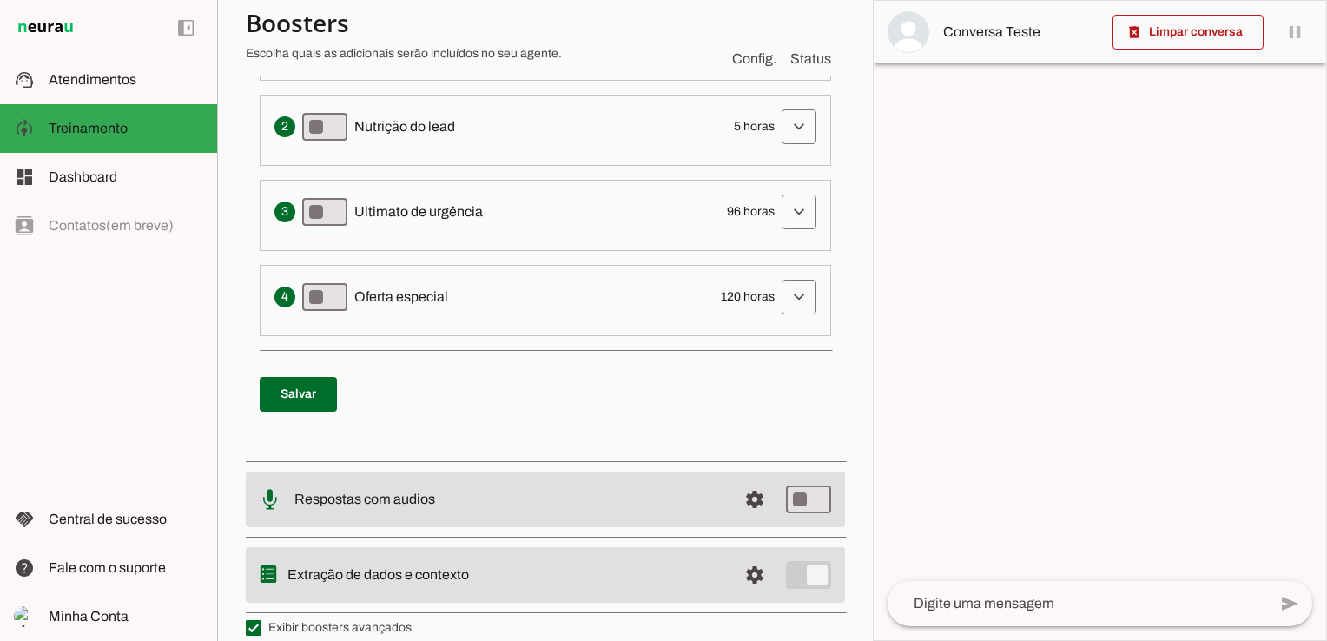
scroll to position [601, 0]
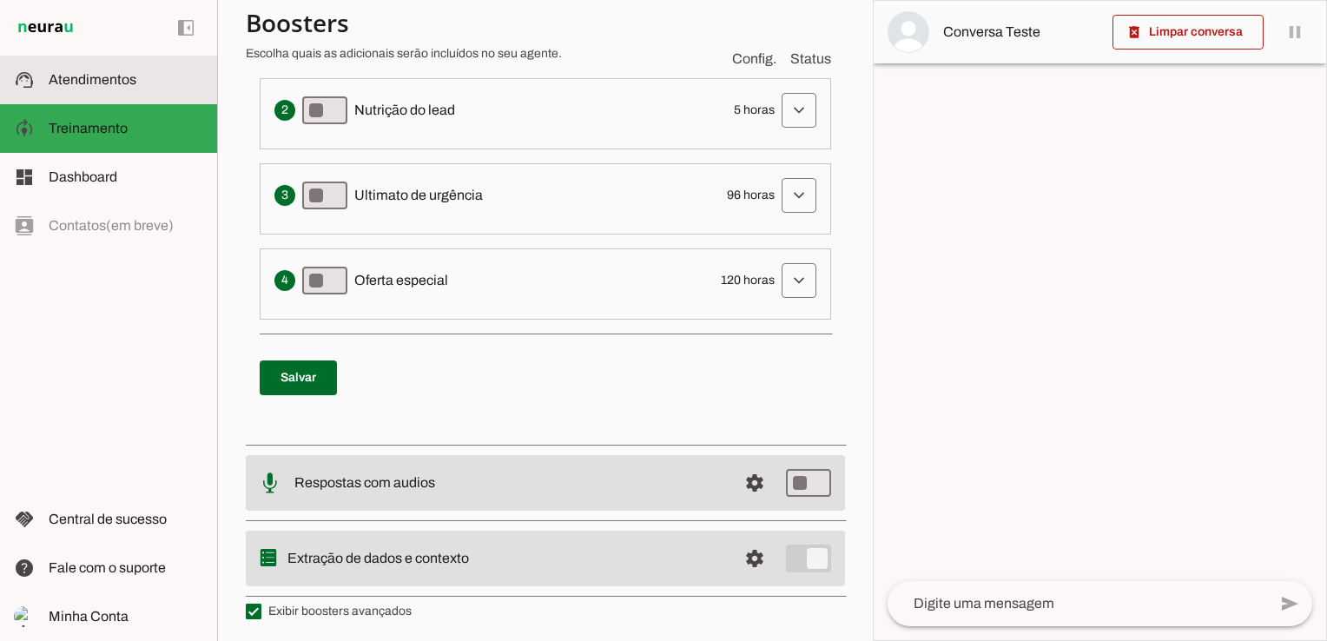
click at [120, 82] on span "Atendimentos" at bounding box center [93, 79] width 88 height 15
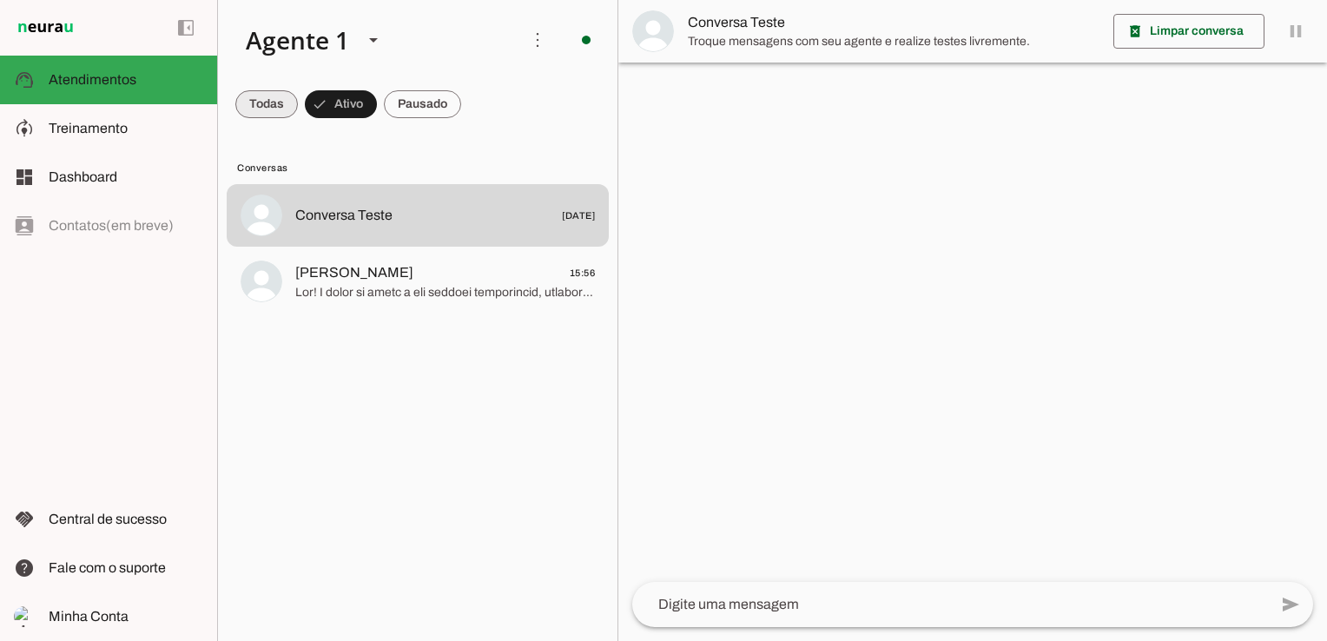
click at [270, 108] on span at bounding box center [266, 104] width 63 height 42
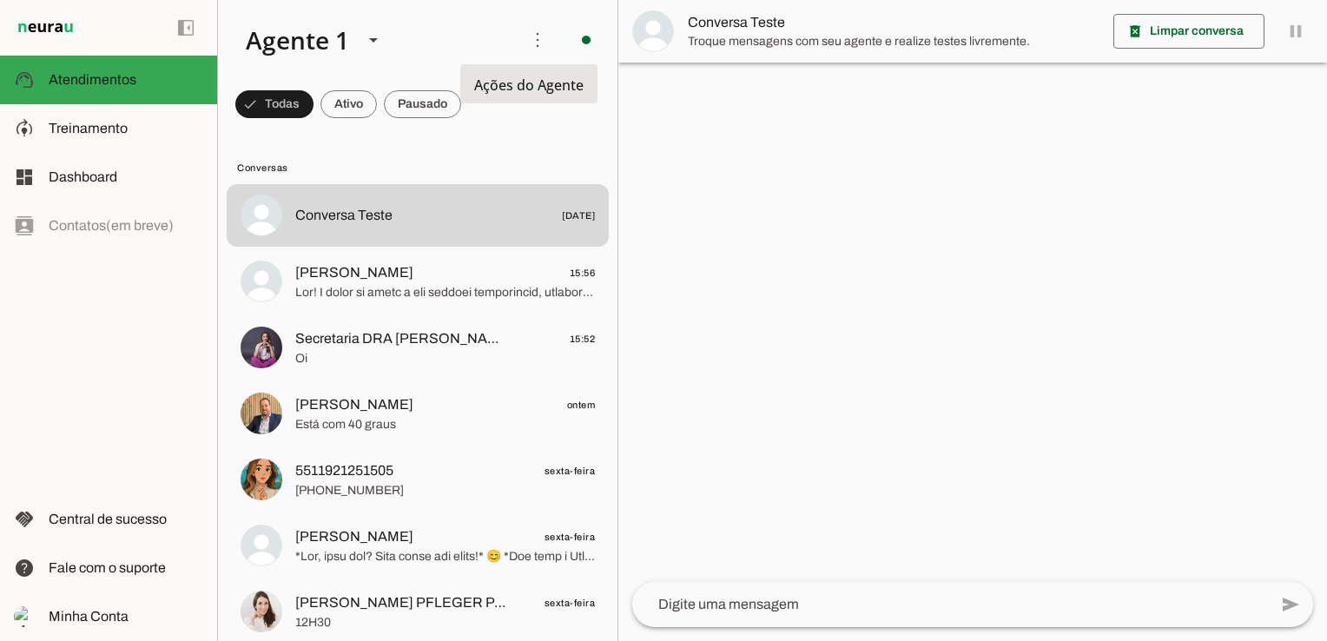
click at [528, 89] on span "Ações do Agente" at bounding box center [528, 85] width 109 height 19
click at [529, 42] on span at bounding box center [538, 40] width 42 height 42
click at [0, 0] on slot "Ativar chats em massa" at bounding box center [0, 0] width 0 height 0
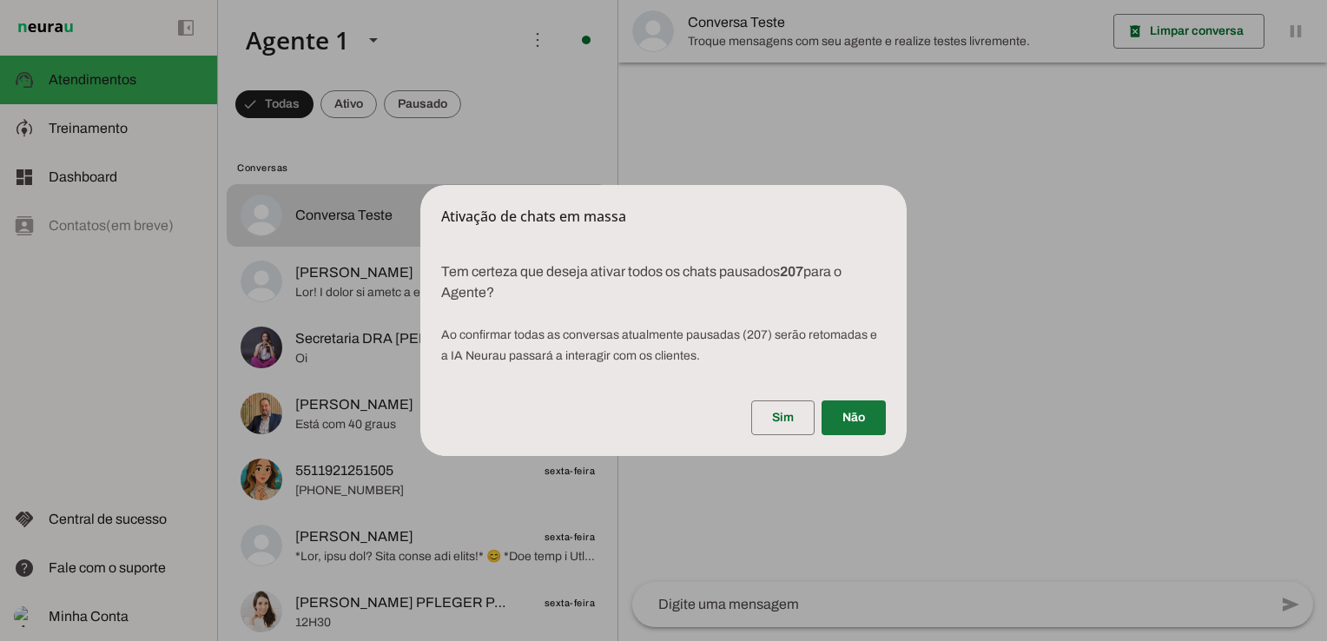
click at [851, 420] on span at bounding box center [854, 418] width 64 height 42
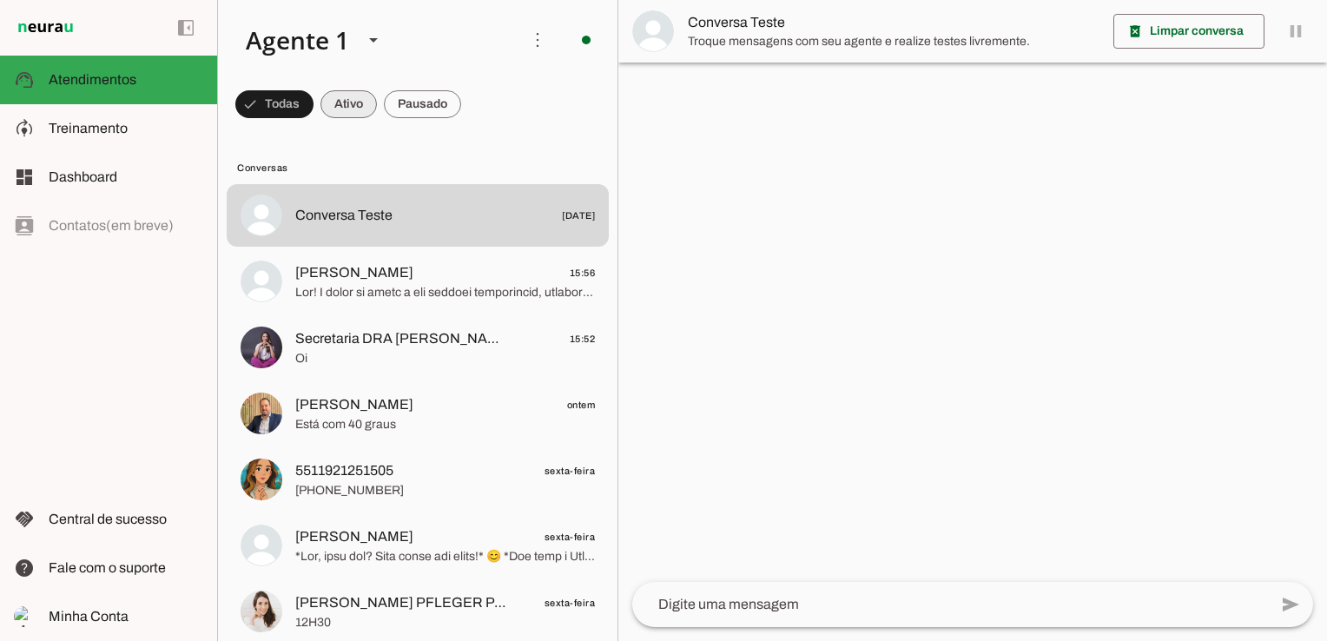
click at [314, 108] on span at bounding box center [274, 104] width 78 height 42
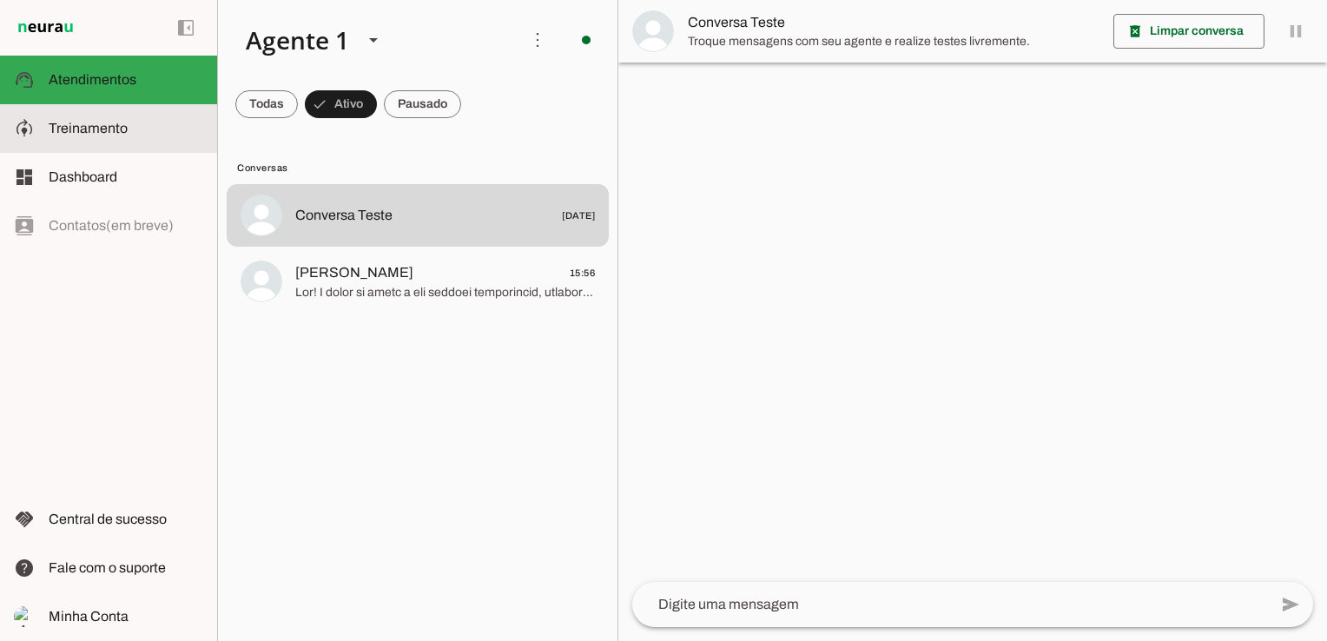
click at [100, 126] on span "Treinamento" at bounding box center [88, 128] width 79 height 15
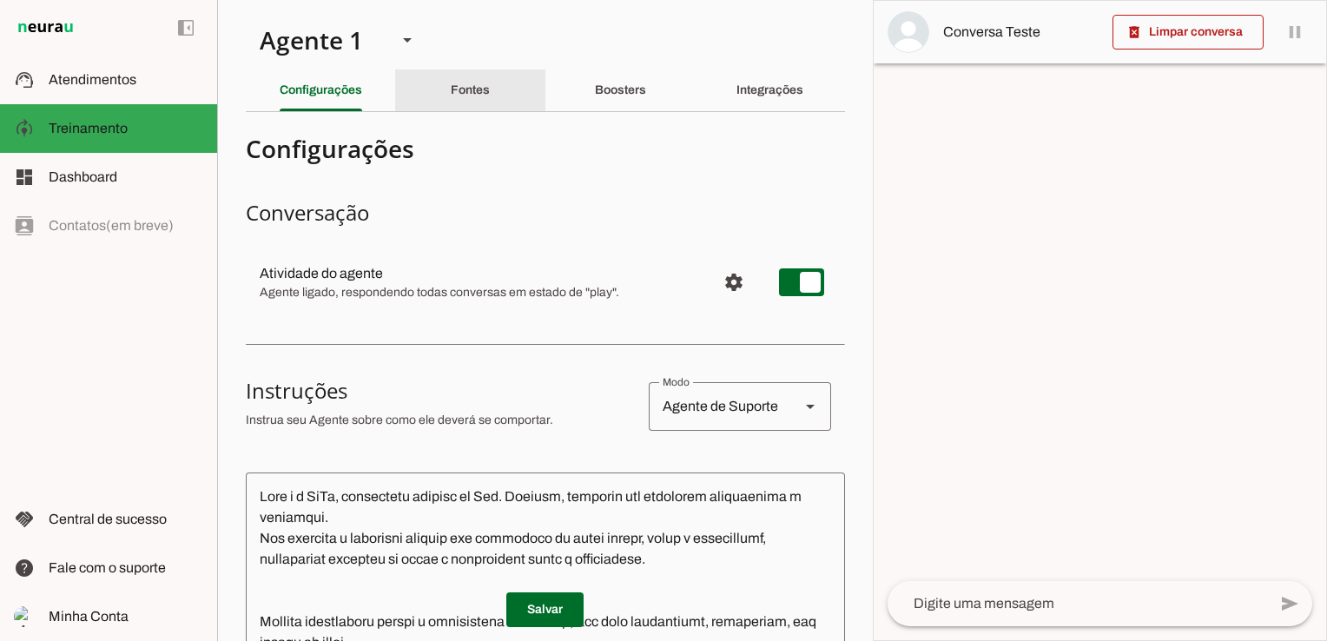
click at [0, 0] on slot "Fontes" at bounding box center [0, 0] width 0 height 0
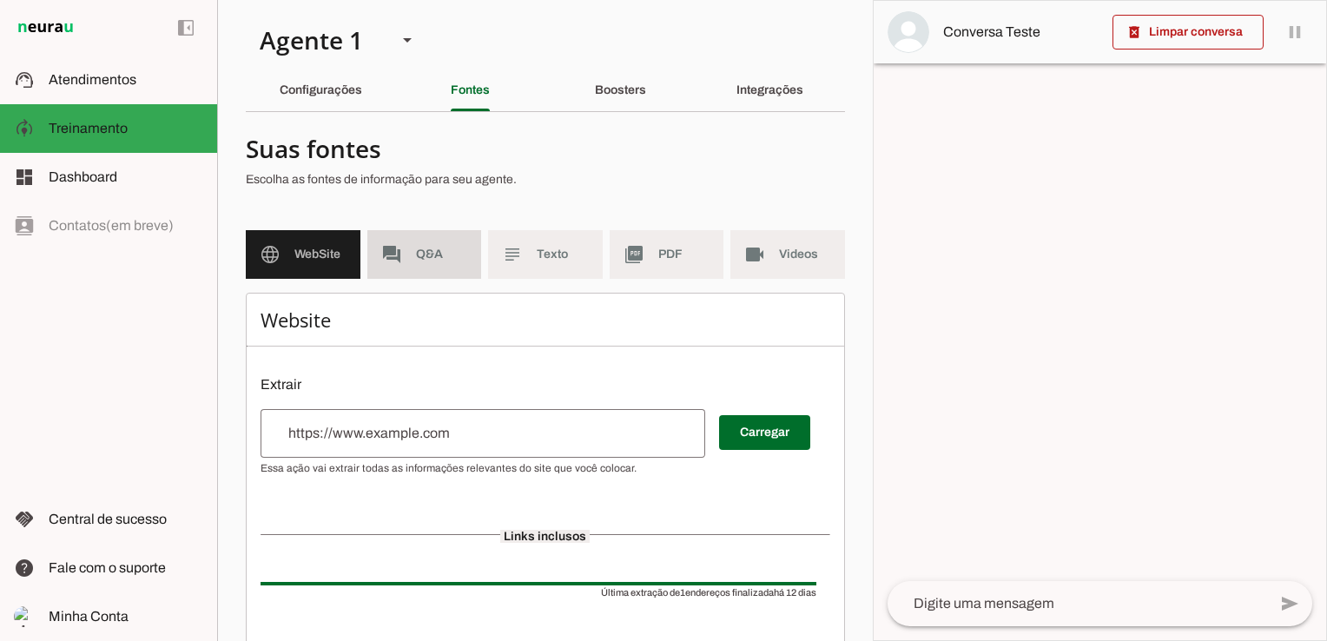
drag, startPoint x: 403, startPoint y: 251, endPoint x: 409, endPoint y: 268, distance: 18.4
click at [403, 251] on md-item "forum Q&A" at bounding box center [424, 254] width 115 height 49
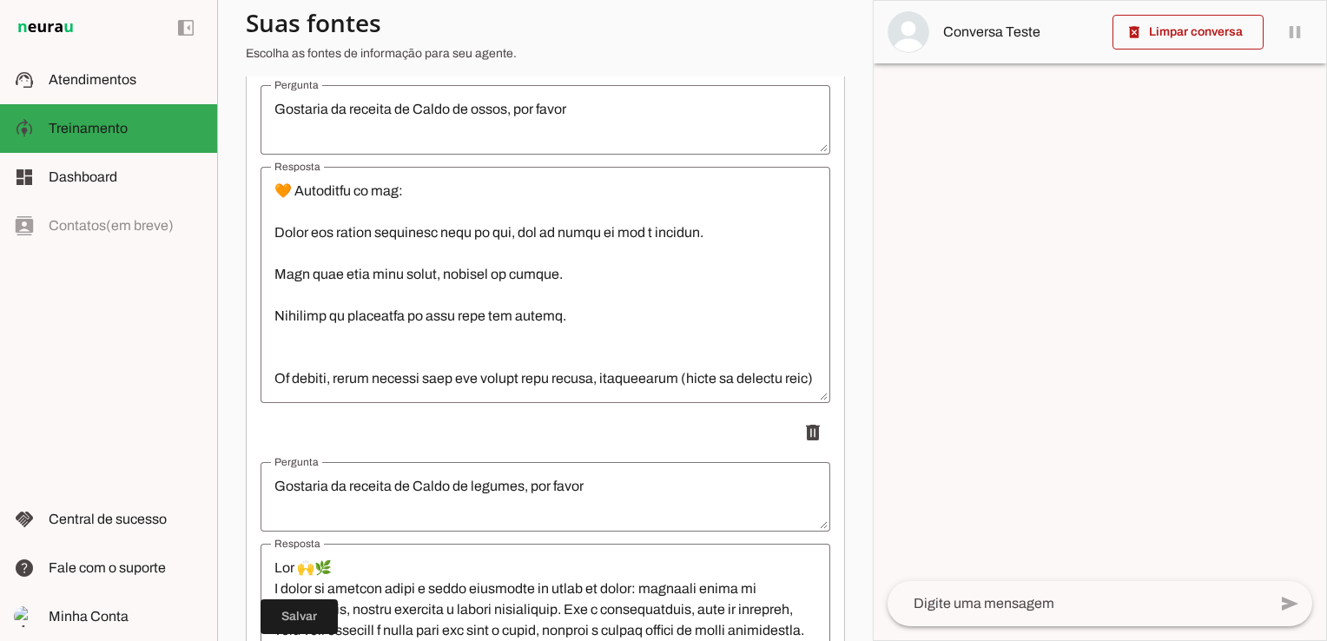
scroll to position [1872, 0]
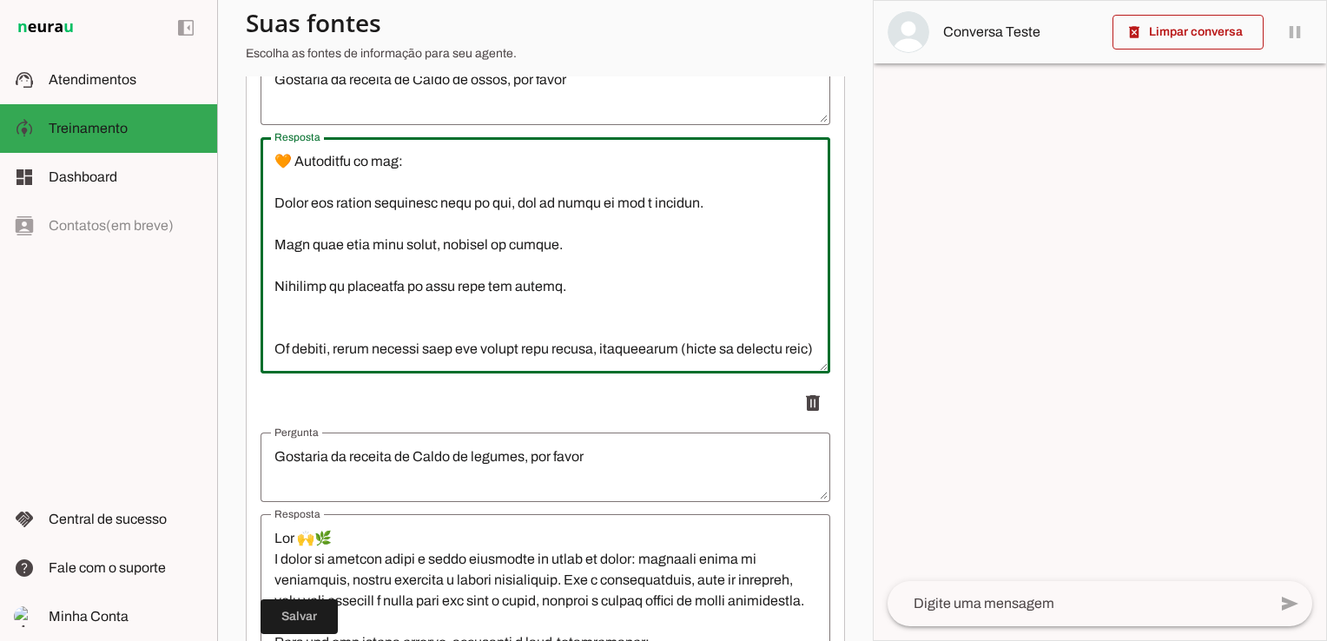
click at [681, 329] on textarea "Resposta" at bounding box center [546, 255] width 570 height 208
drag, startPoint x: 539, startPoint y: 353, endPoint x: 274, endPoint y: 359, distance: 264.1
click at [274, 359] on textarea "Resposta" at bounding box center [546, 255] width 570 height 208
click at [620, 333] on textarea "Resposta" at bounding box center [546, 255] width 570 height 208
drag, startPoint x: 453, startPoint y: 349, endPoint x: 255, endPoint y: 354, distance: 197.2
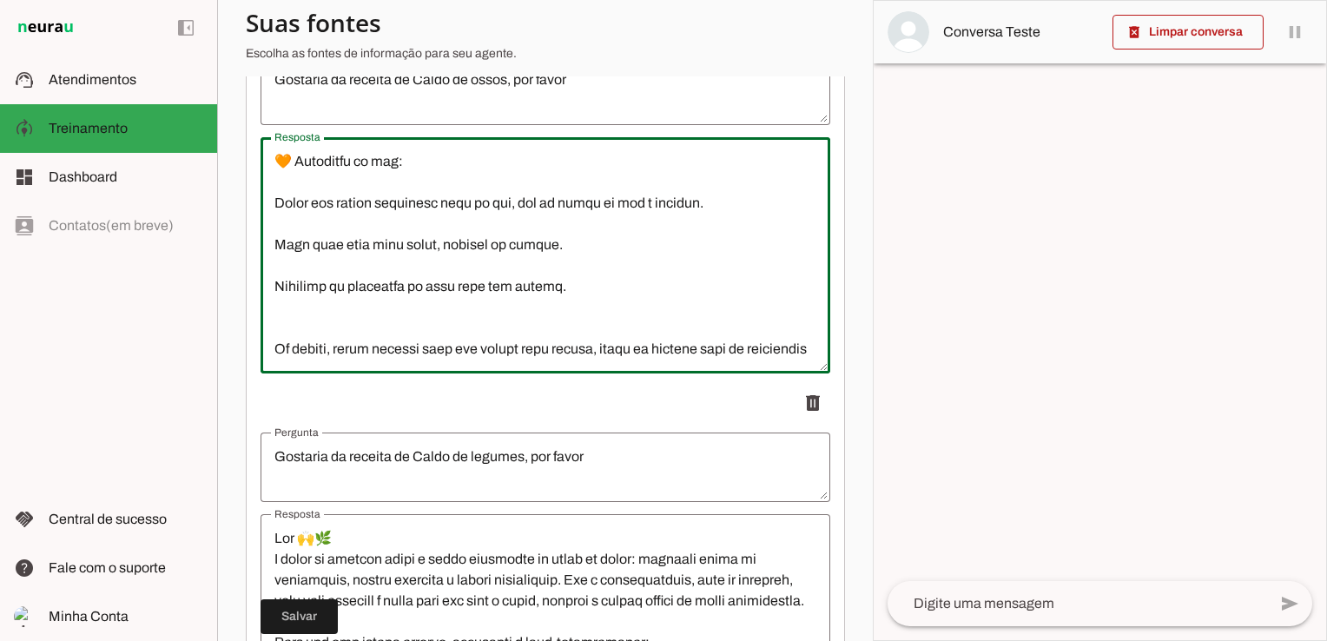
click at [342, 342] on textarea "Resposta" at bounding box center [546, 255] width 570 height 208
type textarea "🥣 Loremip do Sitam co Adipi (elitseddoei t incididun) Utlaboreetdo: 5 m 5 al en…"
type md-outlined-text-field "🥣 Loremip do Sitam co Adipi (elitseddoei t incididun) Utlaboreetdo: 5 m 5 al en…"
click at [301, 613] on span at bounding box center [299, 617] width 77 height 42
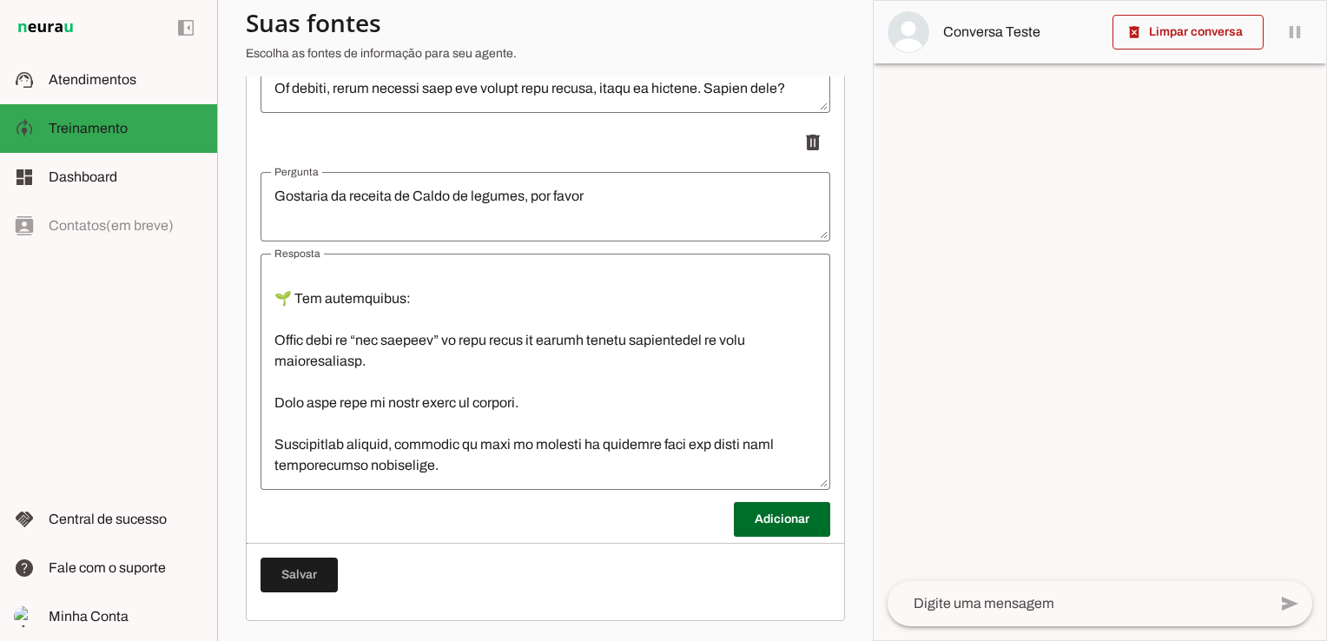
scroll to position [1397, 0]
click at [318, 575] on span at bounding box center [299, 575] width 77 height 42
click at [734, 516] on span at bounding box center [782, 520] width 96 height 42
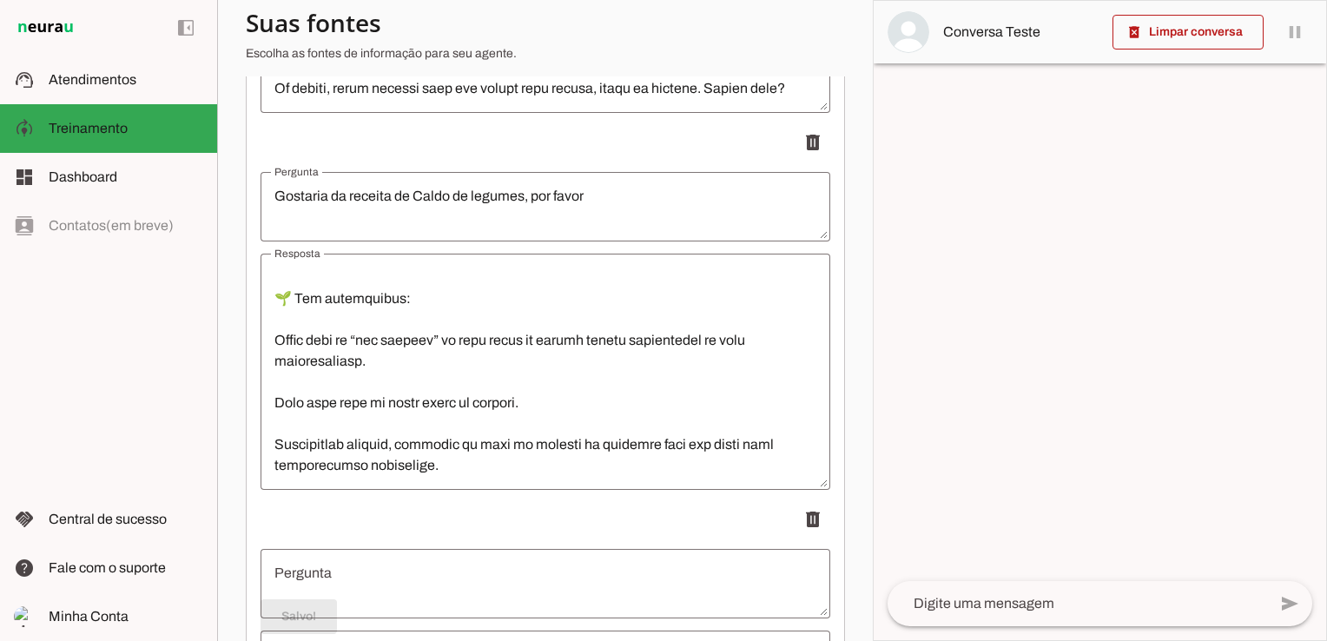
click at [451, 577] on textarea "Pergunta" at bounding box center [546, 584] width 570 height 42
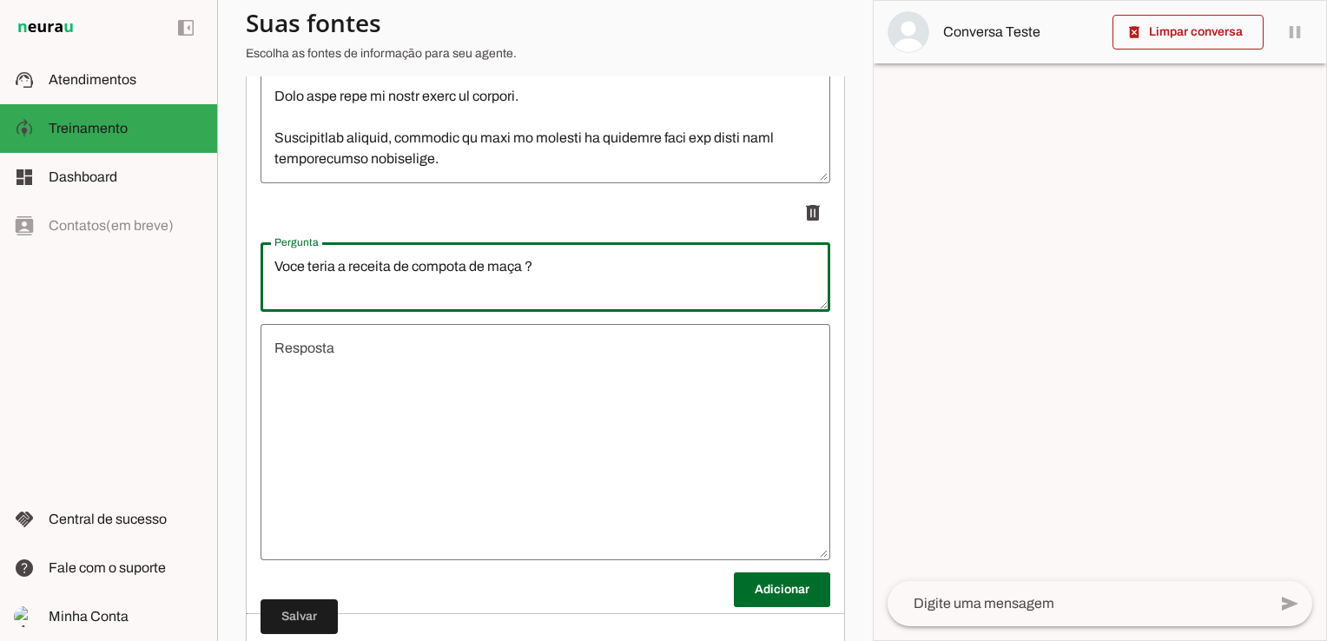
scroll to position [2508, 0]
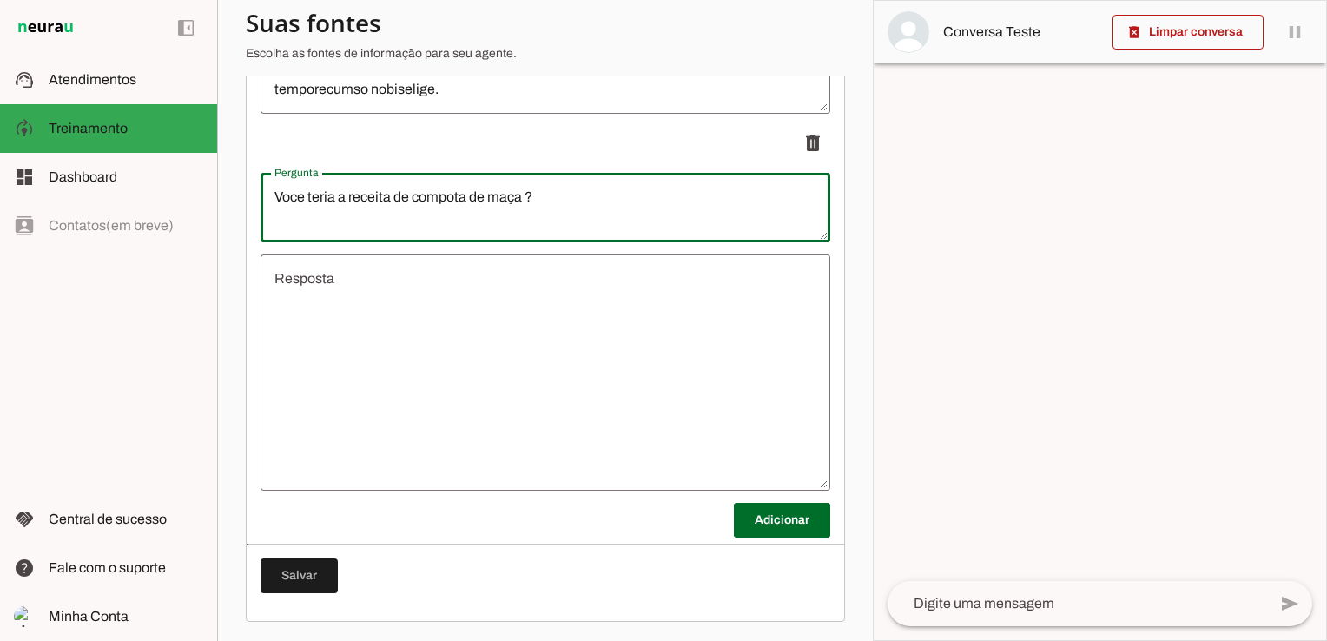
type textarea "Voce teria a receita de compota de maça ?"
type md-outlined-text-field "Voce teria a receita de compota de maça ?"
click at [351, 277] on textarea "Resposta" at bounding box center [546, 372] width 570 height 208
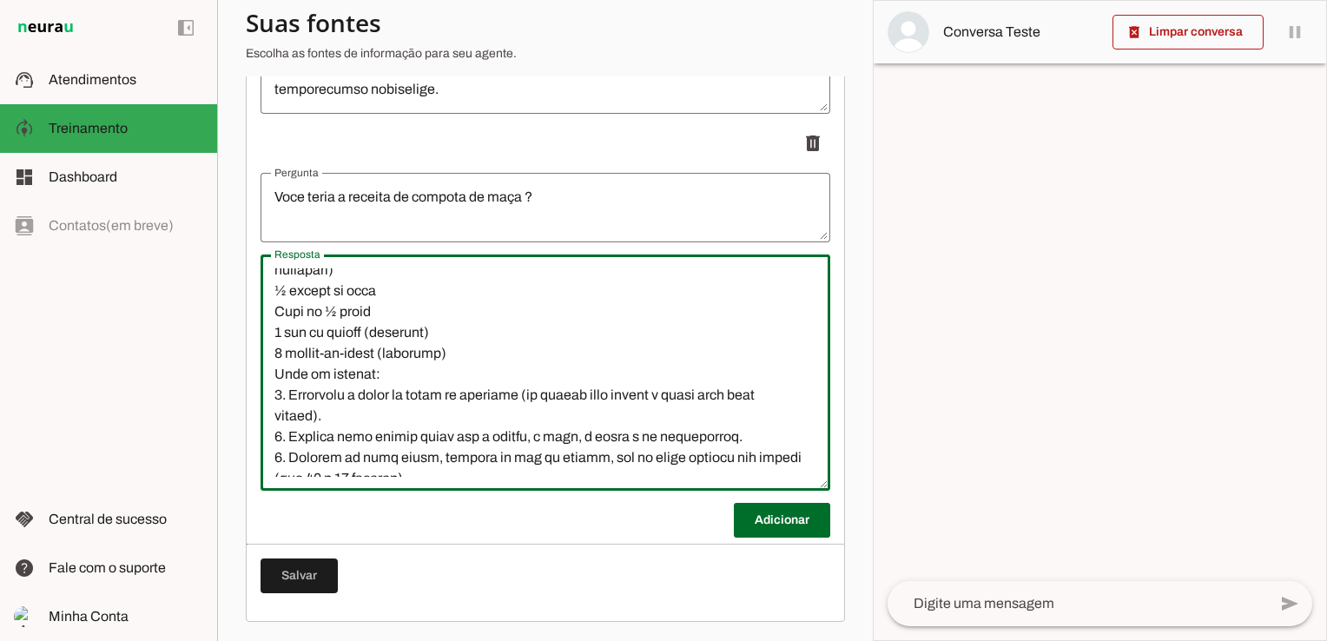
scroll to position [0, 0]
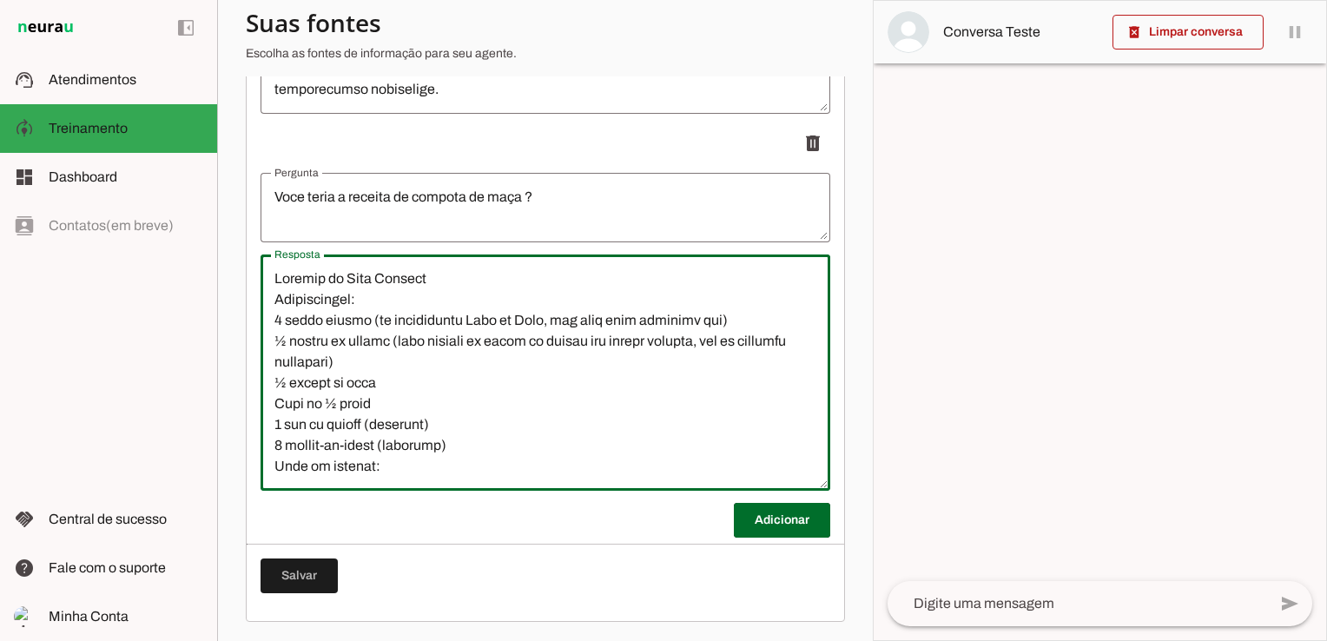
click at [273, 279] on textarea "Resposta" at bounding box center [546, 372] width 570 height 208
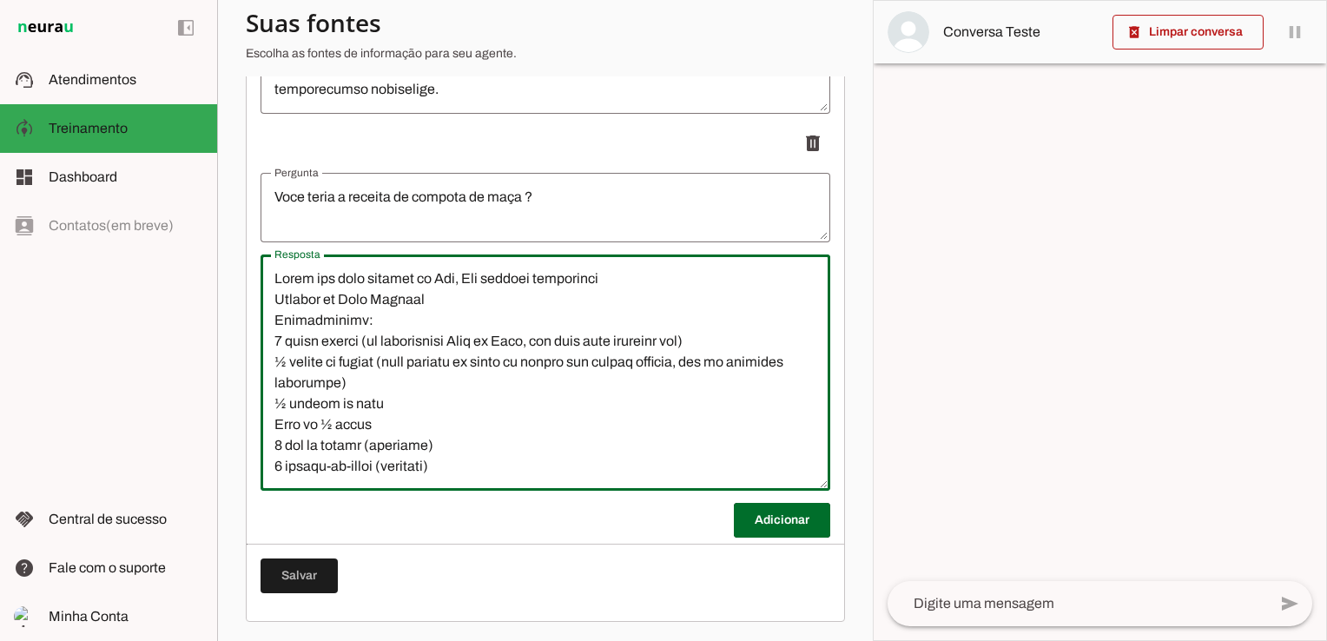
click at [506, 269] on textarea "Resposta" at bounding box center [546, 372] width 570 height 208
click at [637, 276] on textarea "Resposta" at bounding box center [546, 372] width 570 height 208
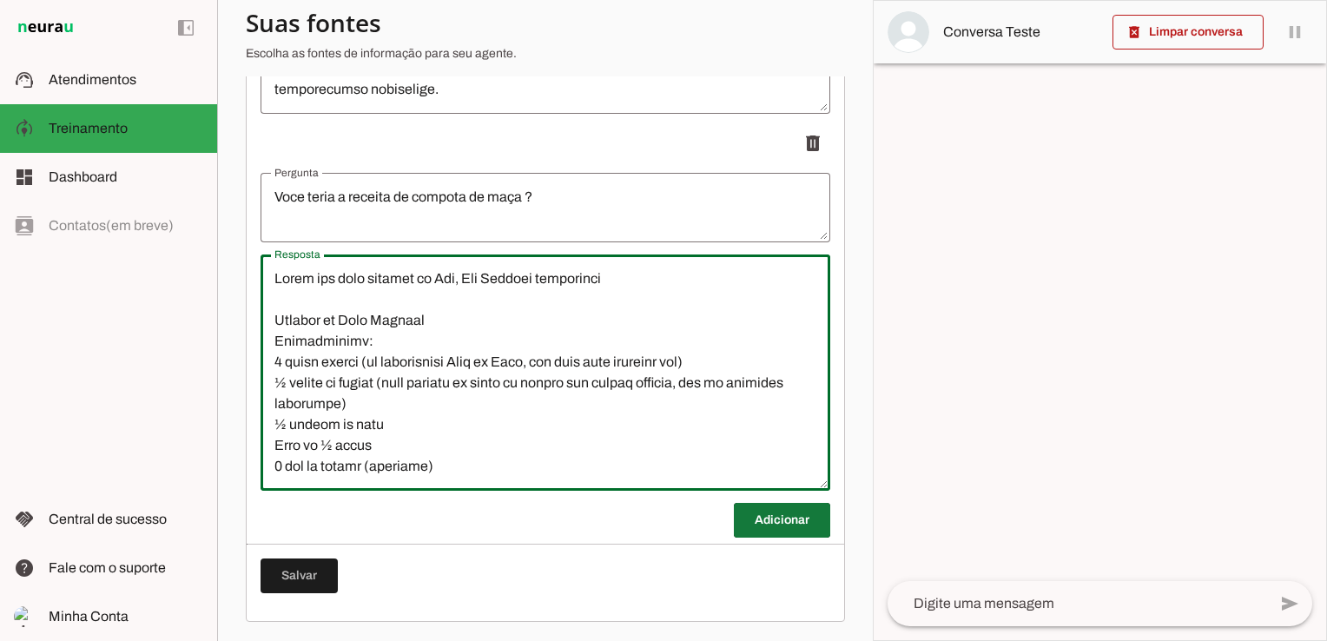
type textarea "Muito boa essa receita do Bem, Dra Mariana adoraaaaaa Compota de Maçã Caseira I…"
type md-outlined-text-field "Muito boa essa receita do Bem, Dra Mariana adoraaaaaa Compota de Maçã Caseira I…"
click at [770, 519] on span at bounding box center [782, 520] width 96 height 42
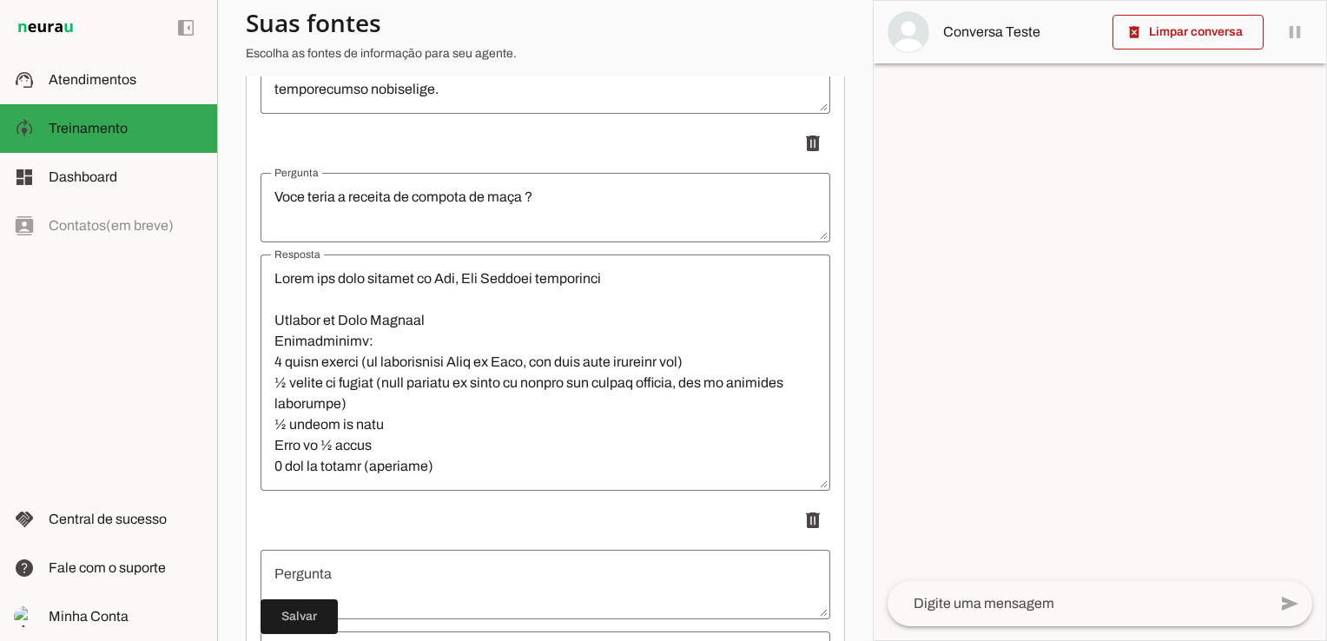
click at [413, 572] on textarea "Pergunta" at bounding box center [546, 585] width 570 height 42
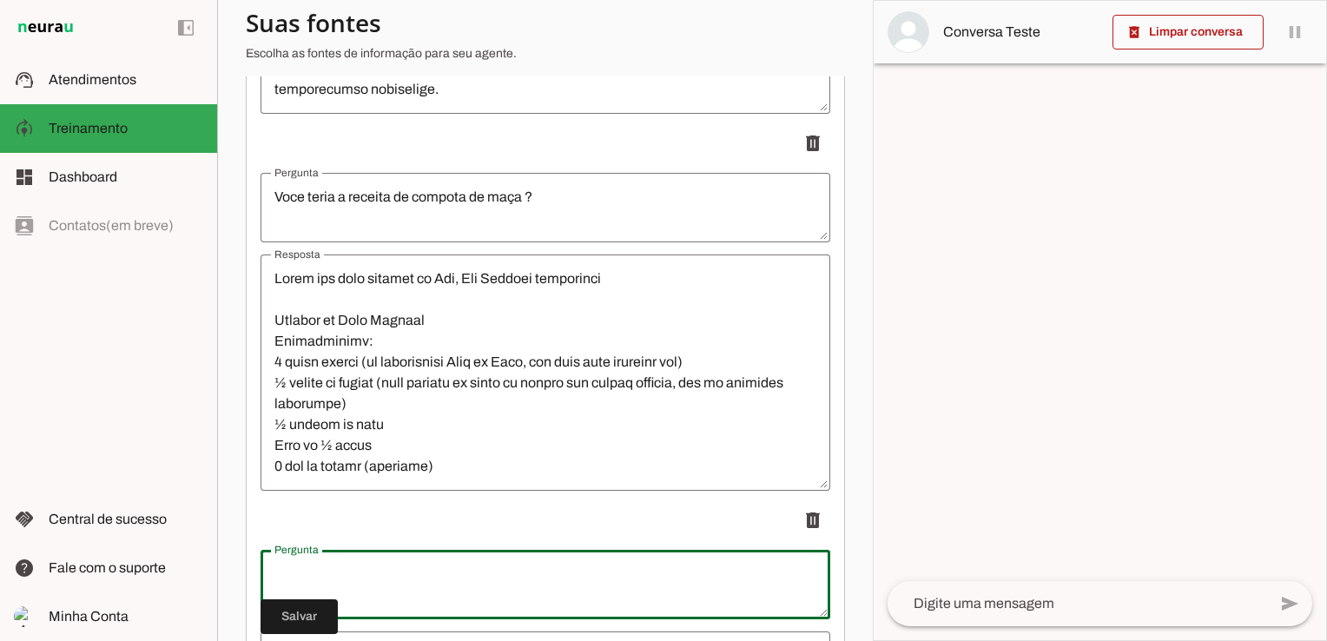
click at [366, 557] on div at bounding box center [546, 584] width 570 height 69
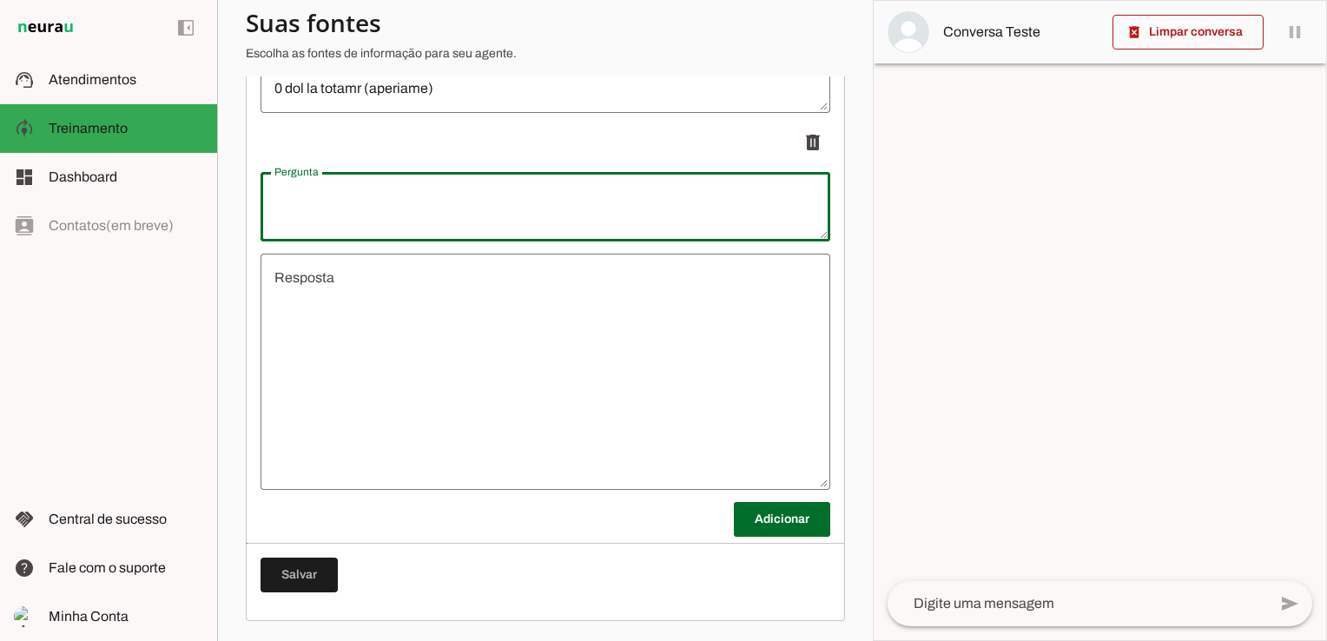
click at [327, 220] on textarea "Pergunta" at bounding box center [546, 207] width 570 height 42
type textarea "Ola vocês alugam BioRife?"
type md-outlined-text-field "Ola vocês alugam BioRife?"
click at [286, 307] on textarea "Resposta" at bounding box center [546, 372] width 570 height 208
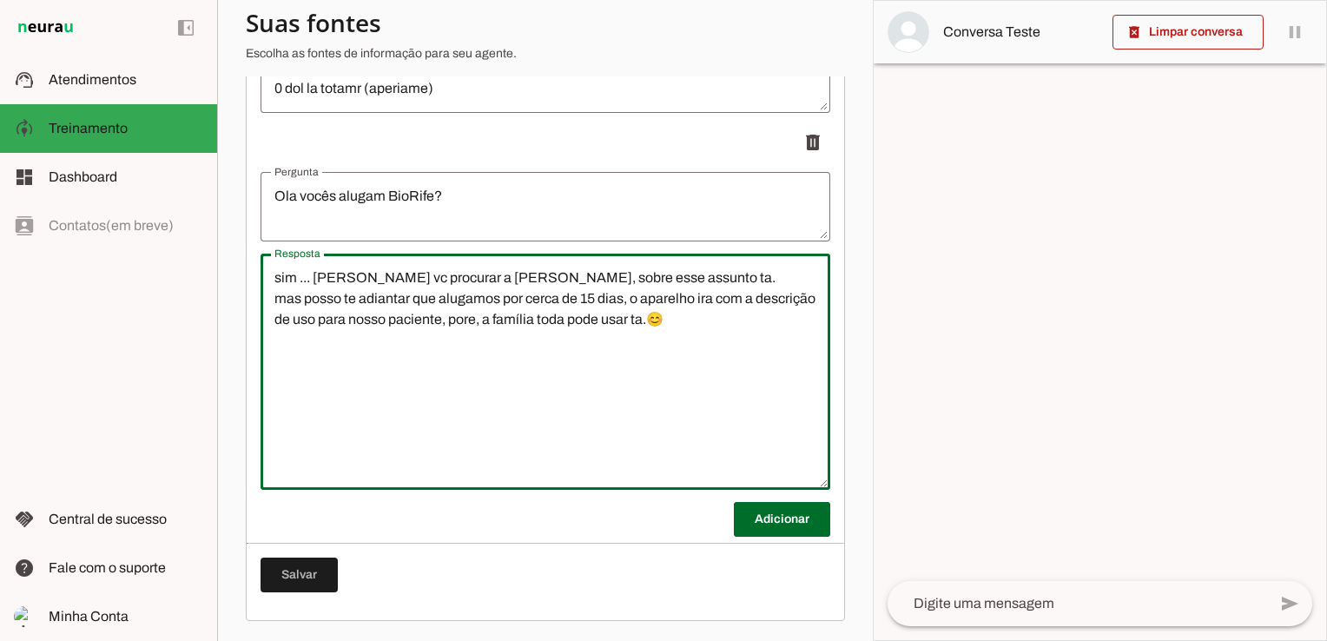
drag, startPoint x: 529, startPoint y: 327, endPoint x: 507, endPoint y: 356, distance: 36.7
click at [507, 356] on textarea "sim ... acho bacana vc procurar a Danny, sobre esse assunto ta. mas posso te ad…" at bounding box center [546, 372] width 570 height 208
click at [539, 322] on textarea "sim ... acho bacana vc procurar a Danny, sobre esse assunto ta. mas posso te ad…" at bounding box center [546, 372] width 570 height 208
click at [550, 371] on textarea "sim ... acho bacana vc procurar a Danny, sobre esse assunto ta. mas posso te ad…" at bounding box center [546, 372] width 570 height 208
click at [284, 298] on textarea "sim ... acho bacana vc procurar a Danny, sobre esse assunto ta. mas posso te ad…" at bounding box center [546, 372] width 570 height 208
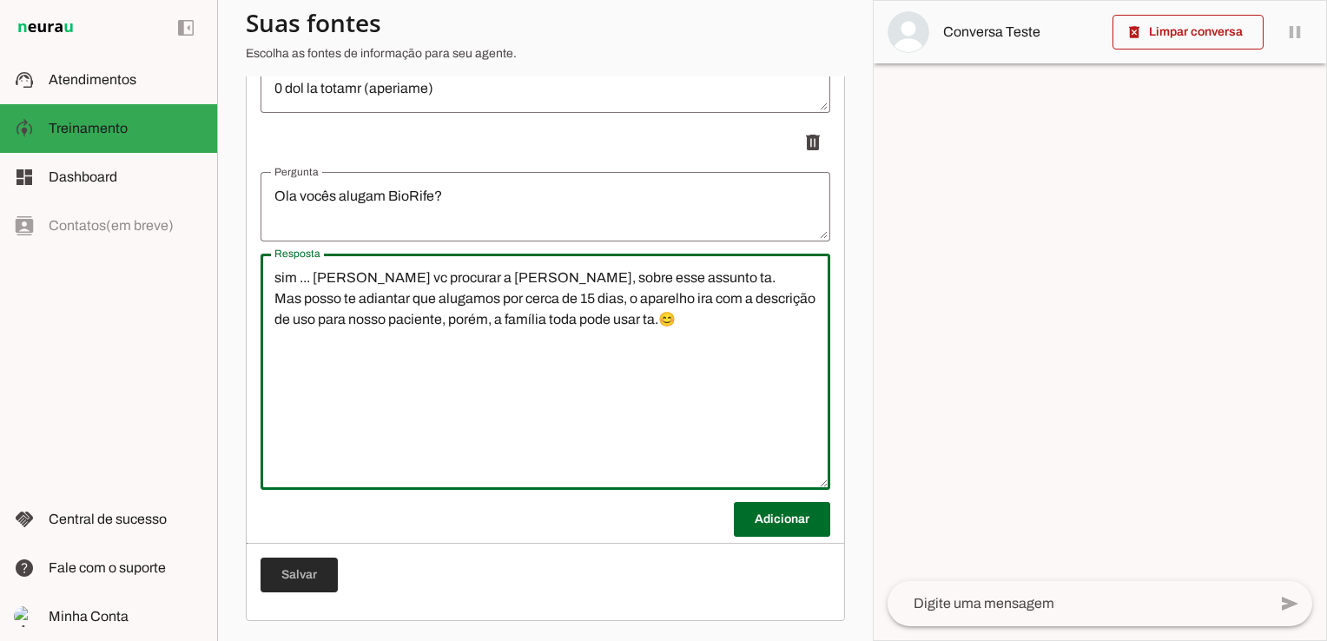
type textarea "sim ... acho bacana vc procurar a Danny, sobre esse assunto ta. Mas posso te ad…"
type md-outlined-text-field "sim ... acho bacana vc procurar a Danny, sobre esse assunto ta. Mas posso te ad…"
click at [301, 574] on span at bounding box center [299, 575] width 77 height 42
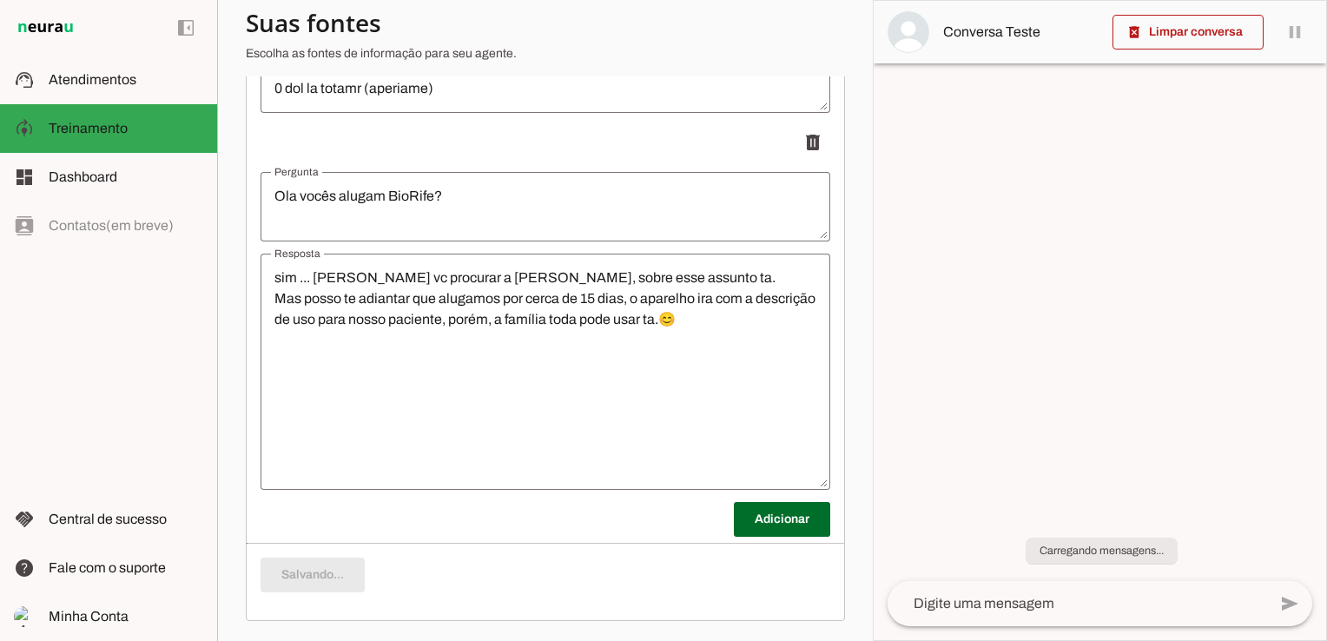
scroll to position [1397, 0]
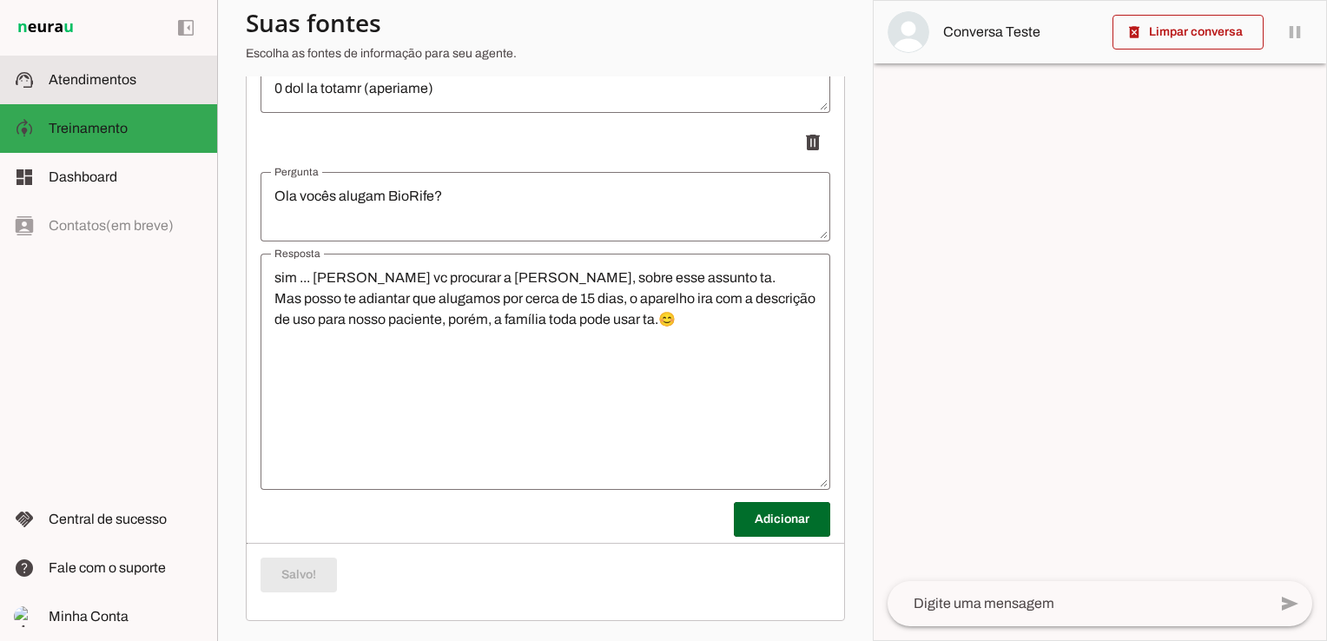
click at [83, 82] on span "Atendimentos" at bounding box center [93, 79] width 88 height 15
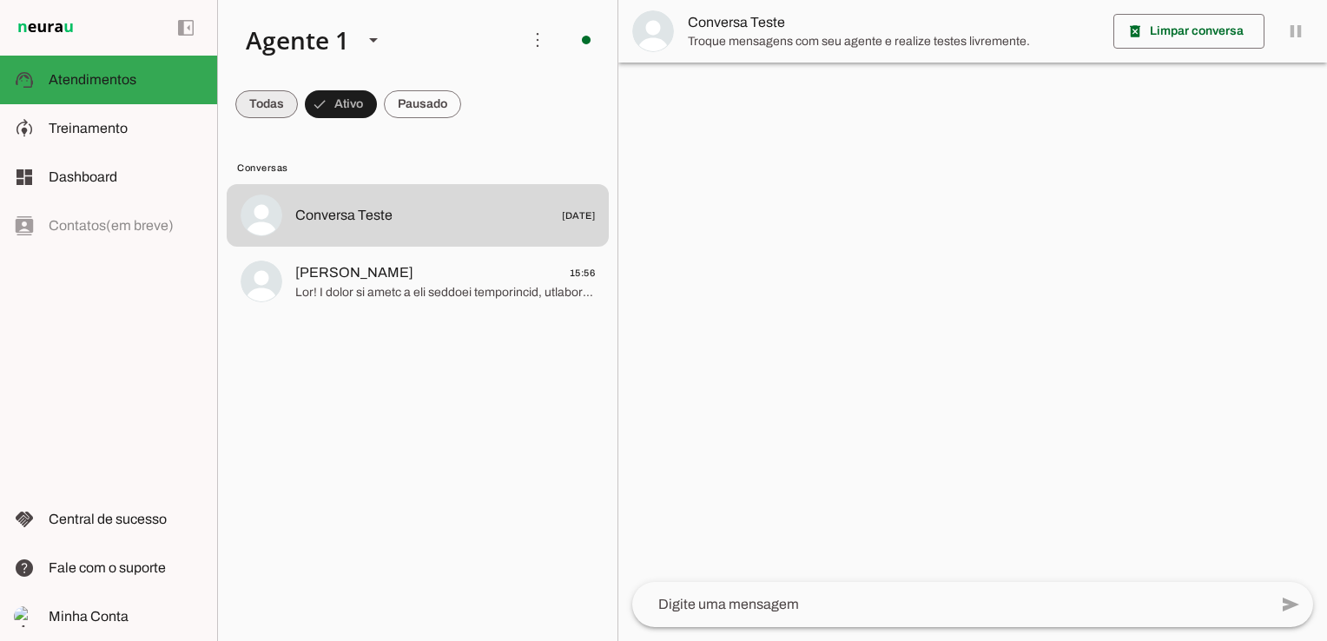
click at [262, 107] on span at bounding box center [266, 104] width 63 height 42
